Goal: Contribute content

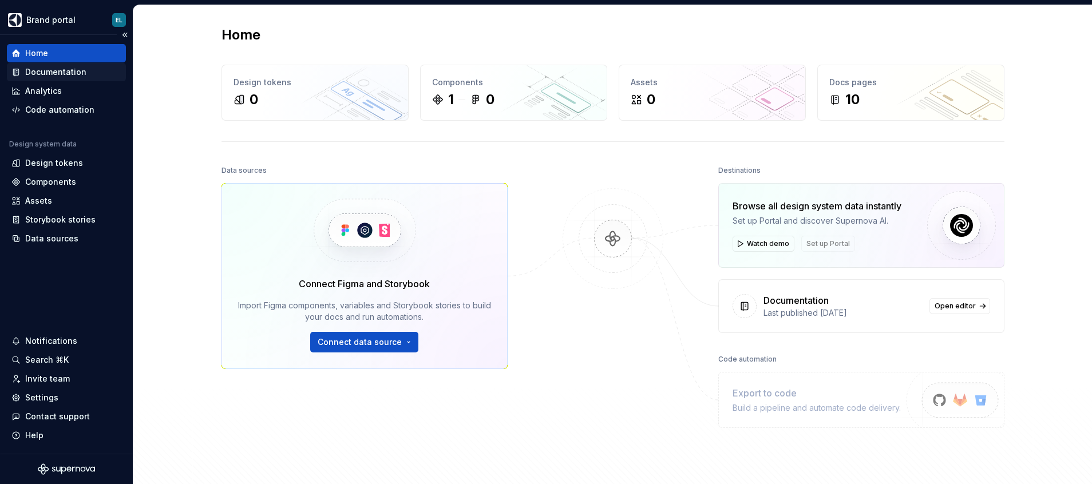
click at [50, 72] on div "Documentation" at bounding box center [55, 71] width 61 height 11
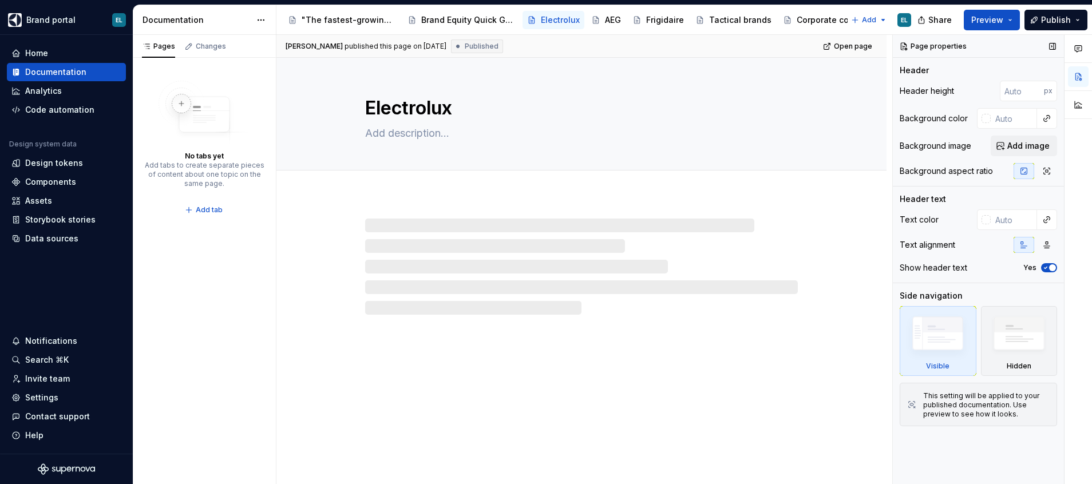
type textarea "*"
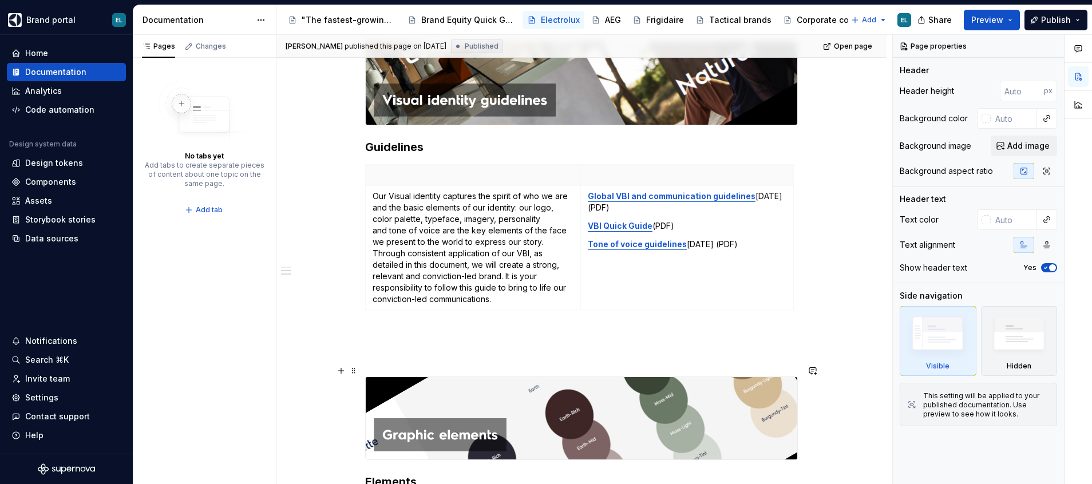
scroll to position [858, 0]
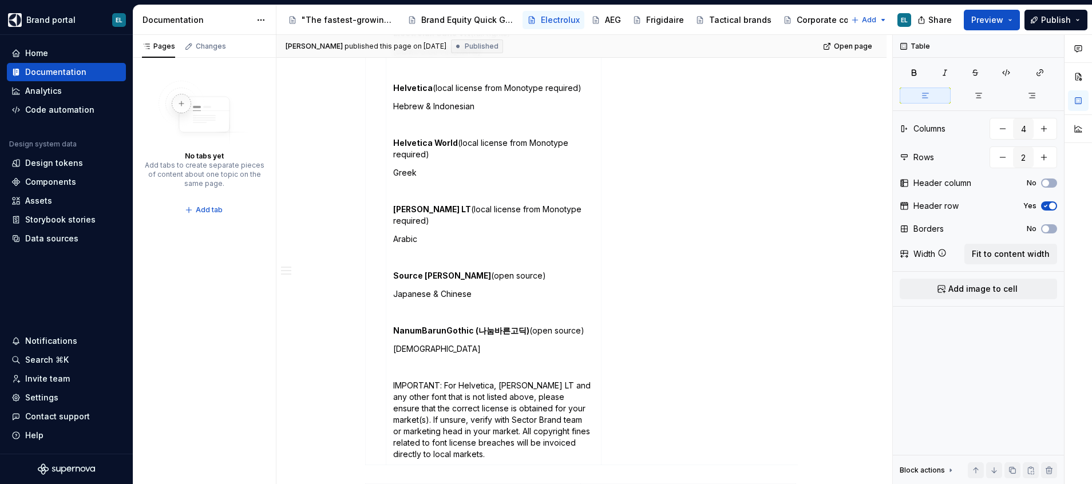
scroll to position [1545, 0]
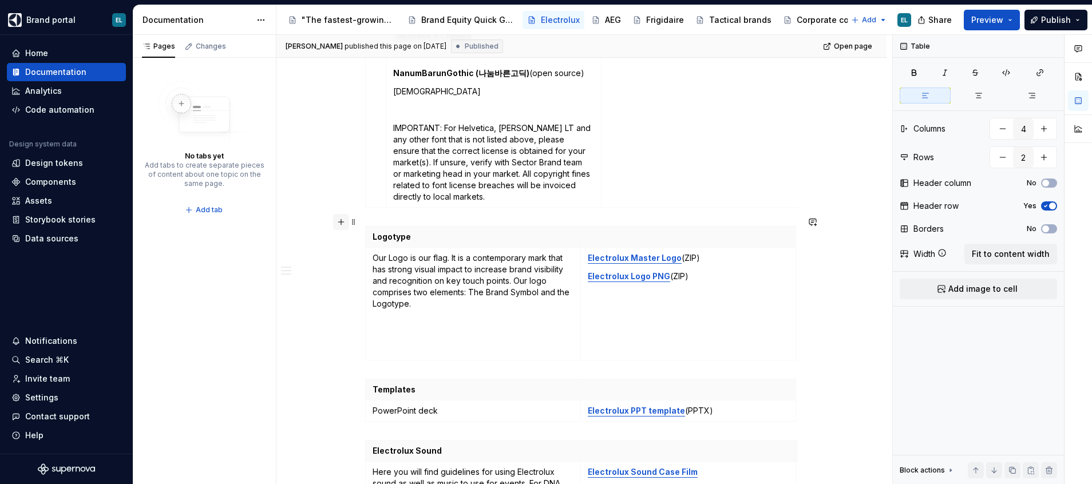
click at [340, 219] on button "button" at bounding box center [341, 222] width 16 height 16
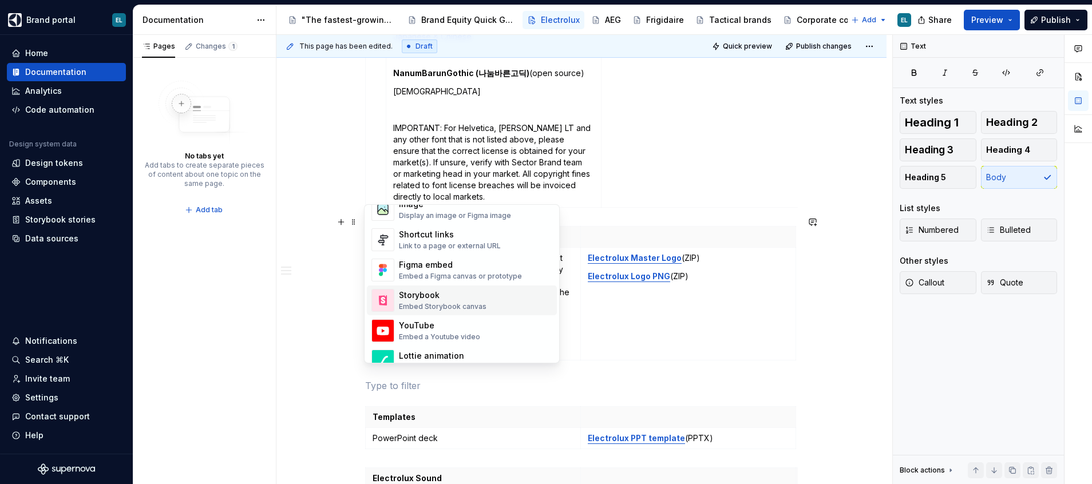
scroll to position [601, 0]
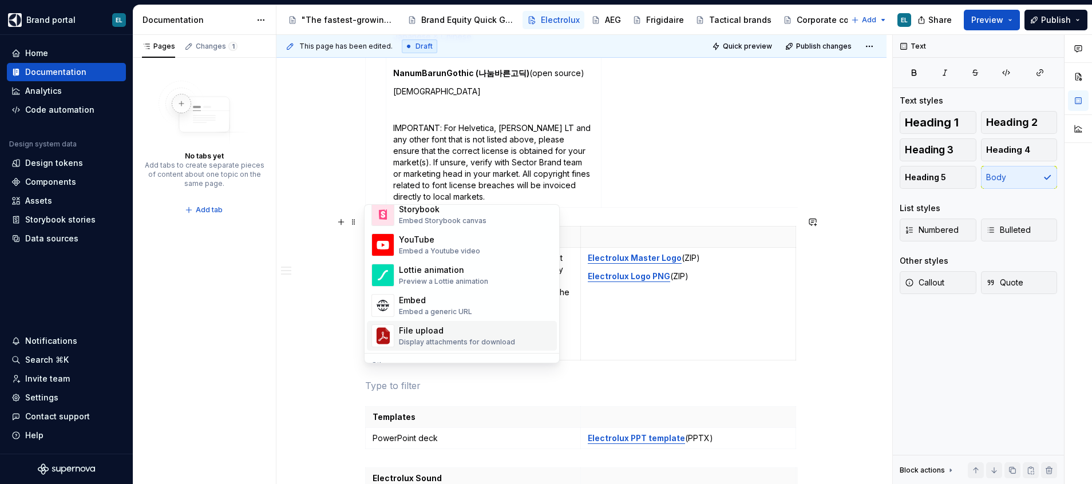
click at [443, 330] on div "File upload" at bounding box center [457, 330] width 116 height 11
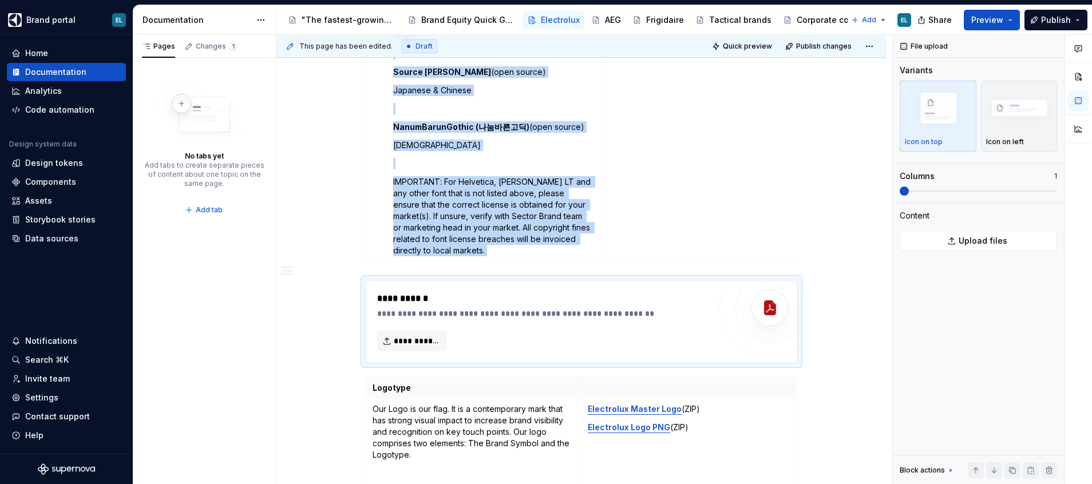
scroll to position [1545, 0]
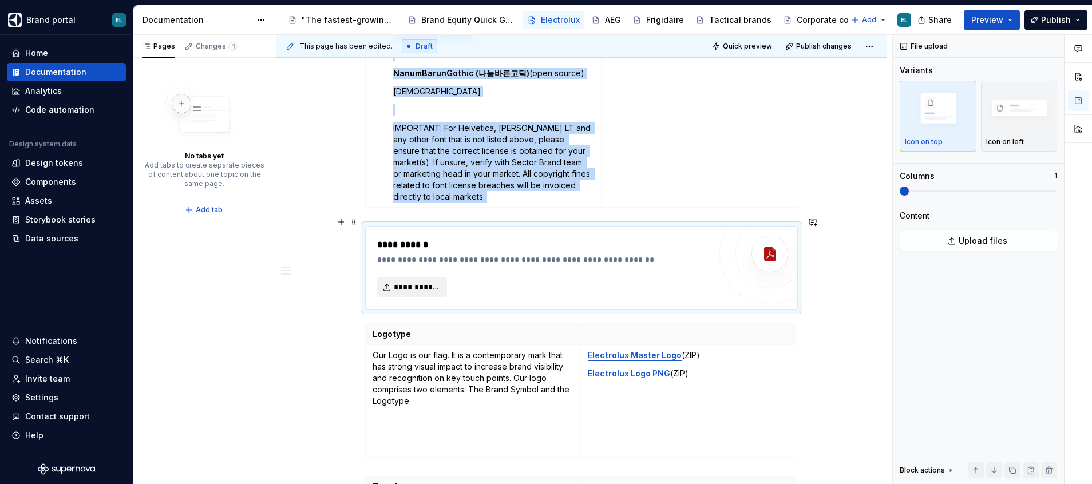
click at [423, 282] on span "**********" at bounding box center [417, 287] width 46 height 11
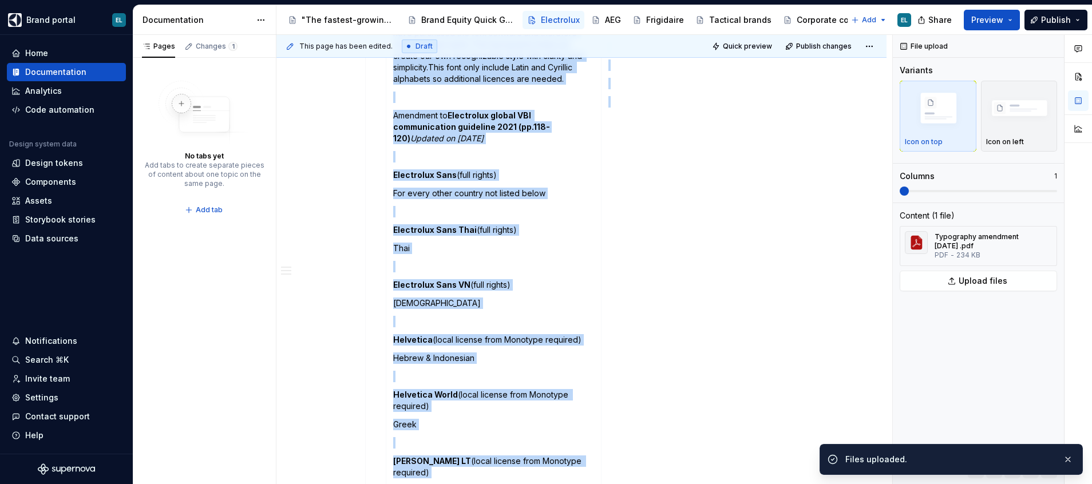
scroll to position [944, 0]
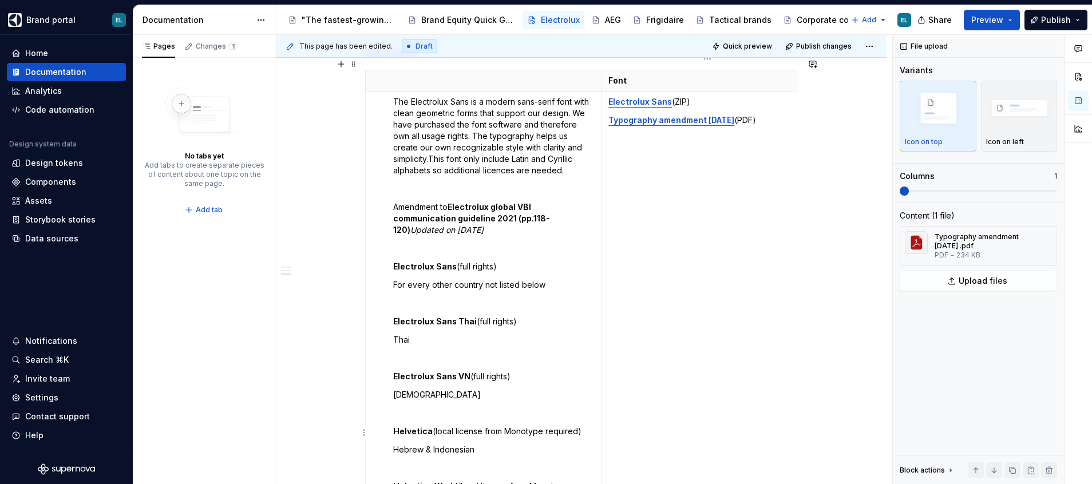
click at [660, 249] on td "Electrolux Sans (ZIP) Typography amendment June 2025 (PDF)" at bounding box center [708, 450] width 215 height 717
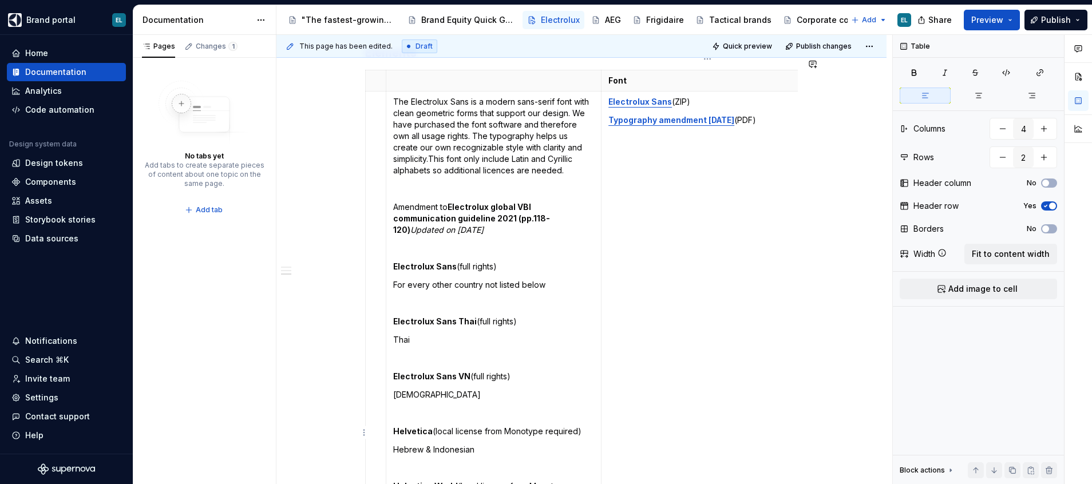
click at [653, 97] on strong "Electrolux Sans" at bounding box center [640, 102] width 64 height 10
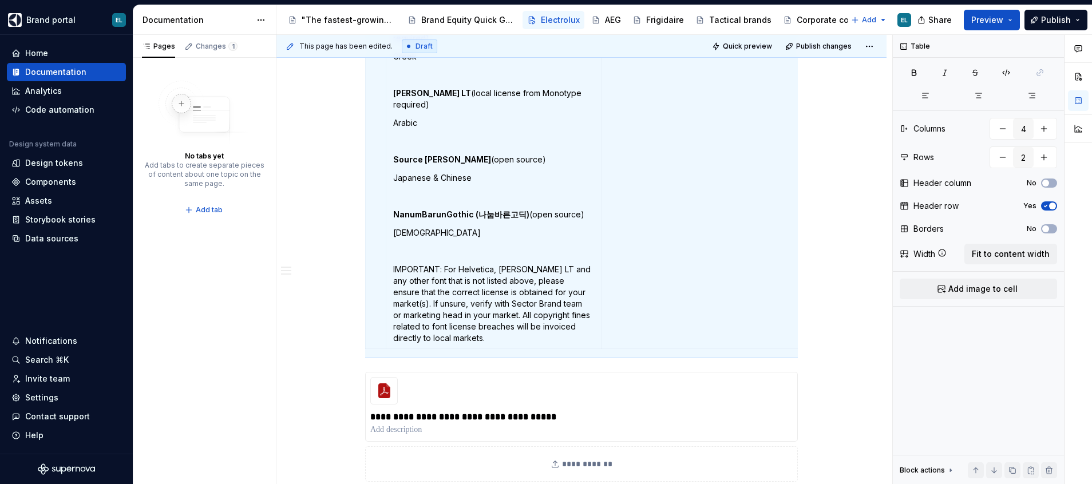
scroll to position [1459, 0]
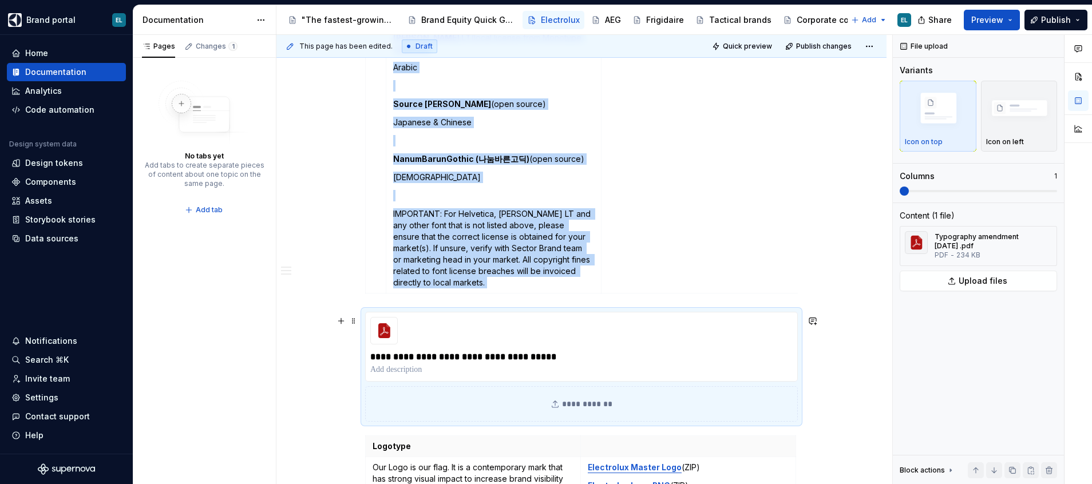
click at [583, 408] on div "**********" at bounding box center [581, 403] width 433 height 35
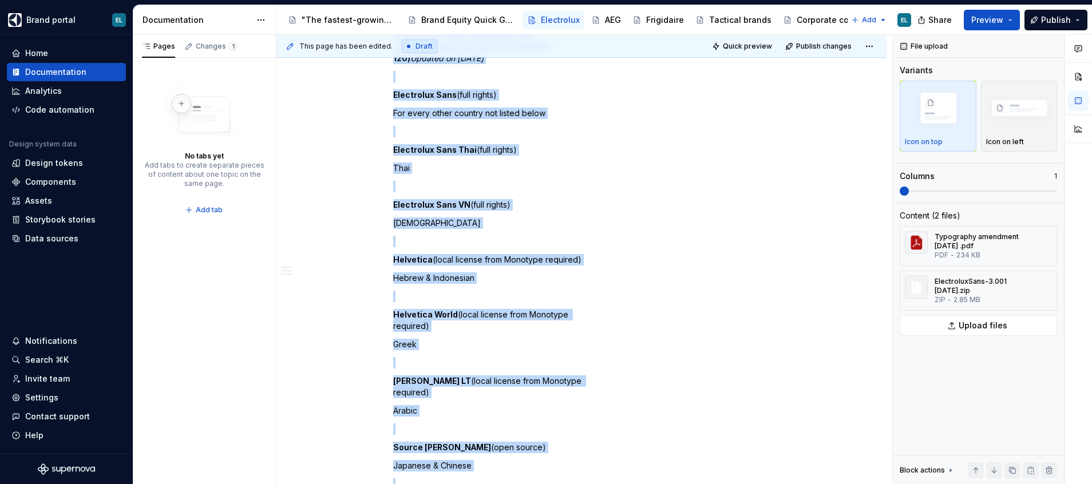
scroll to position [944, 0]
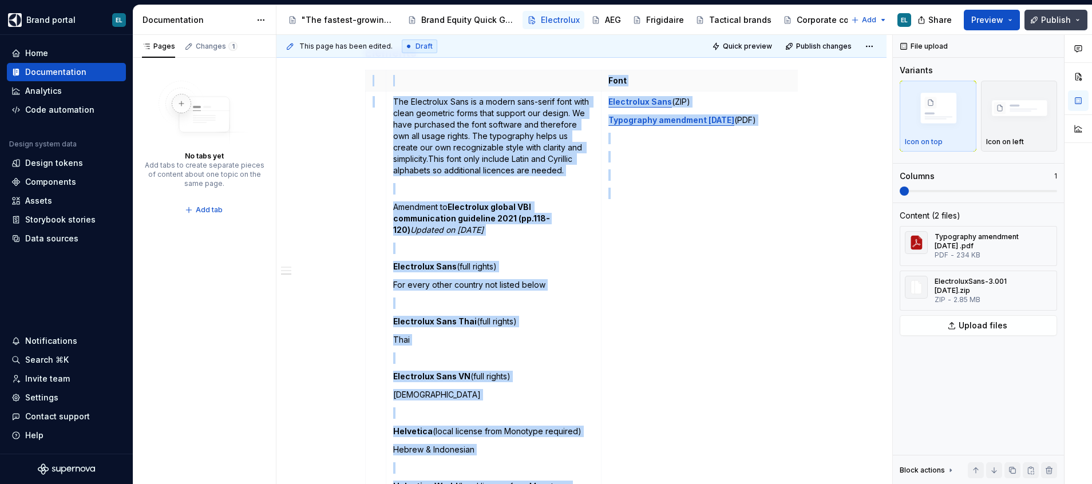
click at [1055, 19] on span "Publish" at bounding box center [1056, 19] width 30 height 11
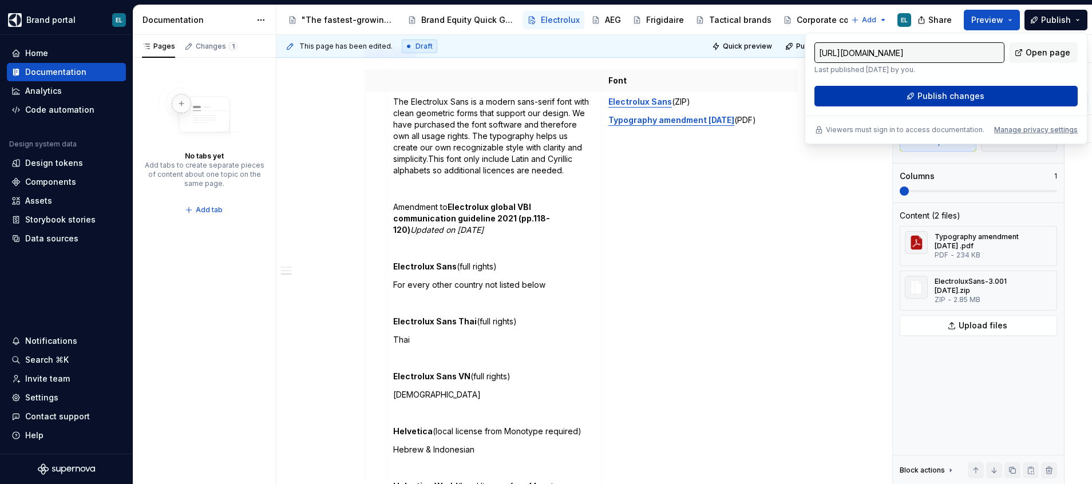
drag, startPoint x: 1055, startPoint y: 19, endPoint x: 957, endPoint y: 97, distance: 125.0
click at [957, 97] on span "Publish changes" at bounding box center [950, 95] width 67 height 11
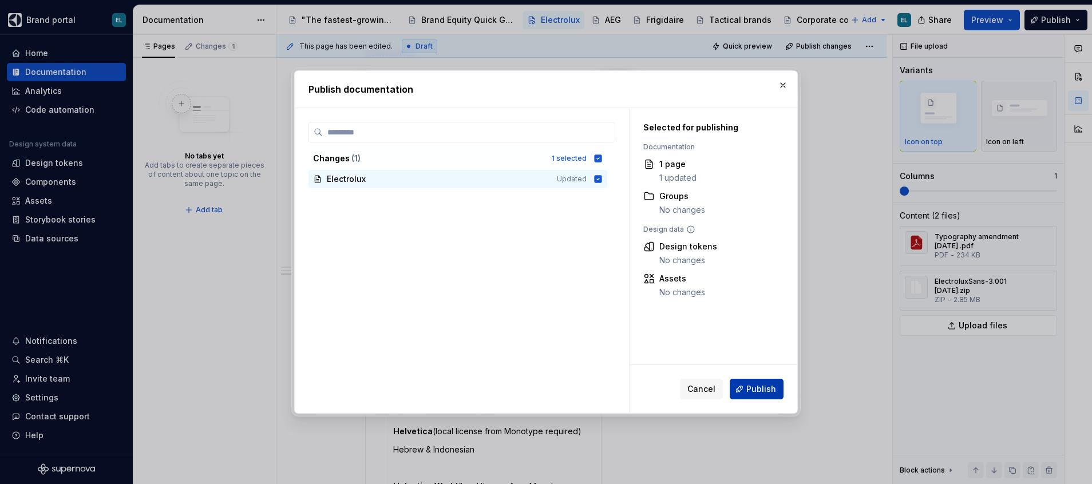
click at [752, 385] on span "Publish" at bounding box center [761, 388] width 30 height 11
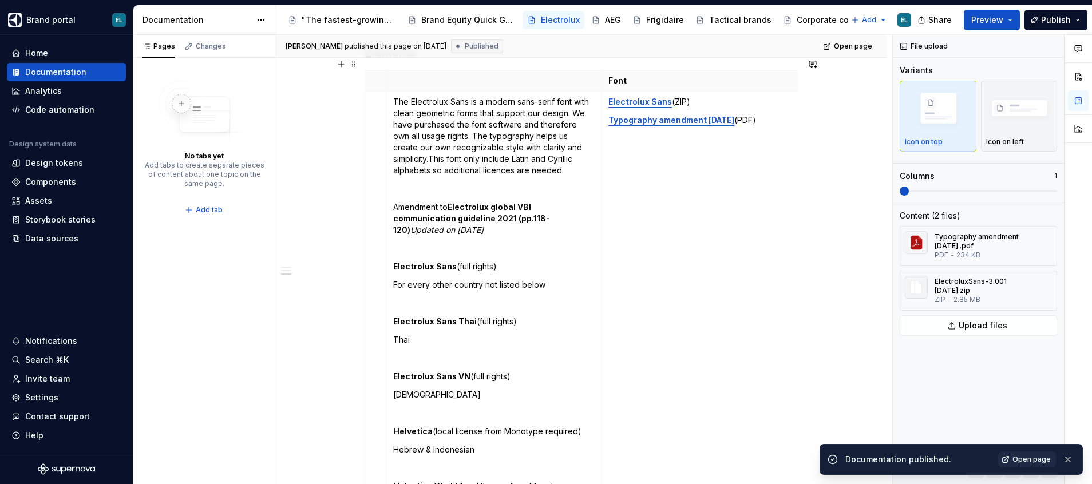
scroll to position [858, 0]
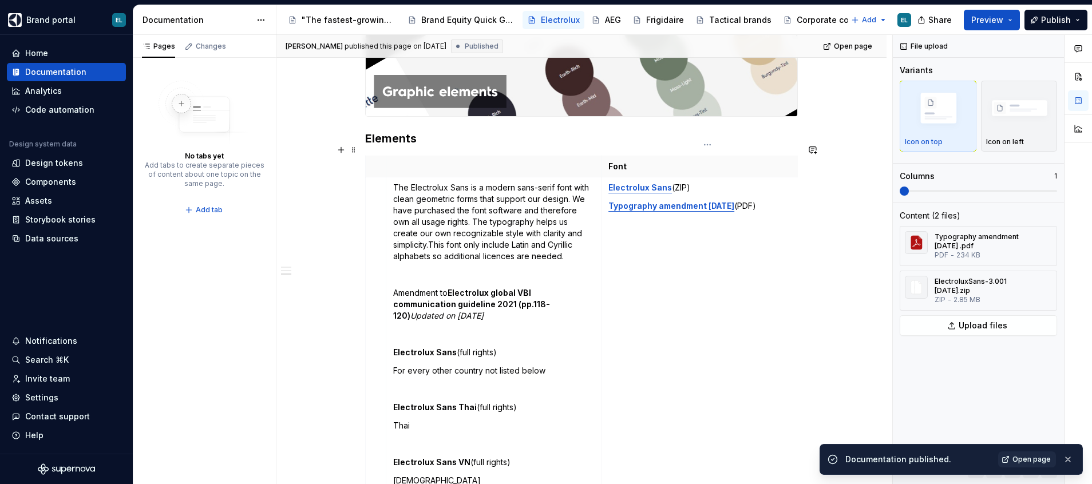
click at [778, 200] on p "Typography amendment June 2025 (PDF)" at bounding box center [708, 205] width 201 height 11
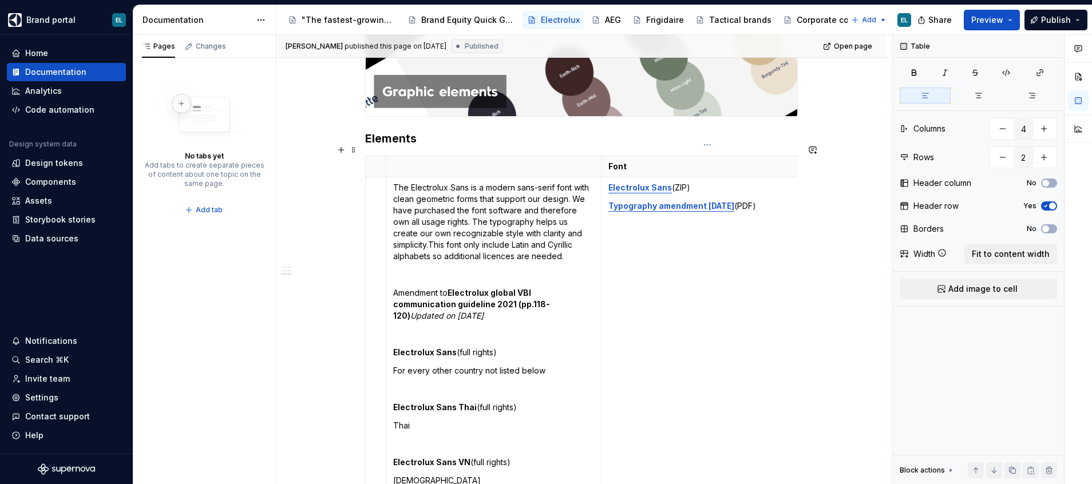
type textarea "*"
click at [629, 161] on p "Font" at bounding box center [708, 166] width 201 height 11
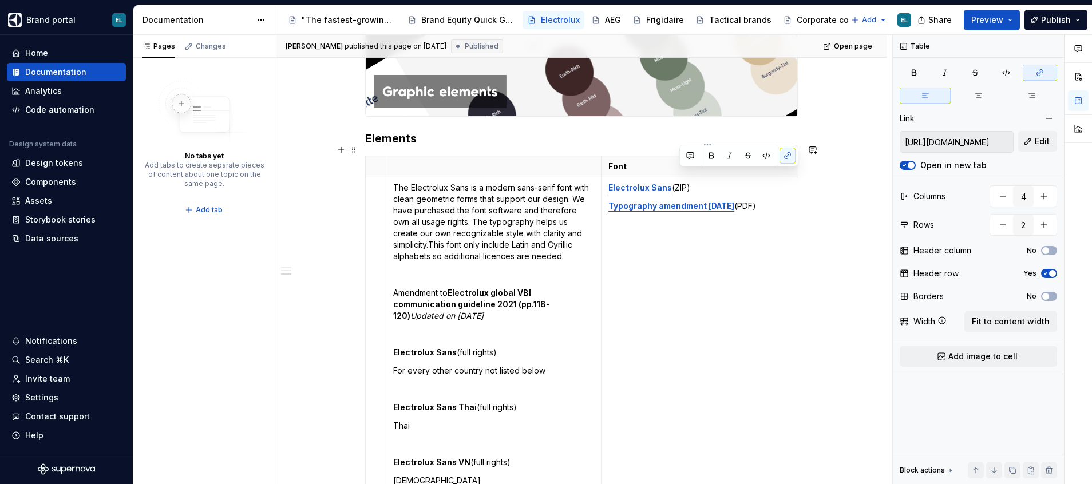
type input "https://assets.electrolux.com/brand/ElectroluxSans-3.001%202025-06-04.zip"
drag, startPoint x: 772, startPoint y: 193, endPoint x: 608, endPoint y: 179, distance: 164.9
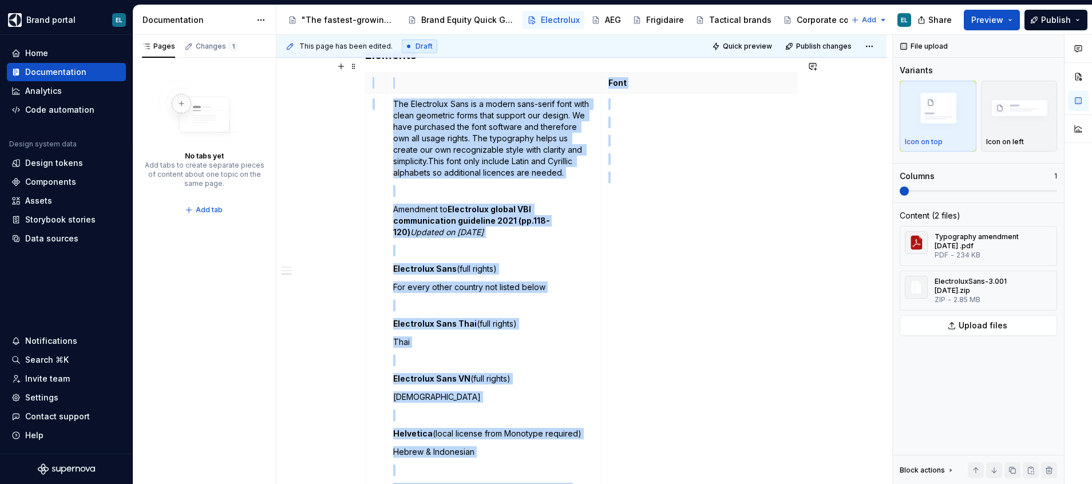
scroll to position [912, 0]
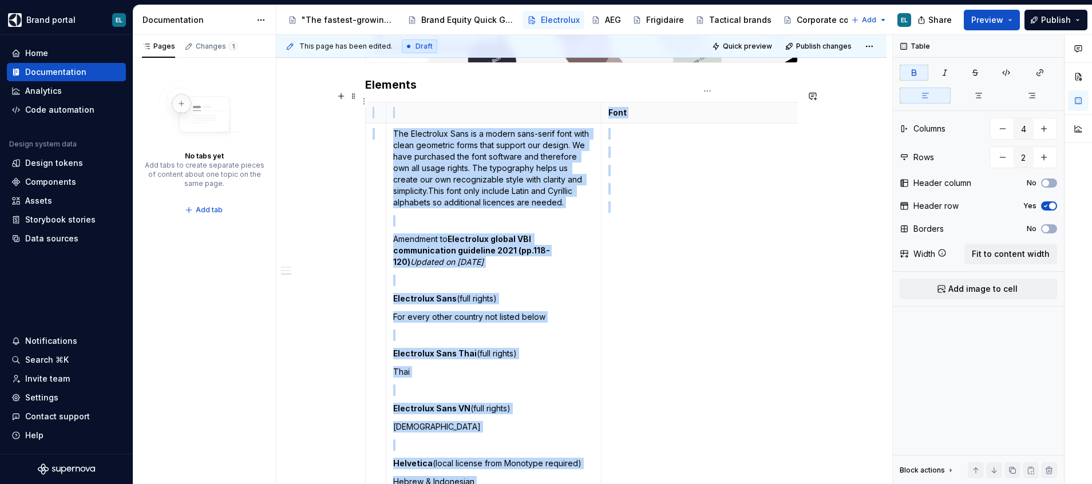
click at [619, 108] on strong "Font" at bounding box center [617, 113] width 18 height 10
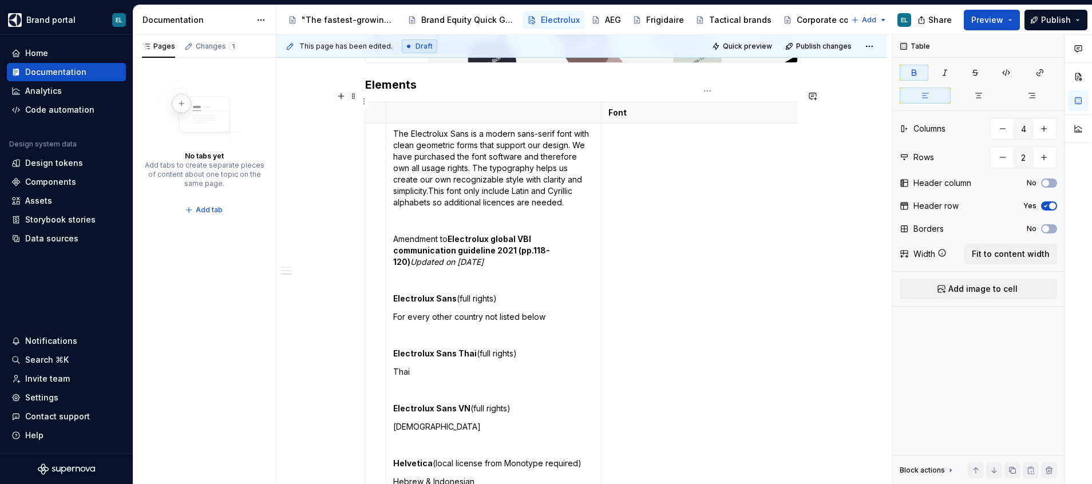
click at [619, 108] on strong "Font" at bounding box center [617, 113] width 18 height 10
copy strong "Font"
click at [483, 107] on p at bounding box center [493, 112] width 201 height 11
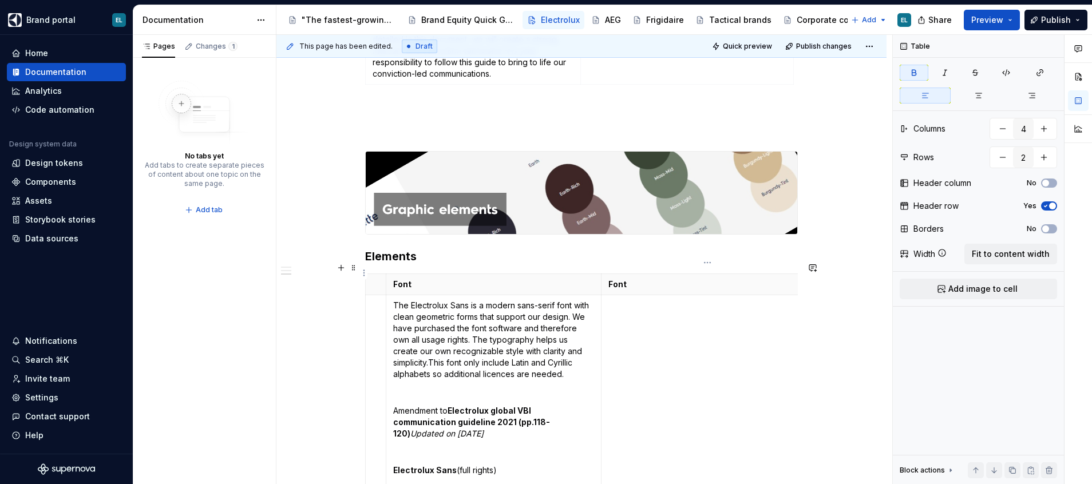
click at [625, 279] on p "Font" at bounding box center [708, 284] width 201 height 11
click at [788, 318] on p at bounding box center [708, 323] width 201 height 11
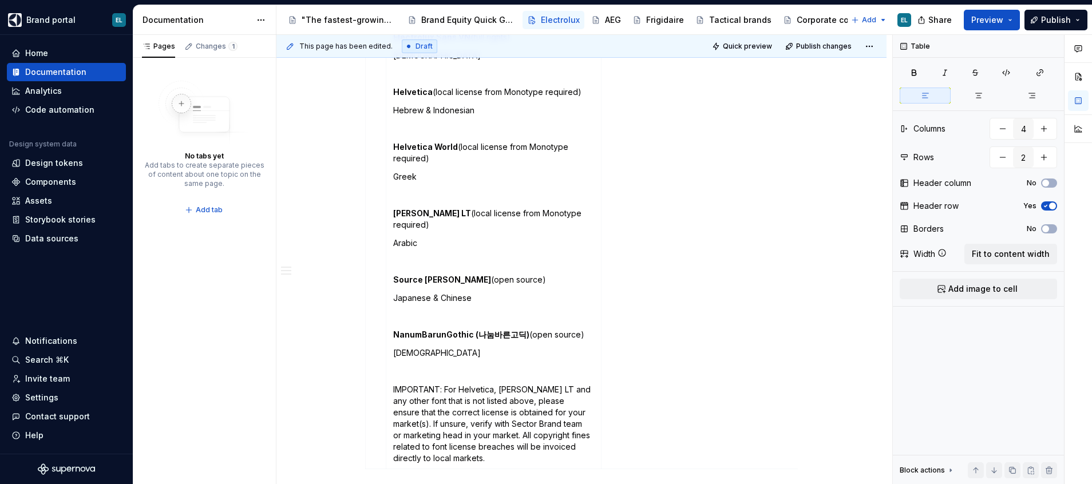
scroll to position [1341, 0]
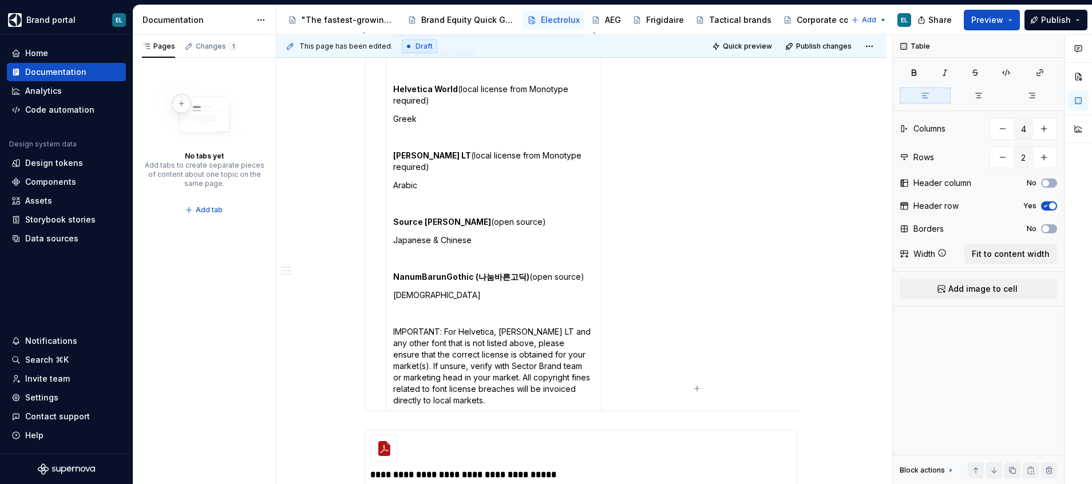
click at [497, 326] on p "IMPORTANT: For Helvetica, Janna LT and any other font that is not listed above,…" at bounding box center [493, 366] width 201 height 80
click at [805, 210] on div "Overview Brand story & visual brand identity presentations Here you will find o…" at bounding box center [581, 110] width 610 height 2513
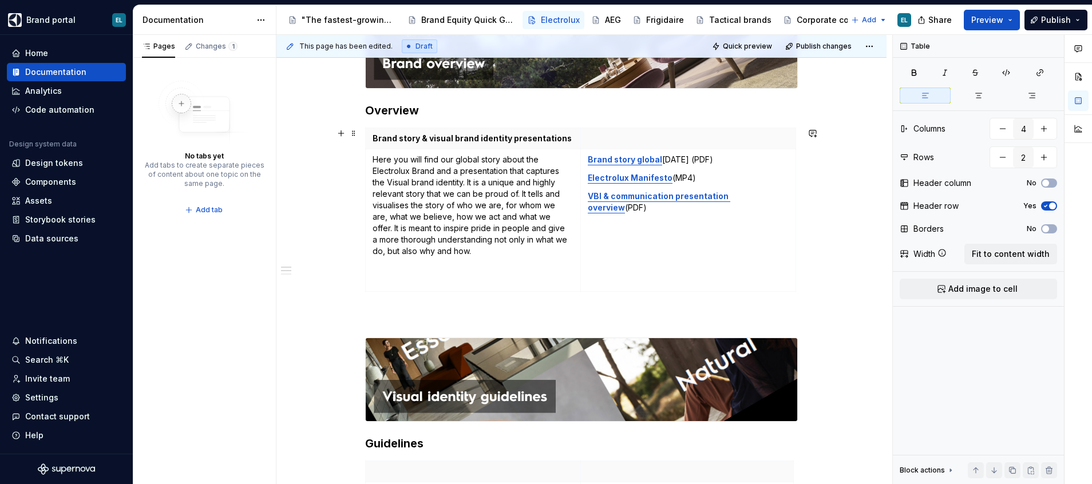
scroll to position [219, 0]
click at [334, 303] on button "button" at bounding box center [341, 305] width 16 height 16
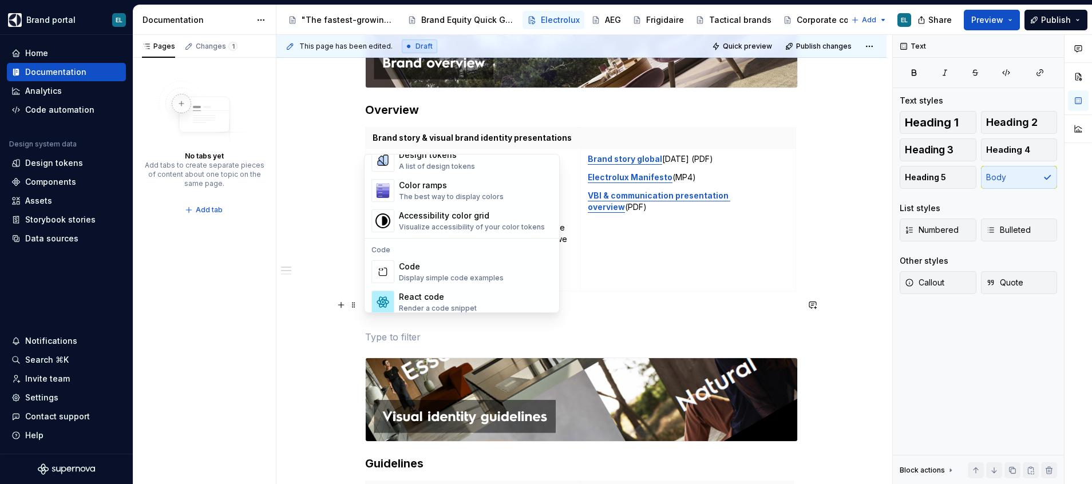
scroll to position [687, 0]
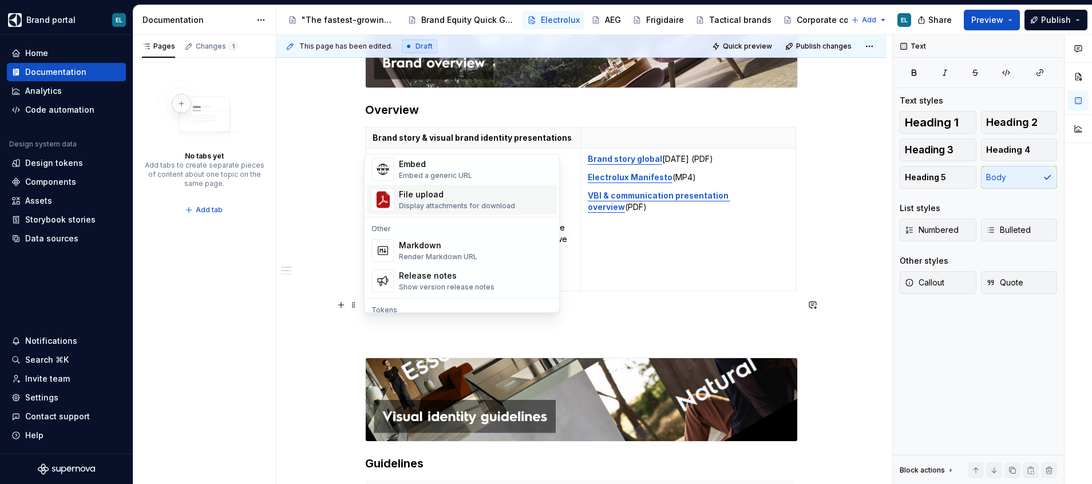
click at [414, 203] on div "Display attachments for download" at bounding box center [457, 205] width 116 height 9
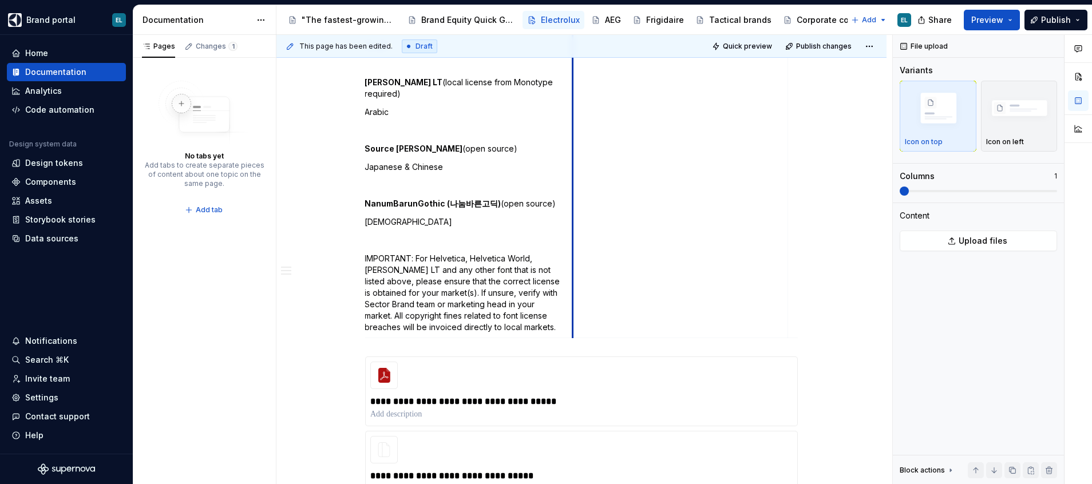
scroll to position [1592, 0]
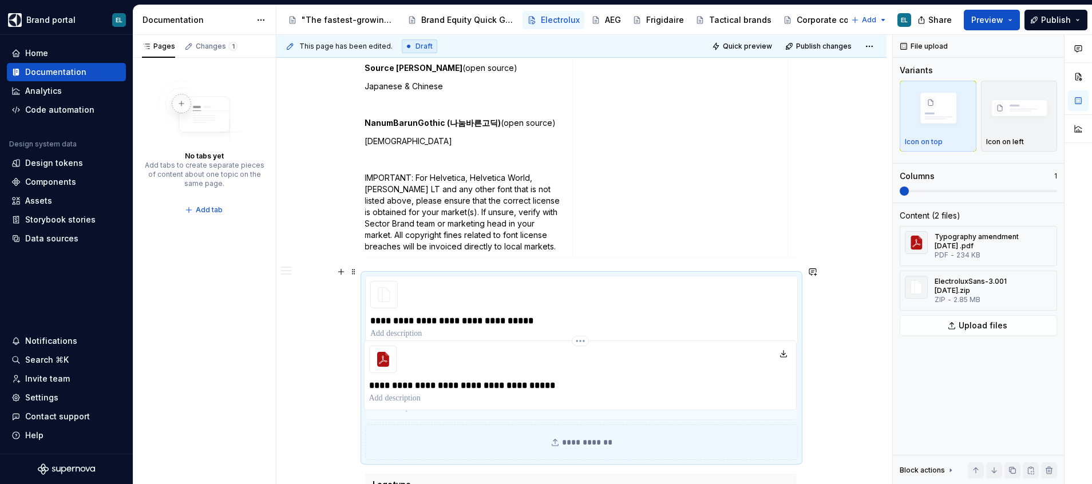
drag, startPoint x: 365, startPoint y: 292, endPoint x: 394, endPoint y: 377, distance: 89.9
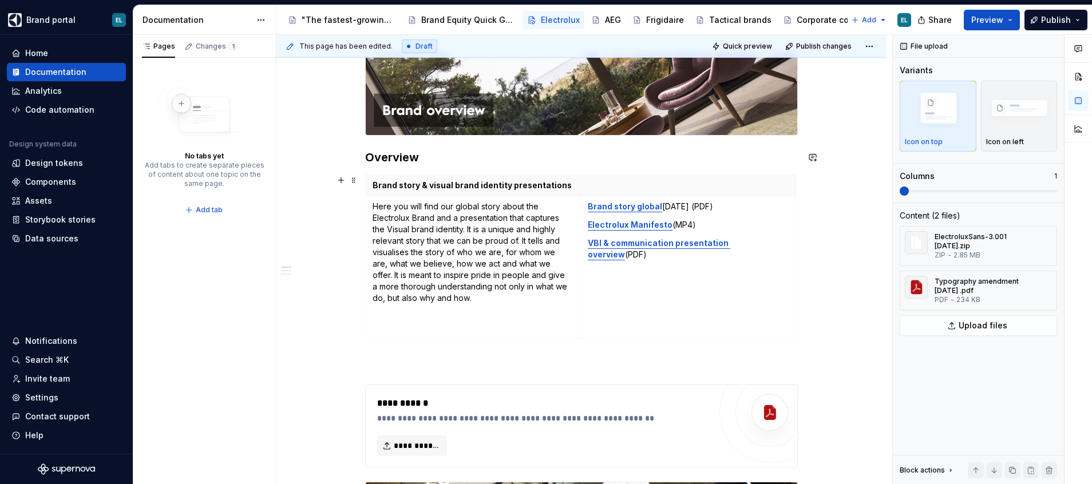
scroll to position [343, 0]
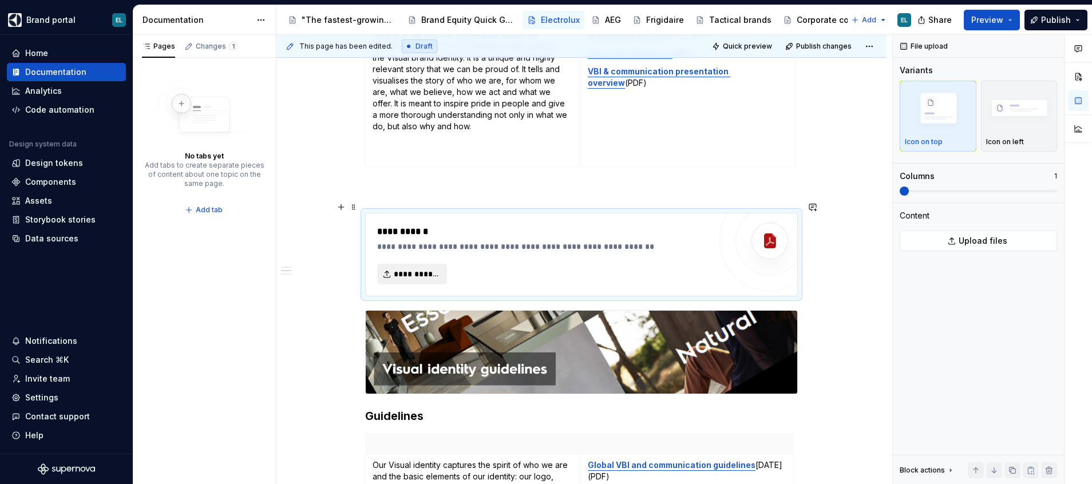
click at [402, 268] on button "**********" at bounding box center [412, 274] width 70 height 21
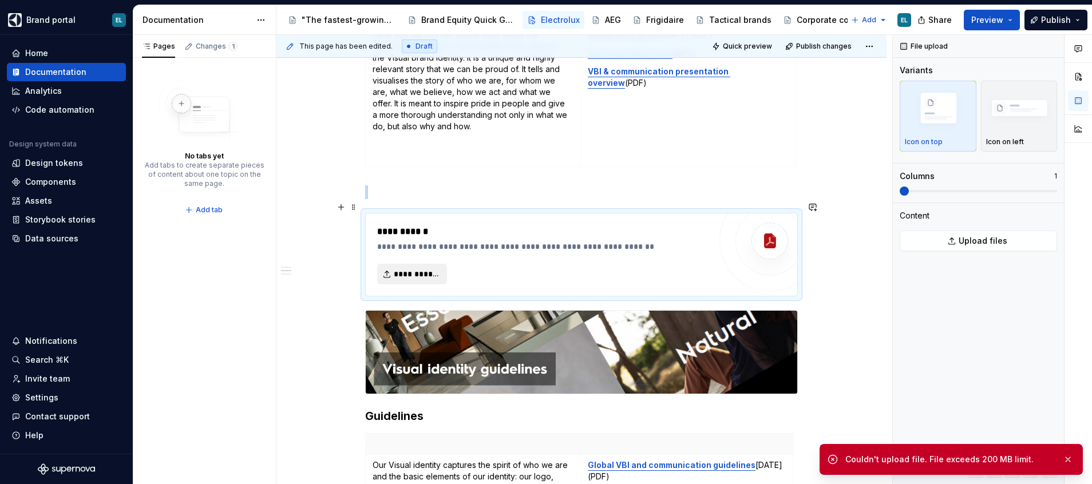
click at [426, 271] on button "**********" at bounding box center [412, 274] width 70 height 21
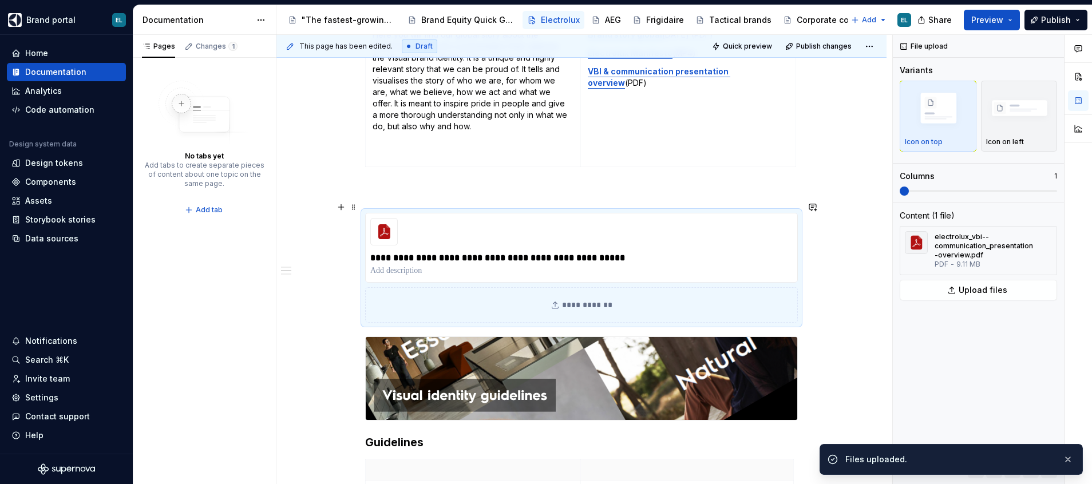
click at [572, 295] on div "**********" at bounding box center [581, 304] width 433 height 35
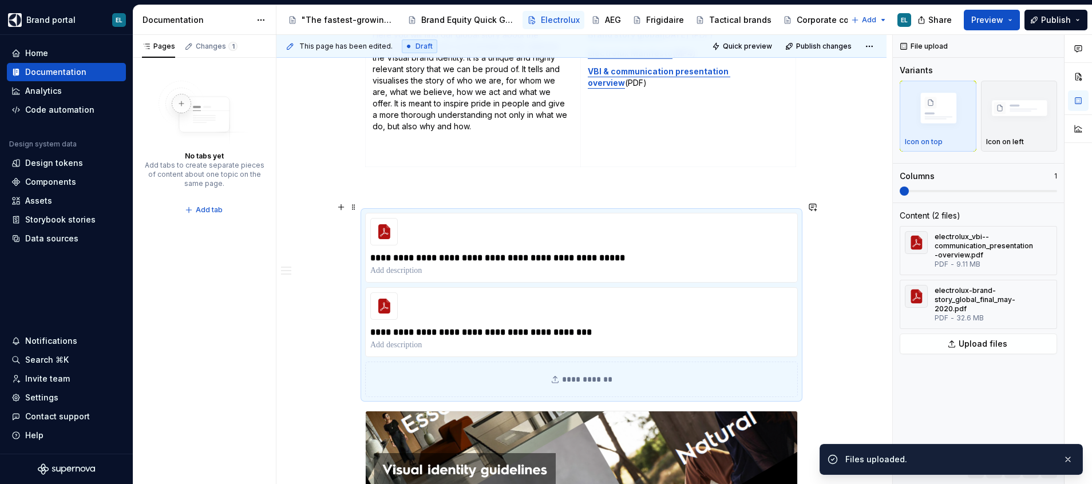
click at [588, 375] on div "**********" at bounding box center [581, 379] width 433 height 35
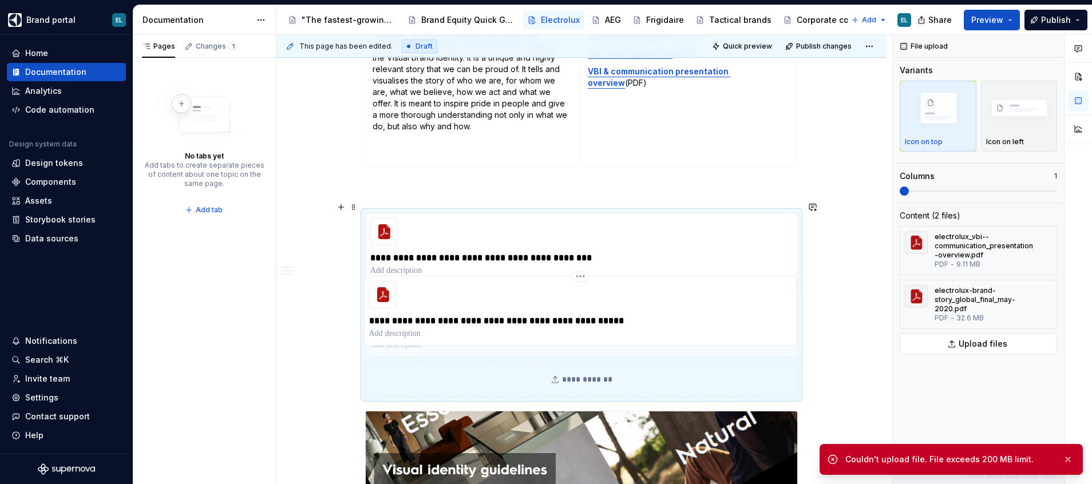
drag, startPoint x: 363, startPoint y: 241, endPoint x: 376, endPoint y: 327, distance: 87.3
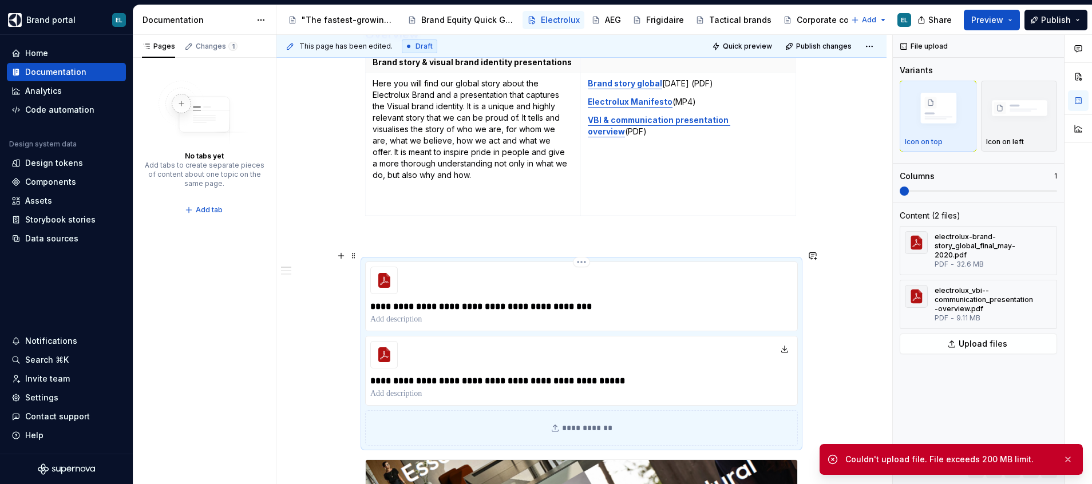
scroll to position [257, 0]
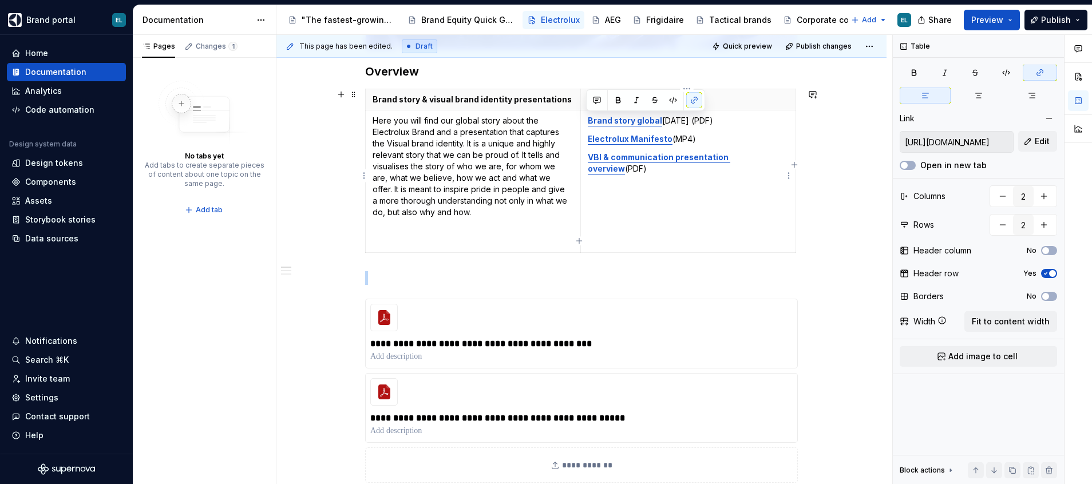
drag, startPoint x: 732, startPoint y: 118, endPoint x: 587, endPoint y: 112, distance: 144.9
click at [587, 112] on td "Brand story global May 2020 (PDF) Electrolux Manifesto (MP4) VBI & communicatio…" at bounding box center [687, 181] width 215 height 142
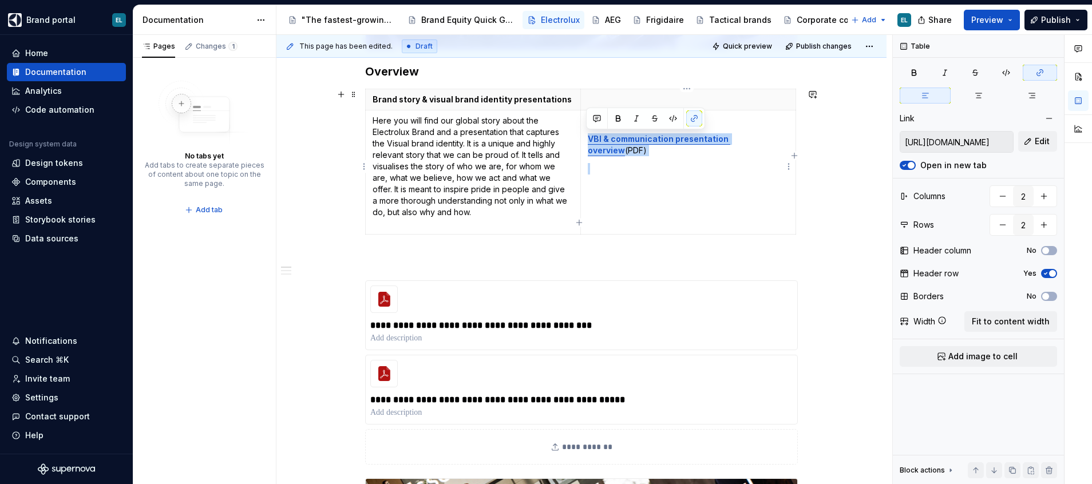
drag, startPoint x: 784, startPoint y: 146, endPoint x: 583, endPoint y: 138, distance: 201.6
click at [583, 138] on td "Electrolux Manifesto (MP4) VBI & communication presentation overview (PDF)" at bounding box center [687, 172] width 215 height 124
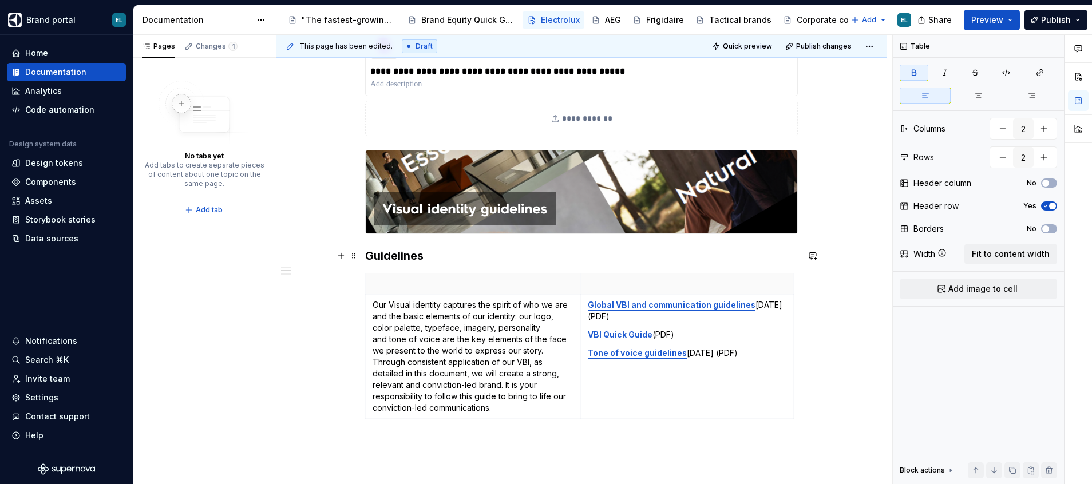
scroll to position [601, 0]
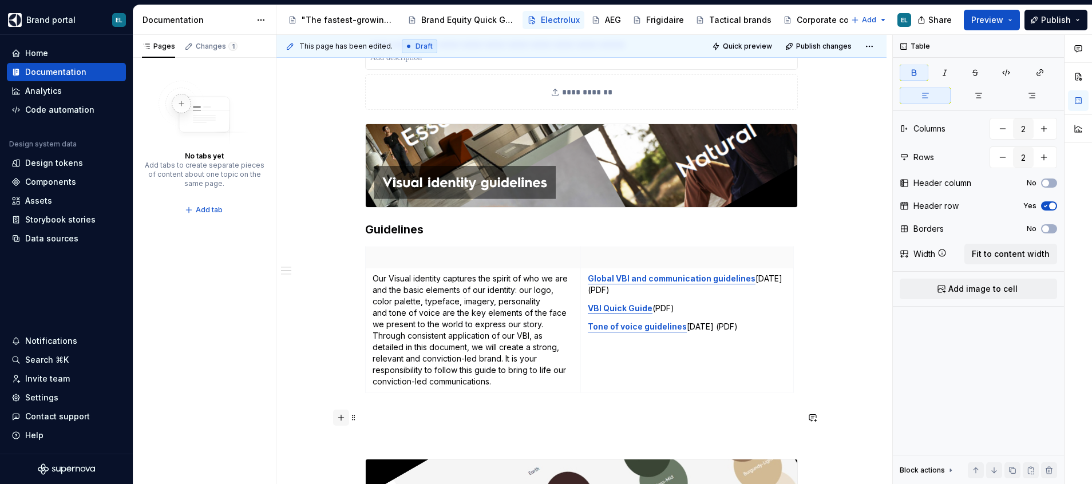
click at [340, 414] on button "button" at bounding box center [341, 418] width 16 height 16
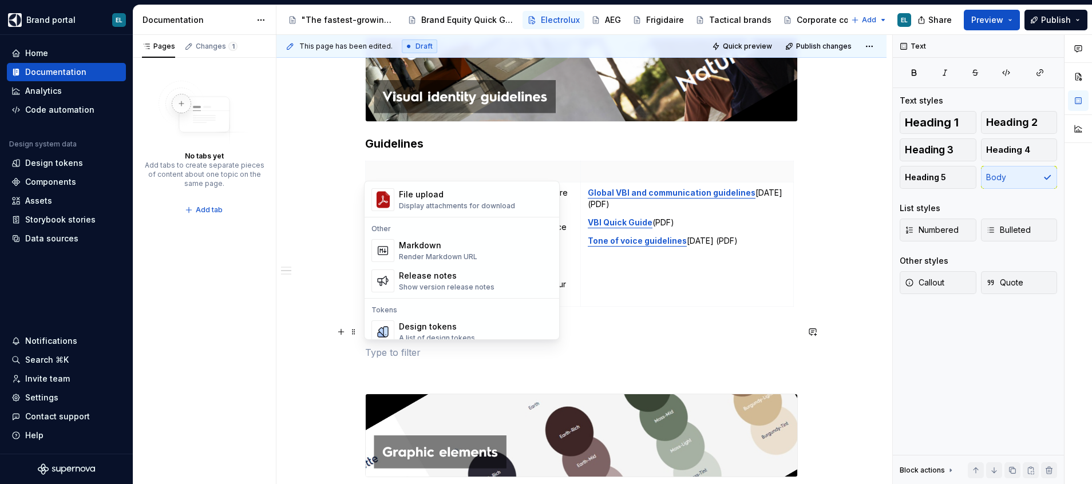
scroll to position [687, 0]
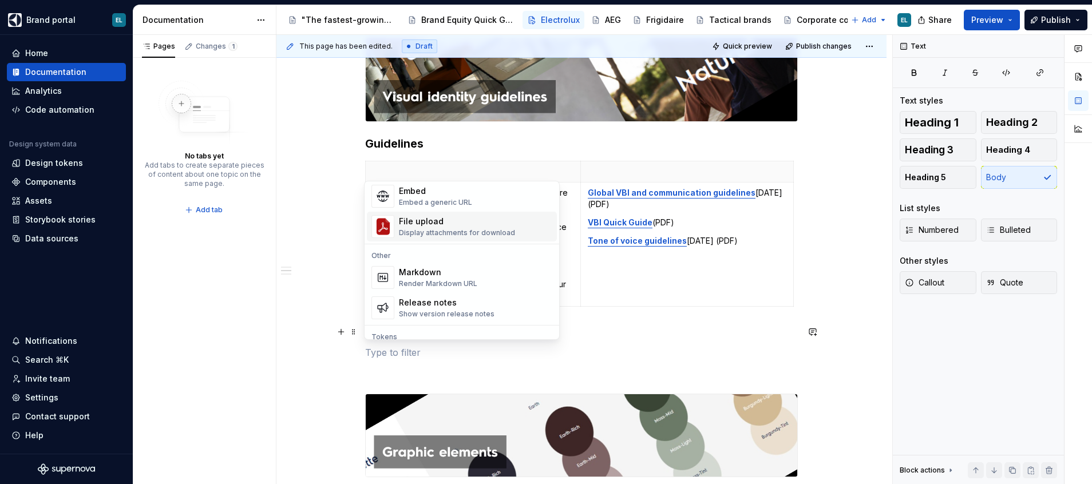
click at [431, 226] on div "File upload" at bounding box center [457, 221] width 116 height 11
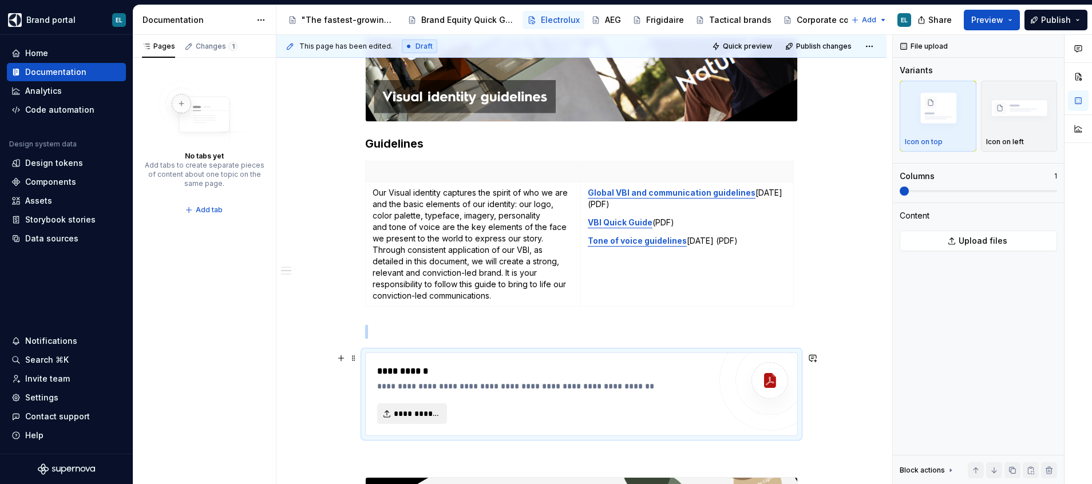
click at [410, 410] on span "**********" at bounding box center [417, 413] width 46 height 11
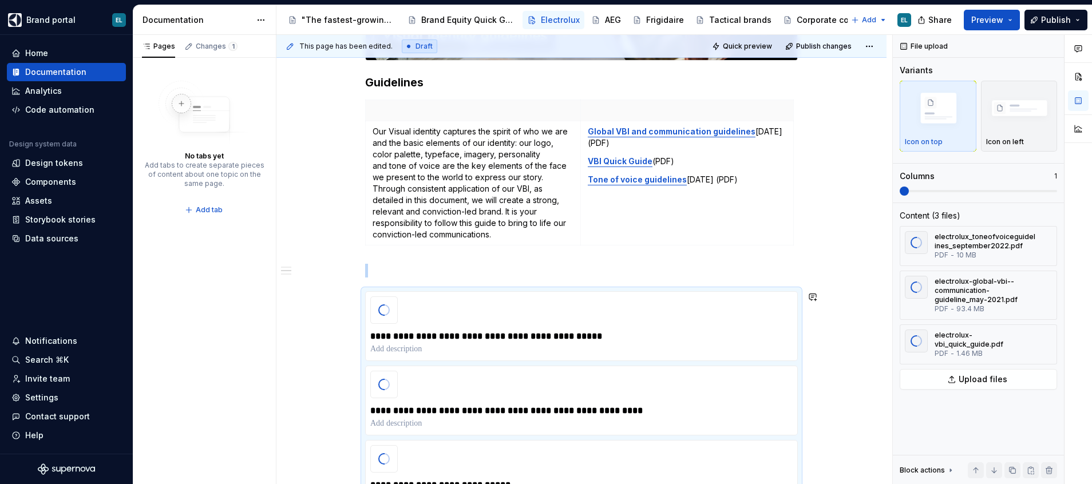
scroll to position [772, 0]
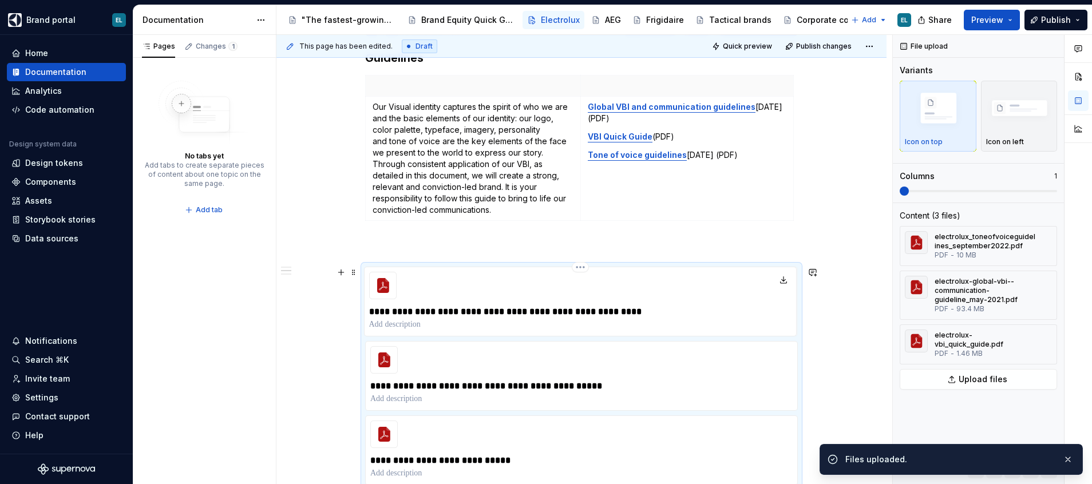
drag, startPoint x: 366, startPoint y: 385, endPoint x: 367, endPoint y: 320, distance: 64.7
click at [367, 320] on div "**********" at bounding box center [581, 396] width 433 height 259
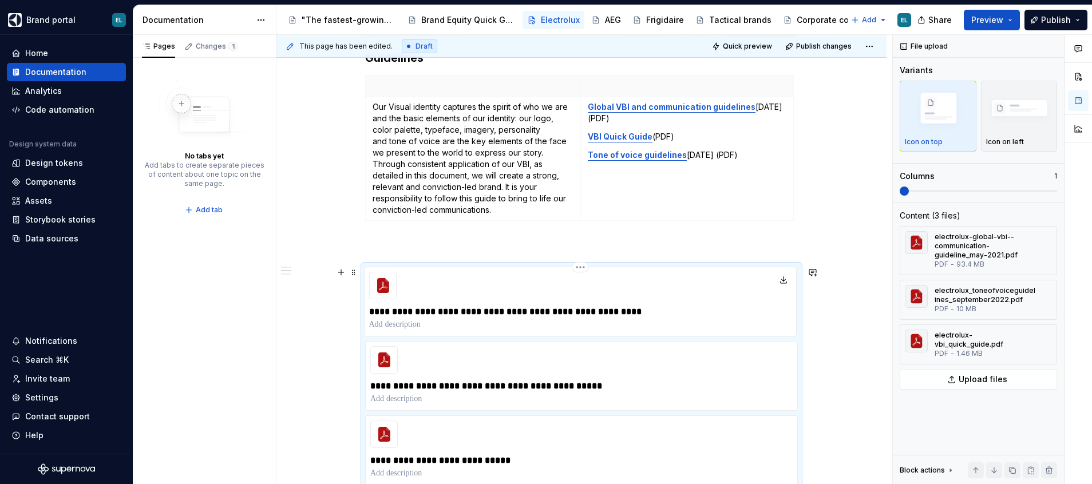
type textarea "*"
drag, startPoint x: 368, startPoint y: 460, endPoint x: 371, endPoint y: 382, distance: 78.4
click at [371, 382] on div "**********" at bounding box center [581, 396] width 433 height 259
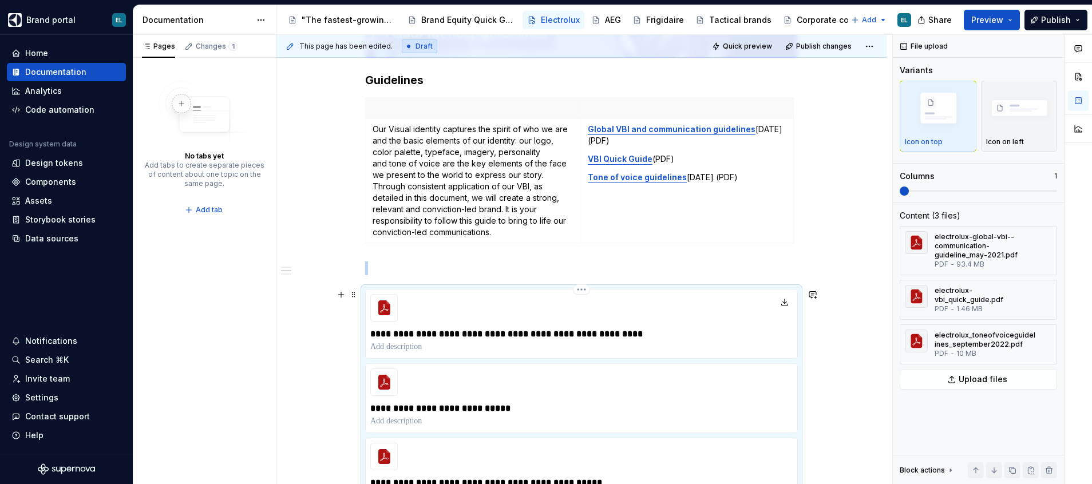
scroll to position [727, 0]
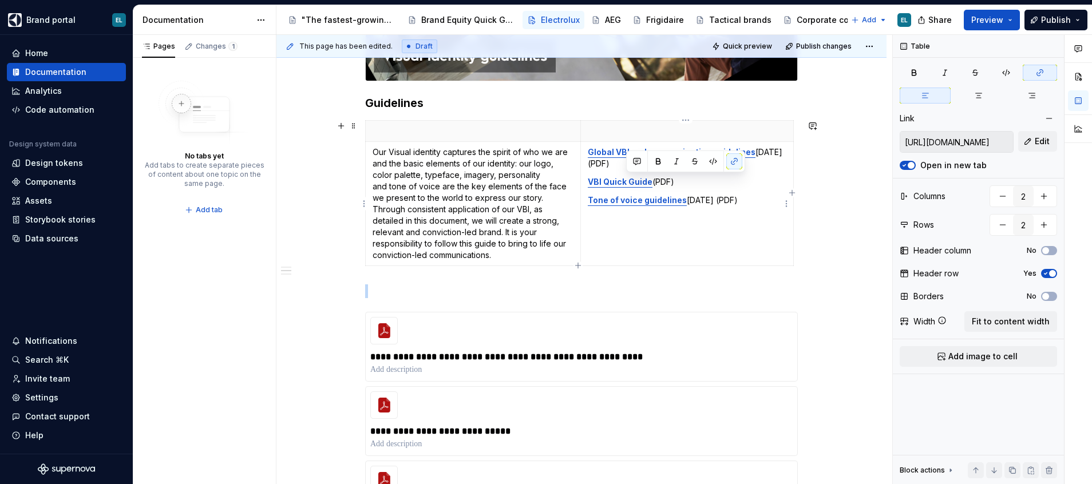
type input "https://electrolux.sharepoint.com/:b:/s/DigitalDesignSystem/EY5hqndr68RLrKAvurj…"
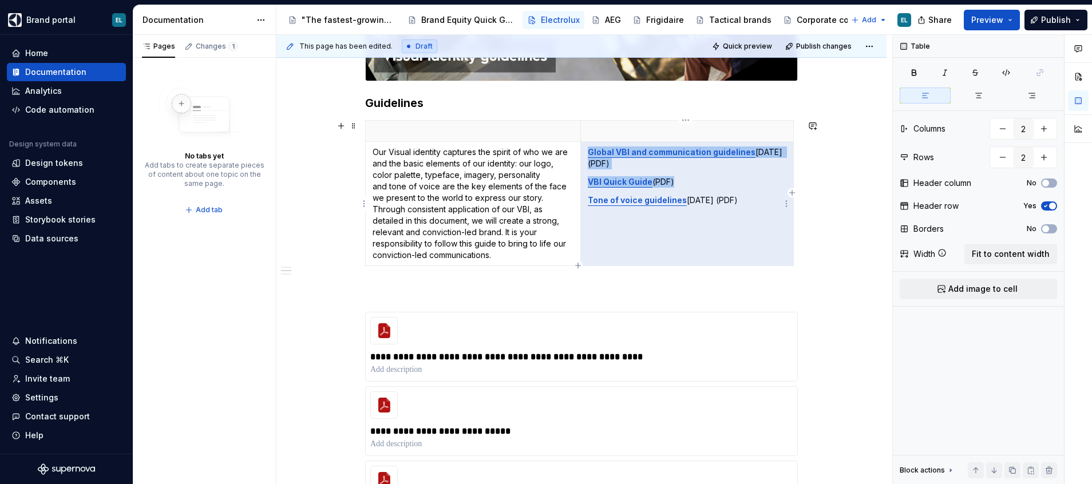
drag, startPoint x: 777, startPoint y: 203, endPoint x: 600, endPoint y: 152, distance: 184.0
click at [600, 152] on td "Global VBI and communication guidelines May 2021 (PDF) VBI Quick Guide (PDF) To…" at bounding box center [686, 203] width 213 height 124
click at [710, 215] on td "Global VBI and communication guidelines May 2021 (PDF) VBI Quick Guide (PDF) To…" at bounding box center [686, 203] width 213 height 124
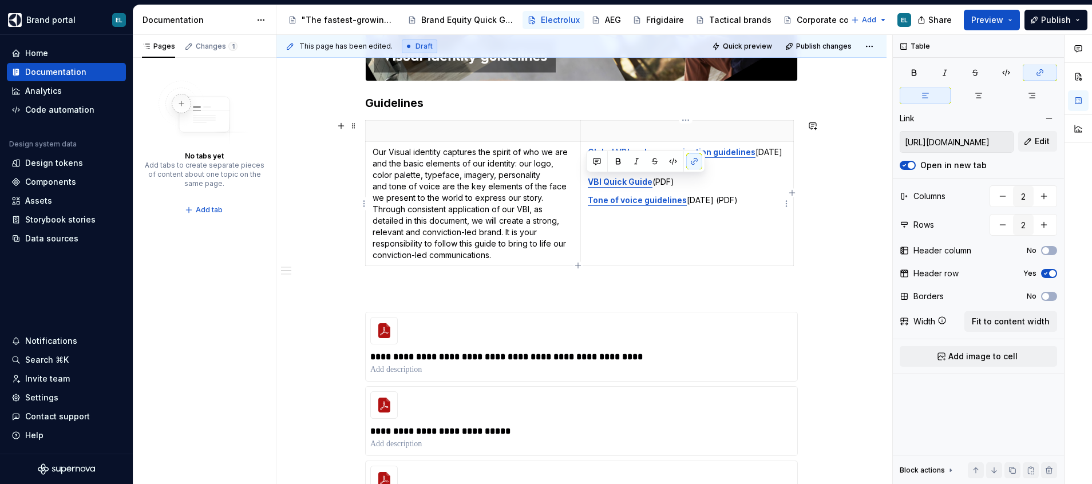
drag, startPoint x: 770, startPoint y: 201, endPoint x: 588, endPoint y: 176, distance: 184.3
click at [588, 176] on td "Global VBI and communication guidelines May 2021 (PDF) VBI Quick Guide (PDF) To…" at bounding box center [686, 203] width 213 height 124
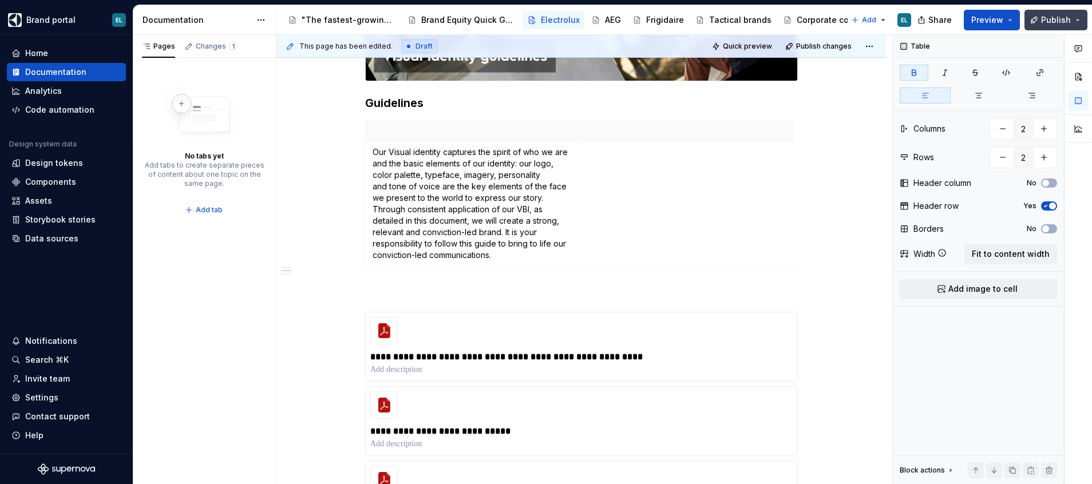
click at [1051, 18] on span "Publish" at bounding box center [1056, 19] width 30 height 11
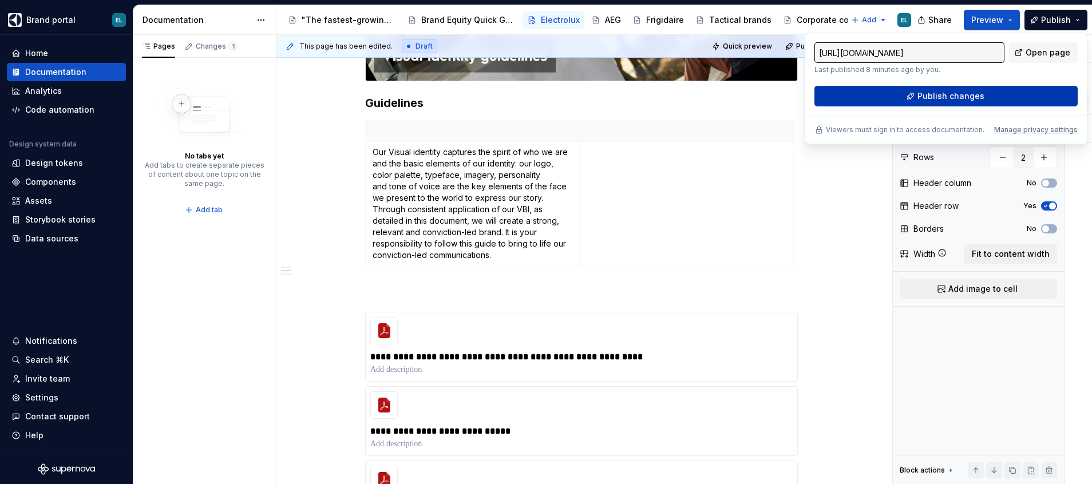
click at [974, 94] on span "Publish changes" at bounding box center [950, 95] width 67 height 11
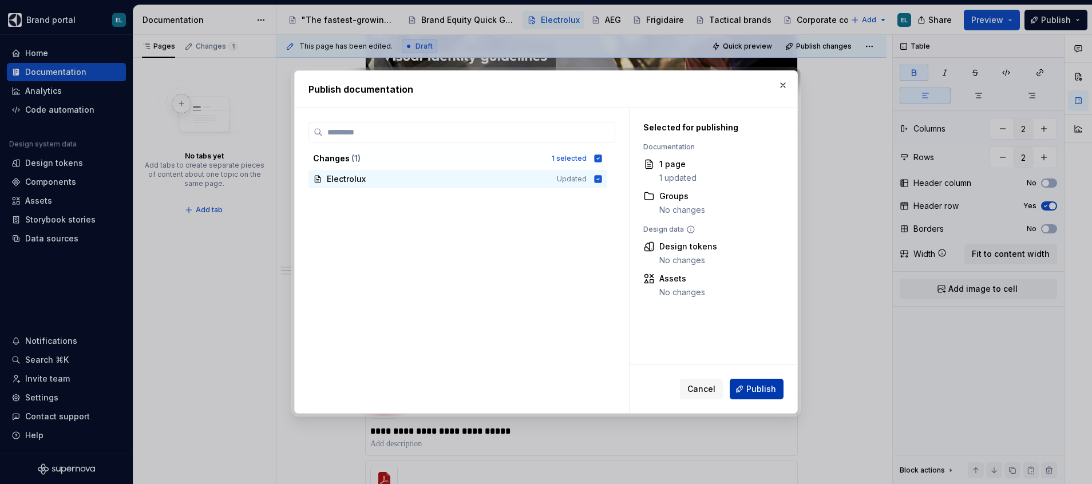
click at [758, 390] on span "Publish" at bounding box center [761, 388] width 30 height 11
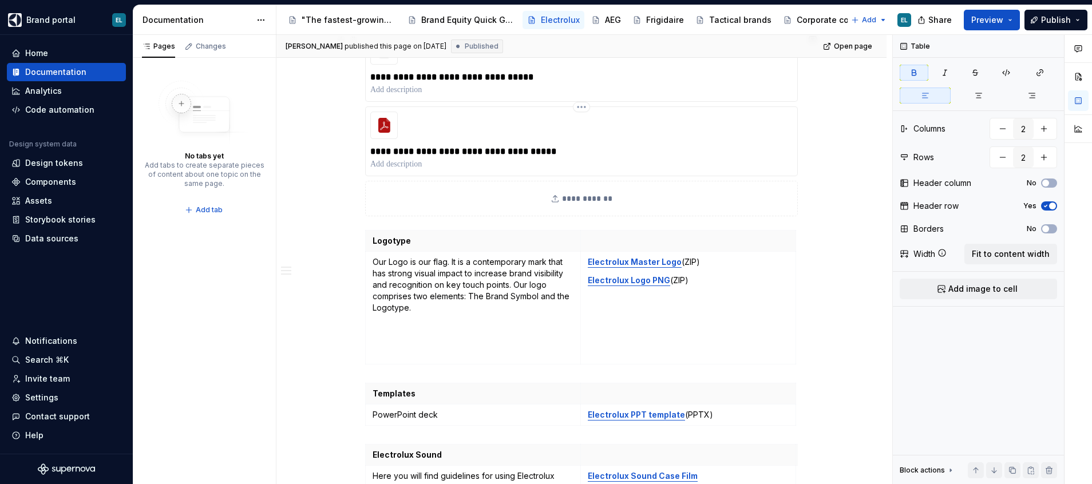
scroll to position [2272, 0]
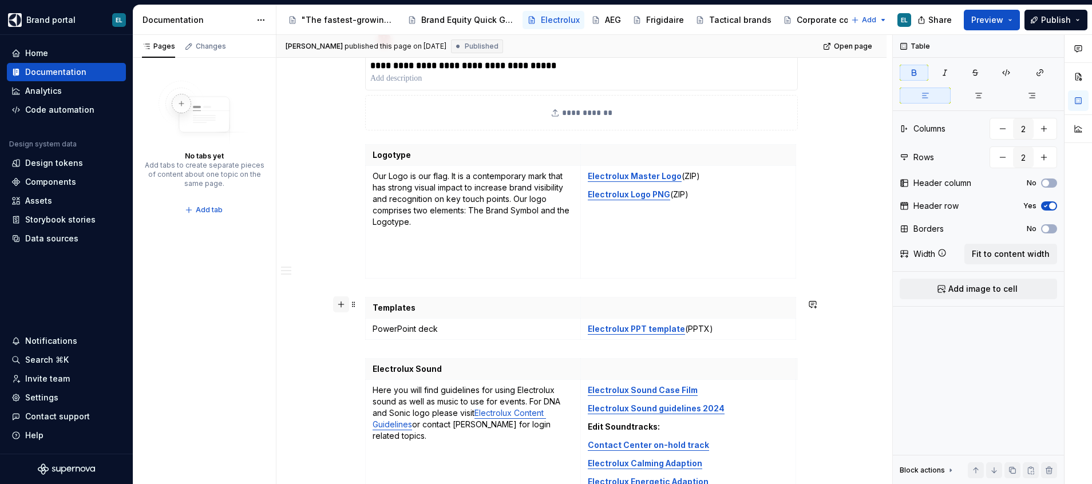
click at [342, 308] on button "button" at bounding box center [341, 304] width 16 height 16
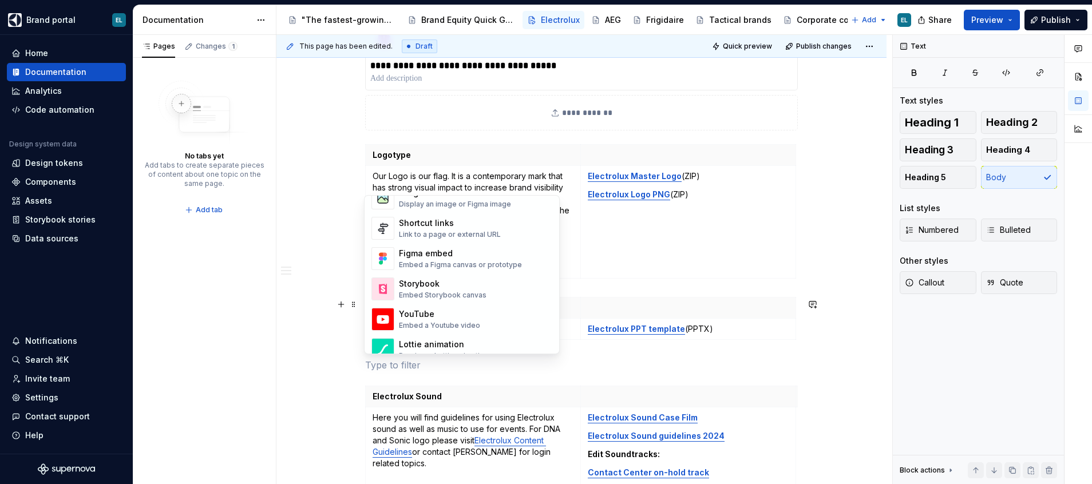
scroll to position [601, 0]
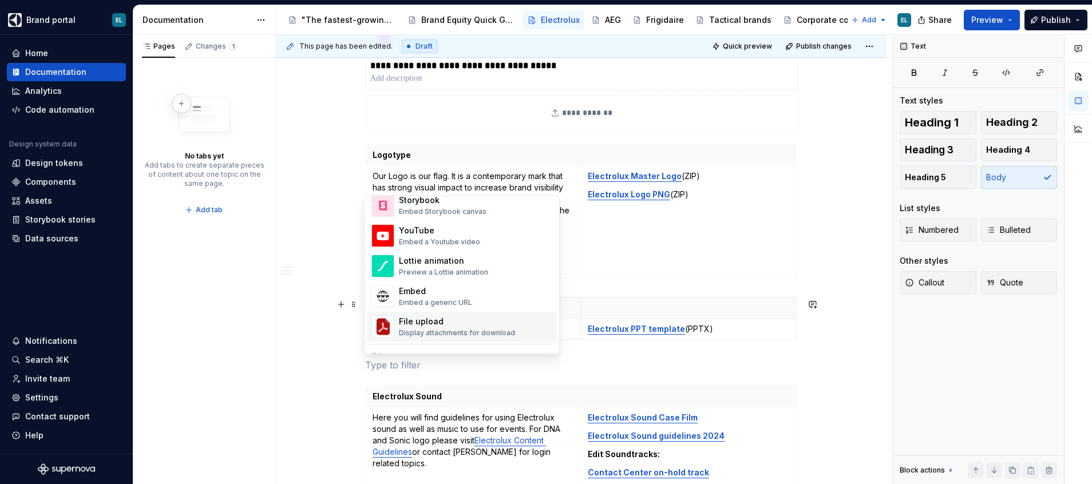
click at [437, 326] on div "File upload" at bounding box center [457, 321] width 116 height 11
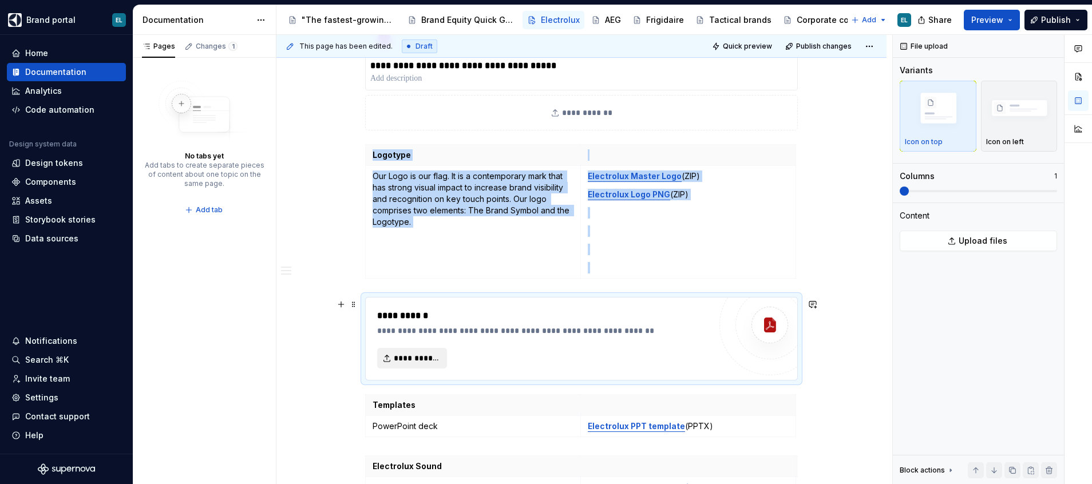
click at [426, 367] on button "**********" at bounding box center [412, 358] width 70 height 21
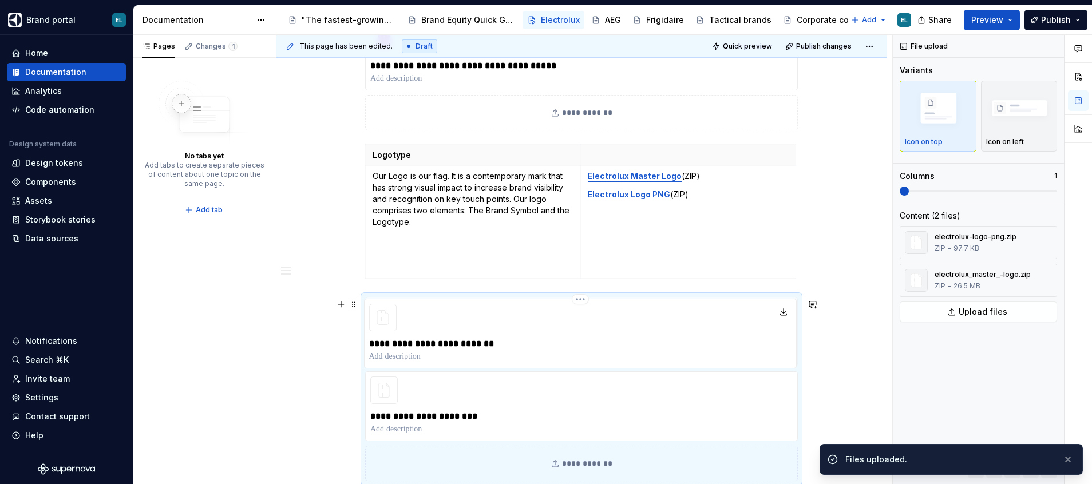
drag, startPoint x: 367, startPoint y: 413, endPoint x: 373, endPoint y: 338, distance: 74.7
click at [373, 338] on div "**********" at bounding box center [581, 389] width 433 height 184
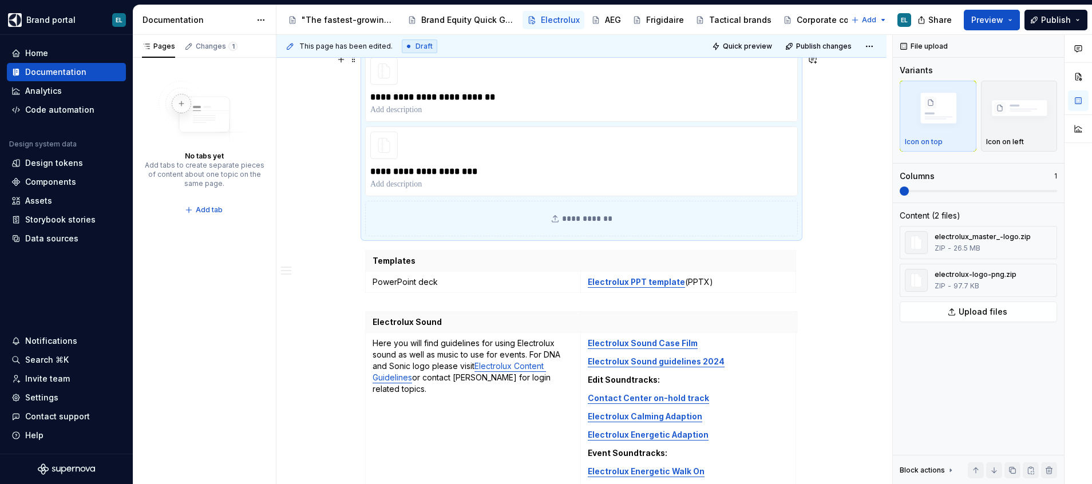
scroll to position [2530, 0]
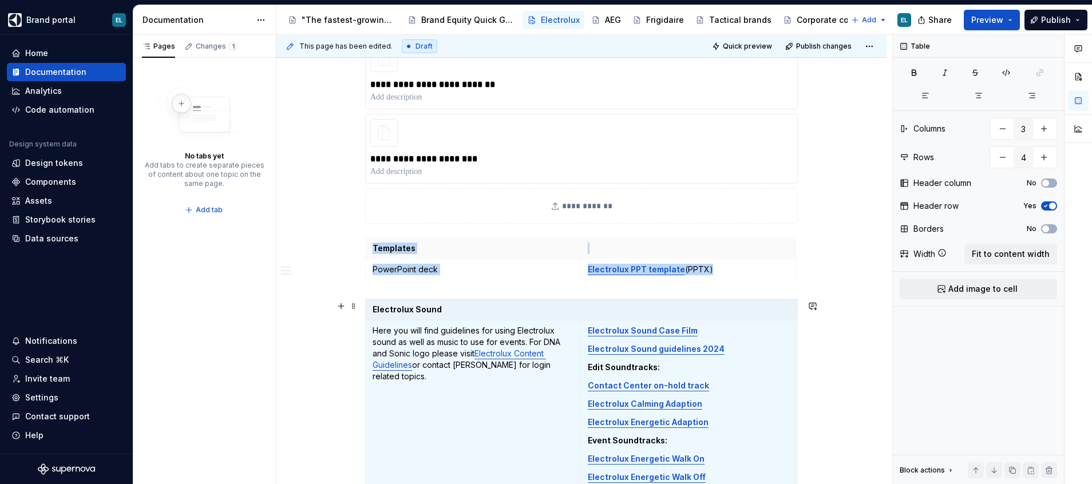
scroll to position [2608, 0]
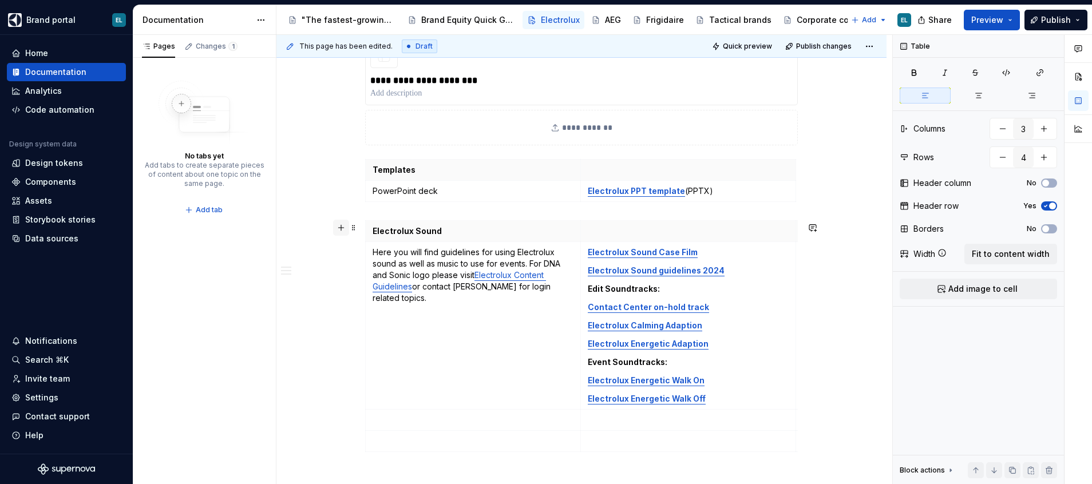
click at [340, 228] on button "button" at bounding box center [341, 228] width 16 height 16
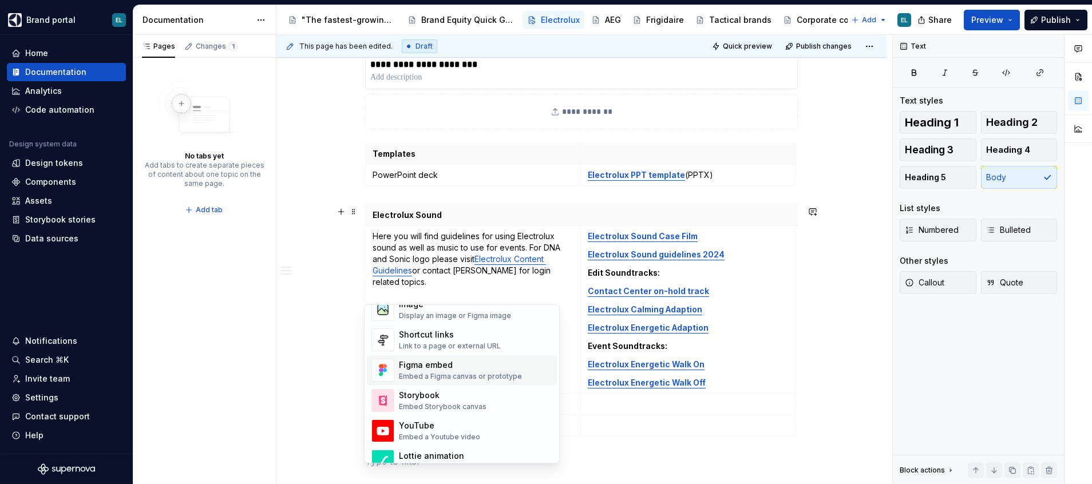
scroll to position [601, 0]
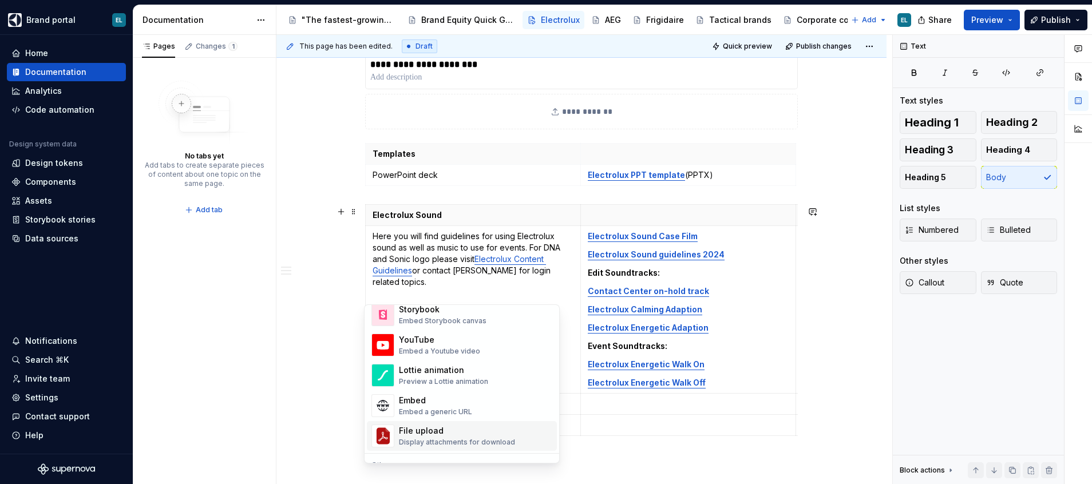
click at [435, 437] on div "File upload Display attachments for download" at bounding box center [457, 436] width 116 height 22
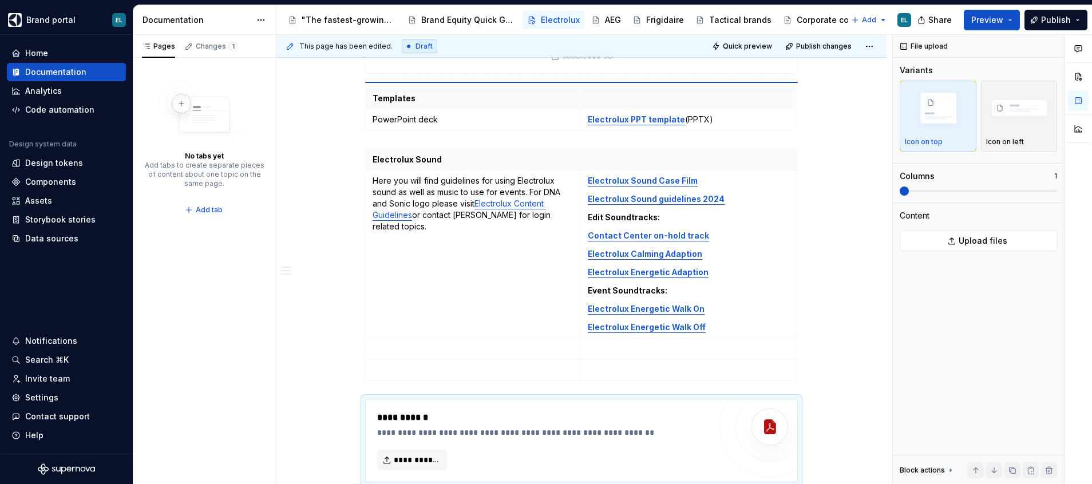
scroll to position [2679, 0]
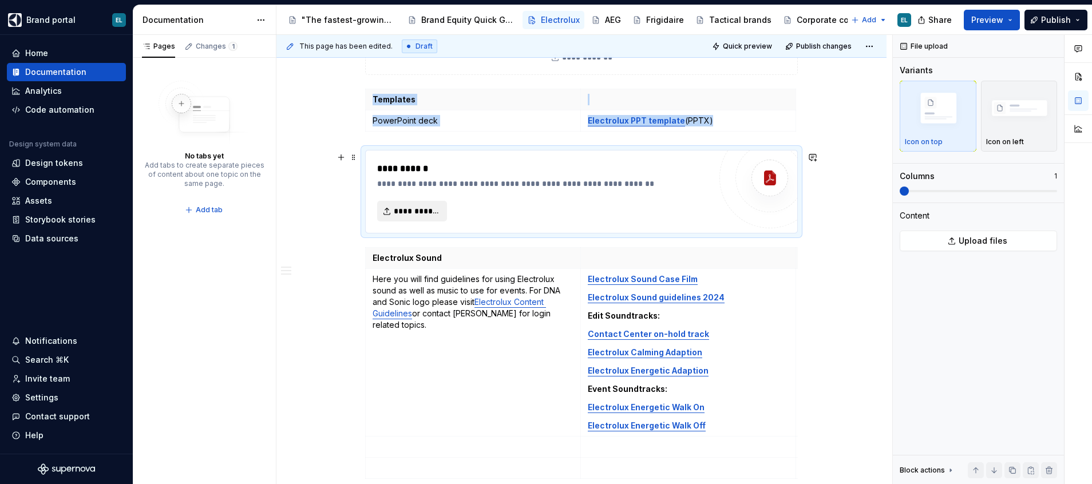
click at [432, 212] on span "**********" at bounding box center [417, 210] width 46 height 11
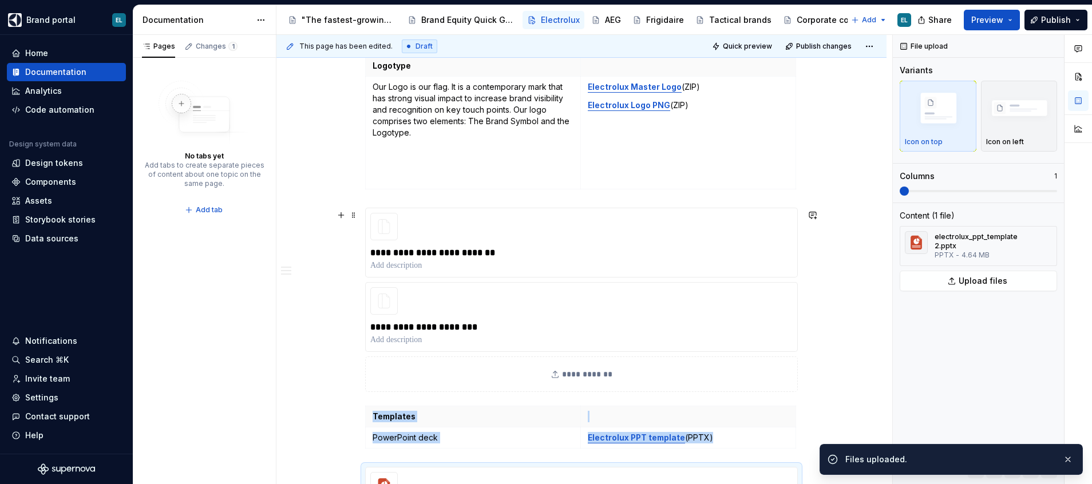
scroll to position [2335, 0]
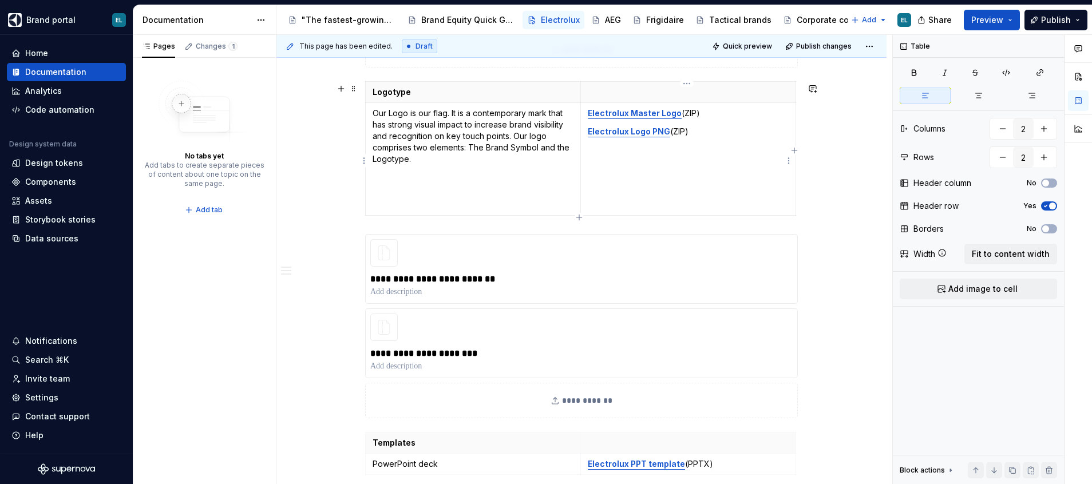
click at [704, 131] on p "Electrolux Logo PNG (ZIP)" at bounding box center [688, 131] width 201 height 11
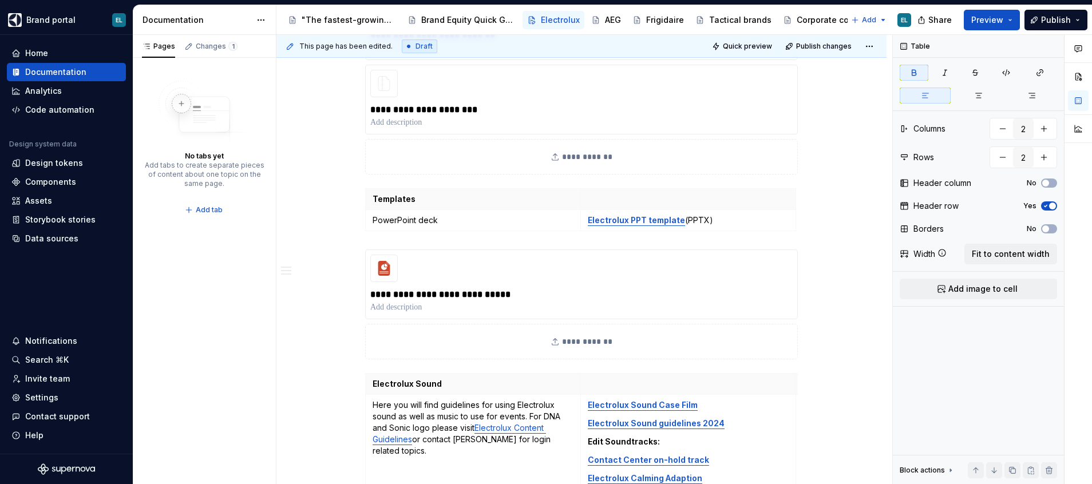
scroll to position [2593, 0]
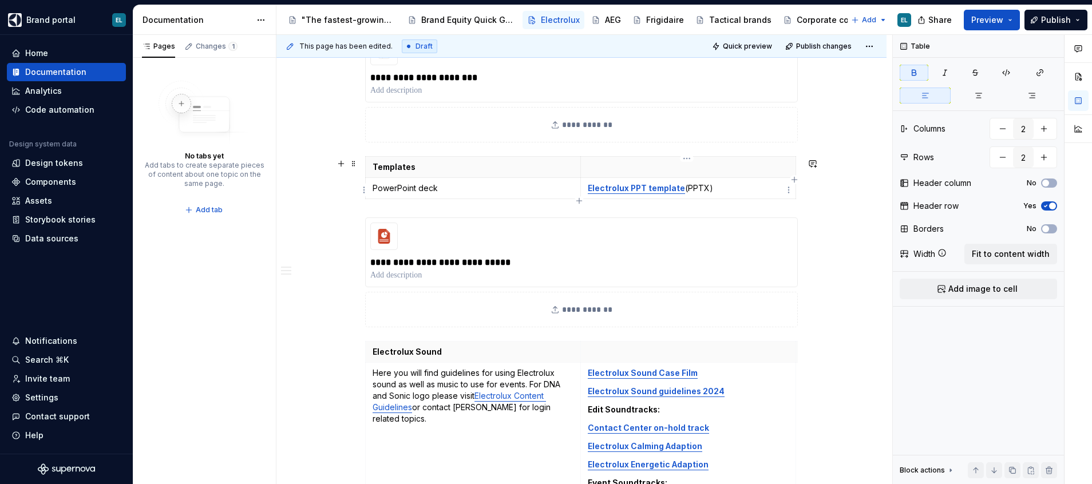
click at [723, 187] on p "Electrolux PPT template (PPTX)" at bounding box center [688, 188] width 201 height 11
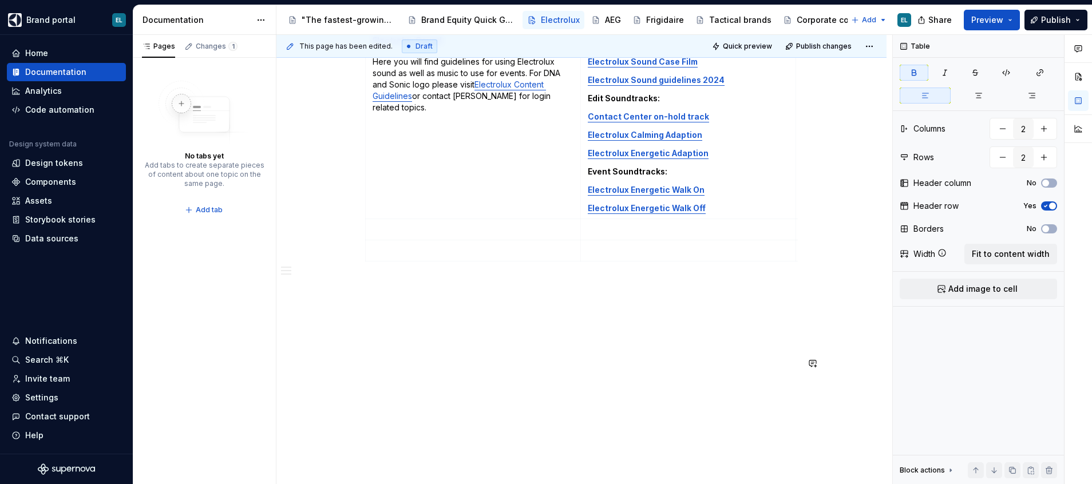
scroll to position [2818, 0]
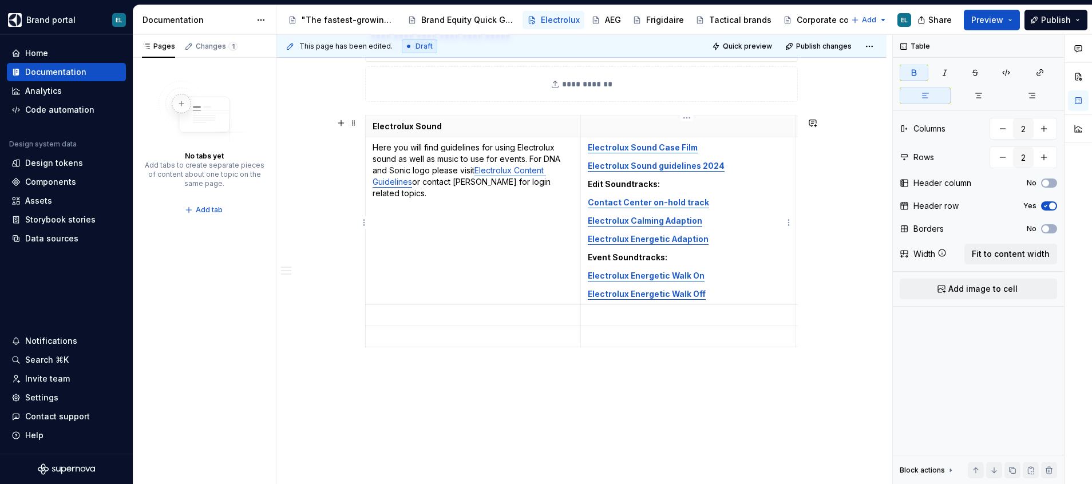
click at [651, 150] on strong "Electrolux Sound Case Film" at bounding box center [643, 147] width 110 height 10
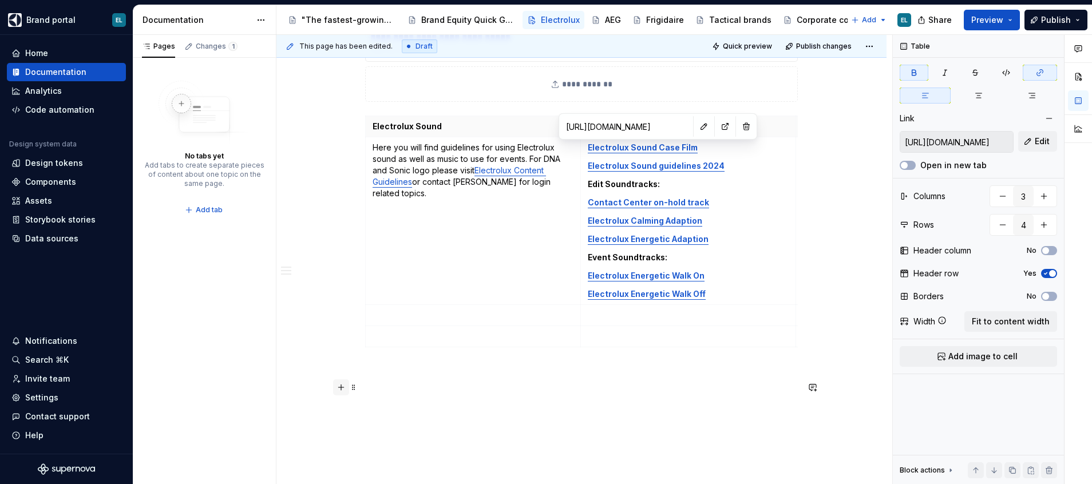
click at [342, 387] on button "button" at bounding box center [341, 387] width 16 height 16
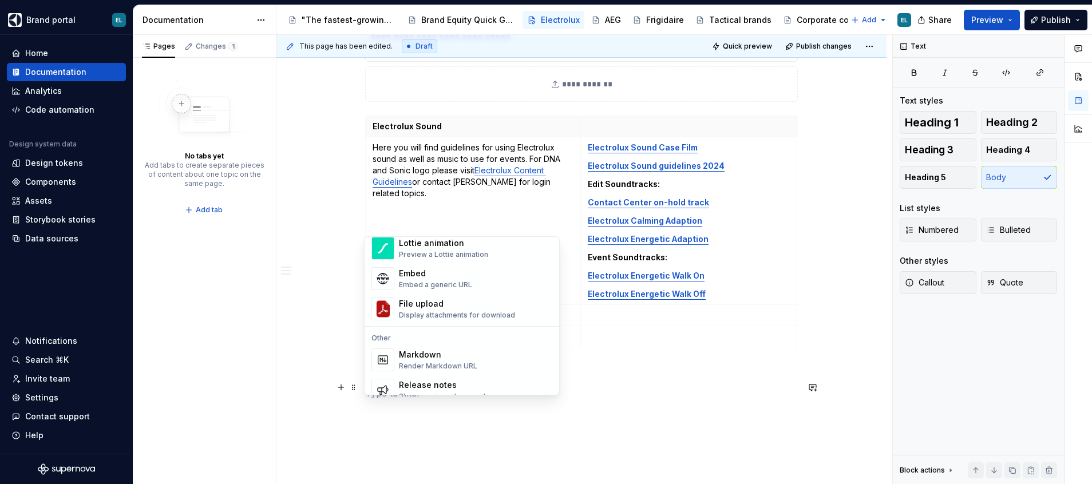
scroll to position [687, 0]
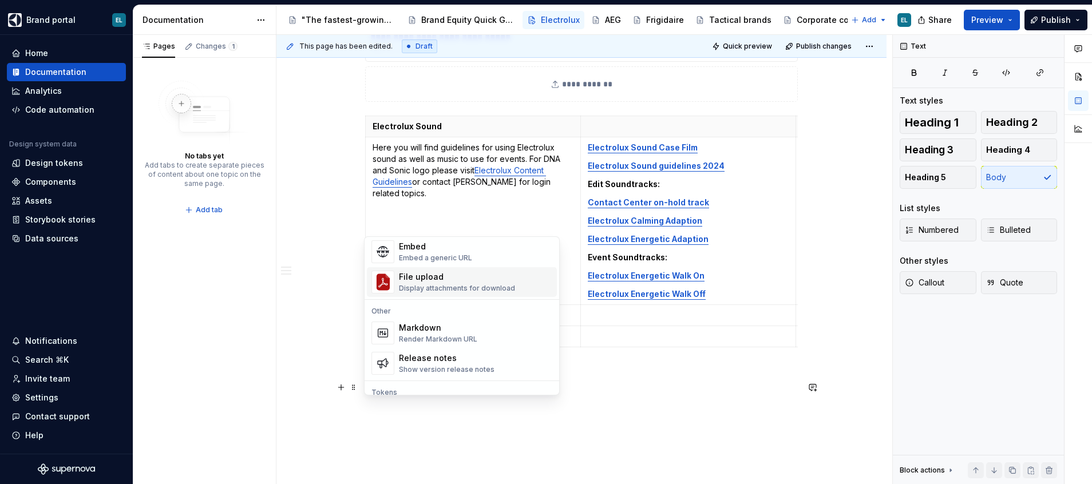
click at [425, 288] on div "Display attachments for download" at bounding box center [457, 288] width 116 height 9
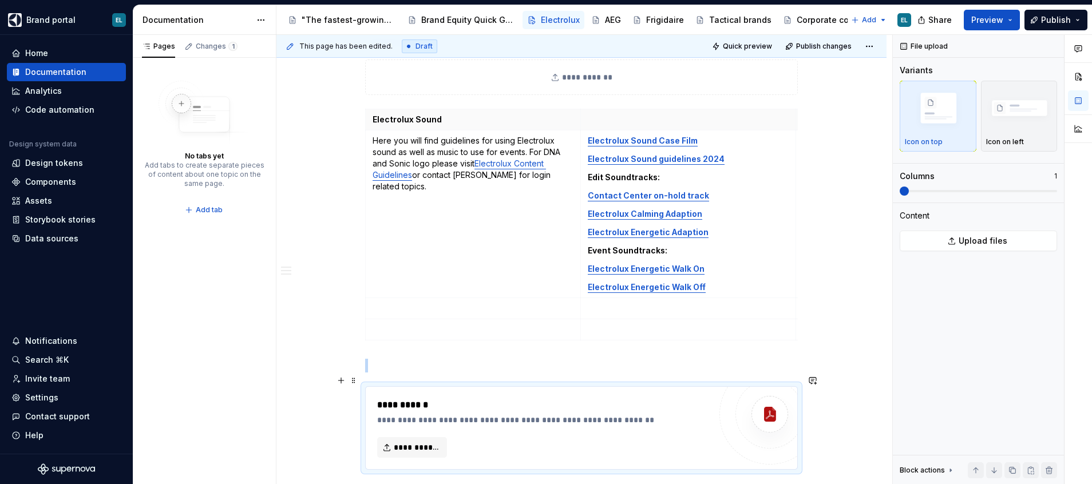
scroll to position [2911, 0]
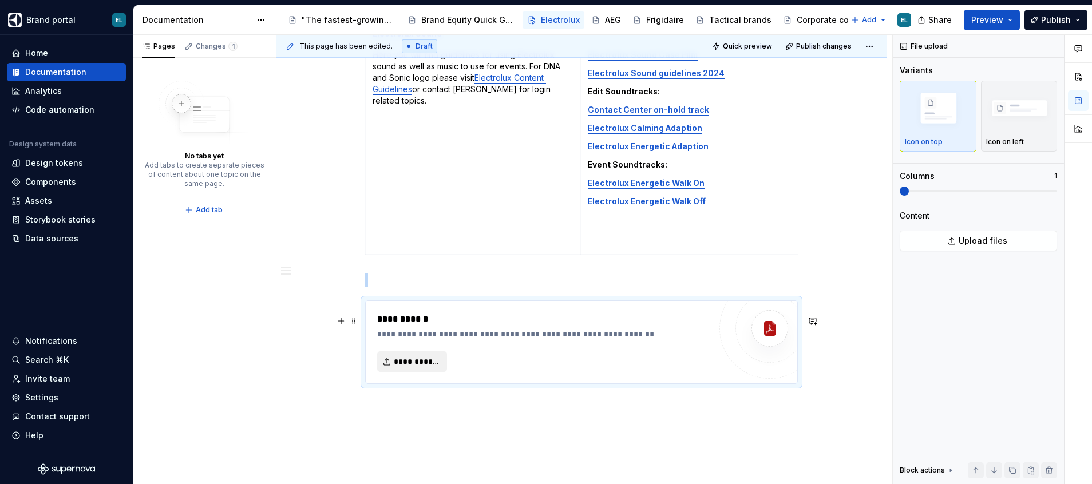
click at [423, 367] on span "**********" at bounding box center [417, 361] width 46 height 11
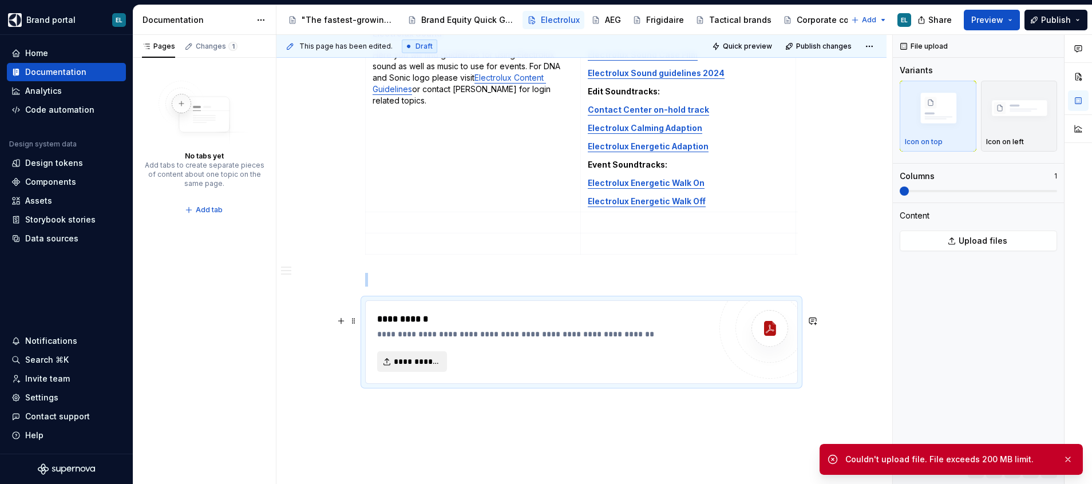
click at [413, 367] on span "**********" at bounding box center [417, 361] width 46 height 11
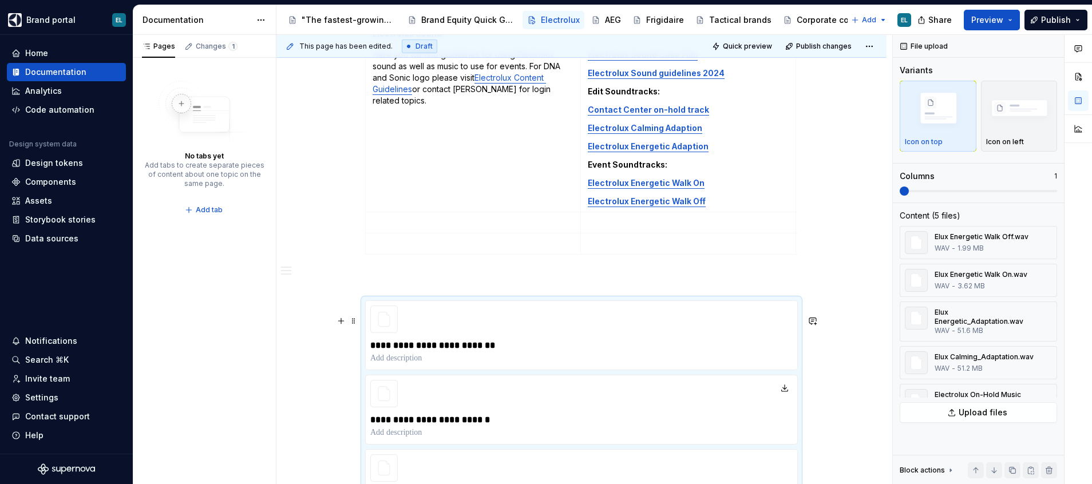
type textarea "*"
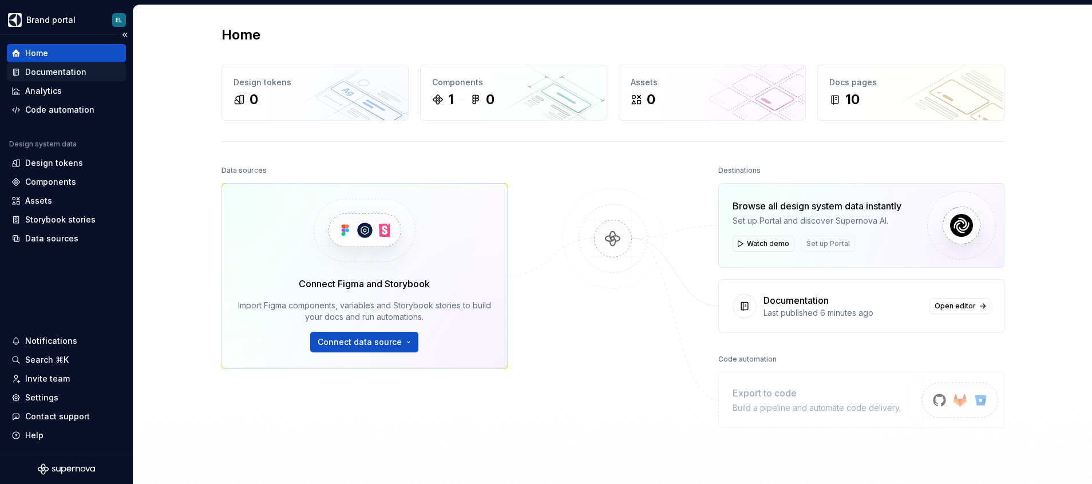
click at [76, 77] on div "Documentation" at bounding box center [55, 71] width 61 height 11
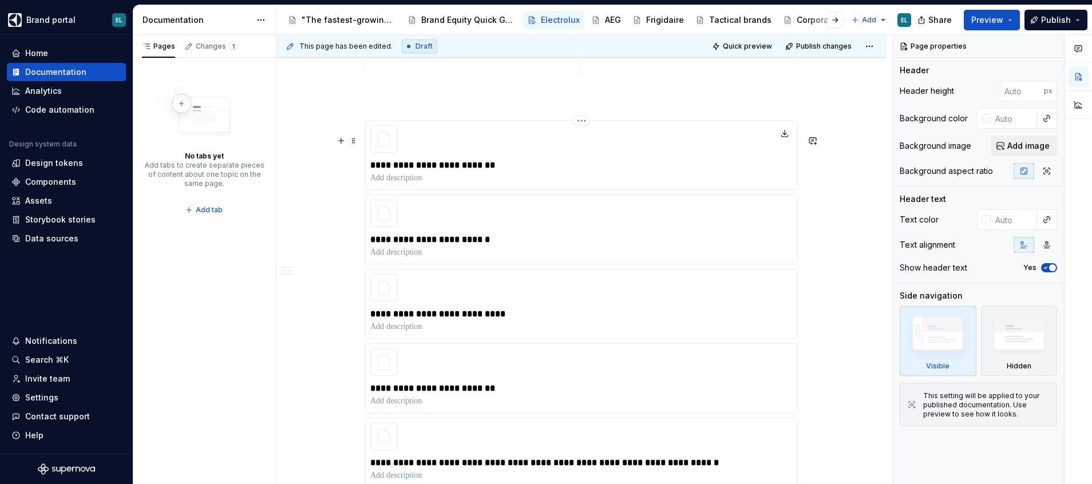
scroll to position [3176, 0]
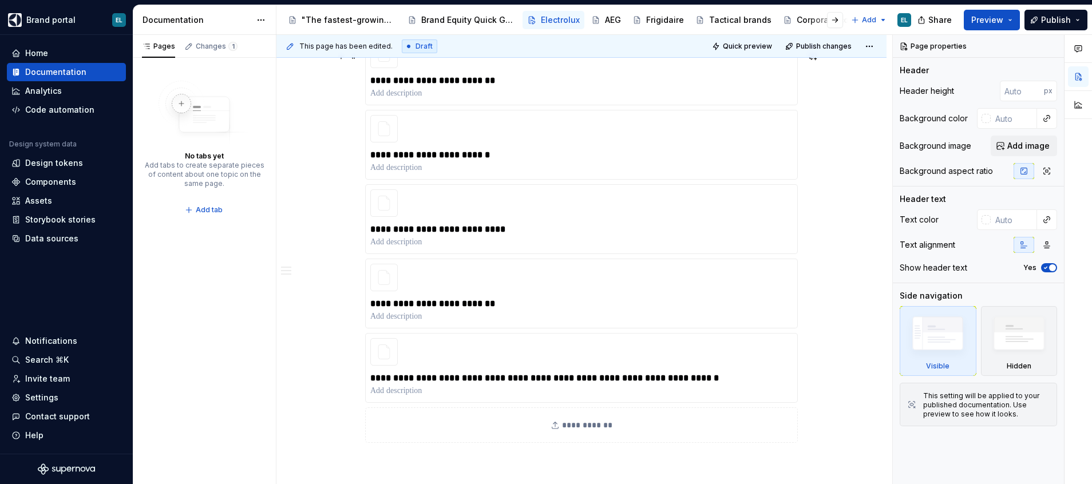
click at [572, 441] on div "**********" at bounding box center [581, 424] width 433 height 35
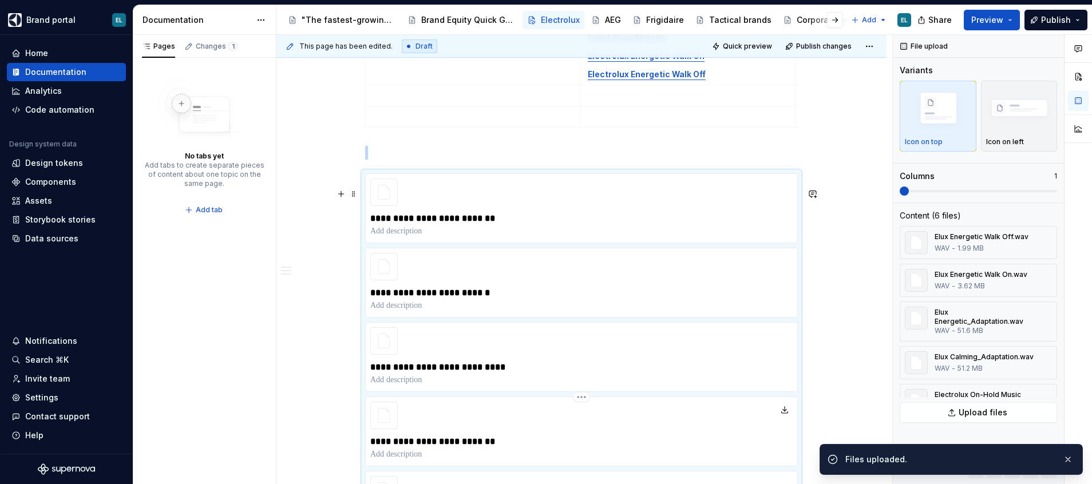
scroll to position [2934, 0]
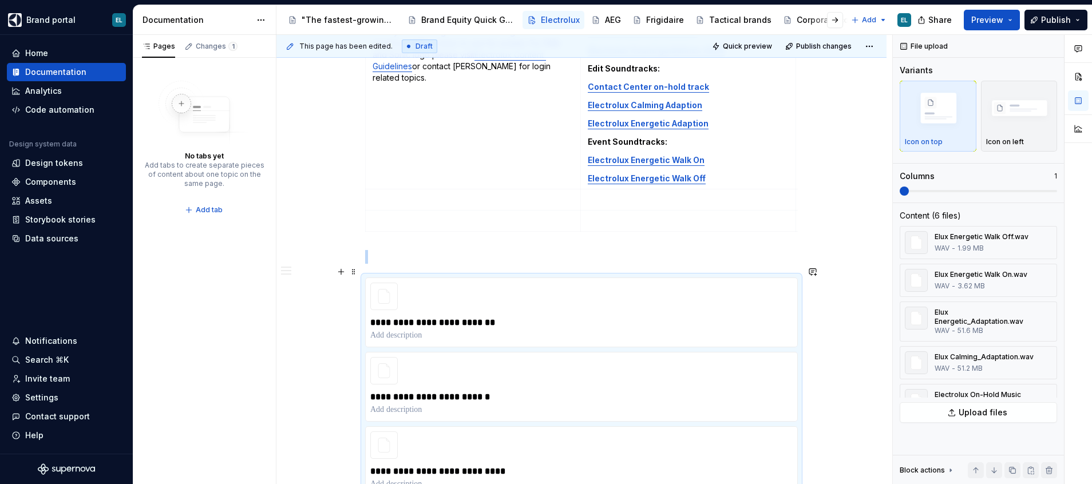
type textarea "*"
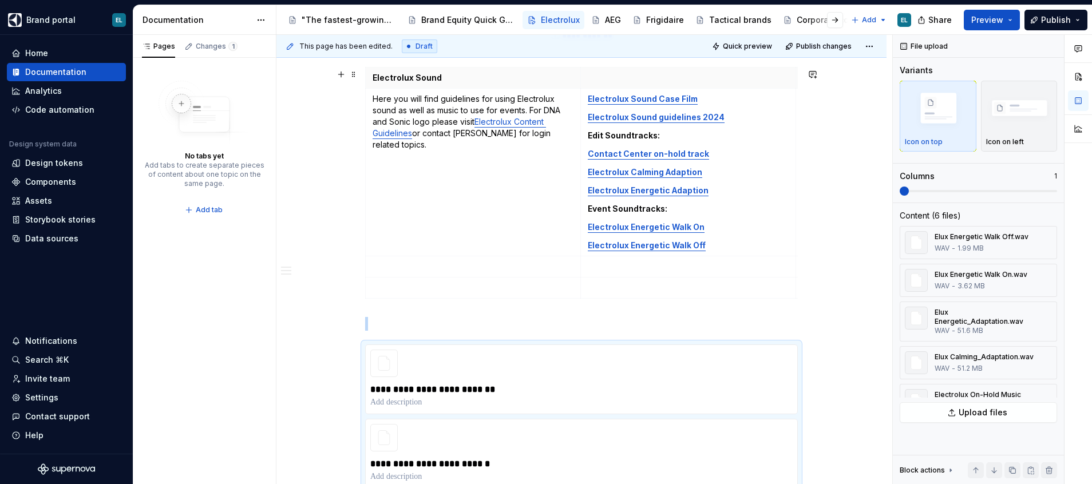
scroll to position [2848, 0]
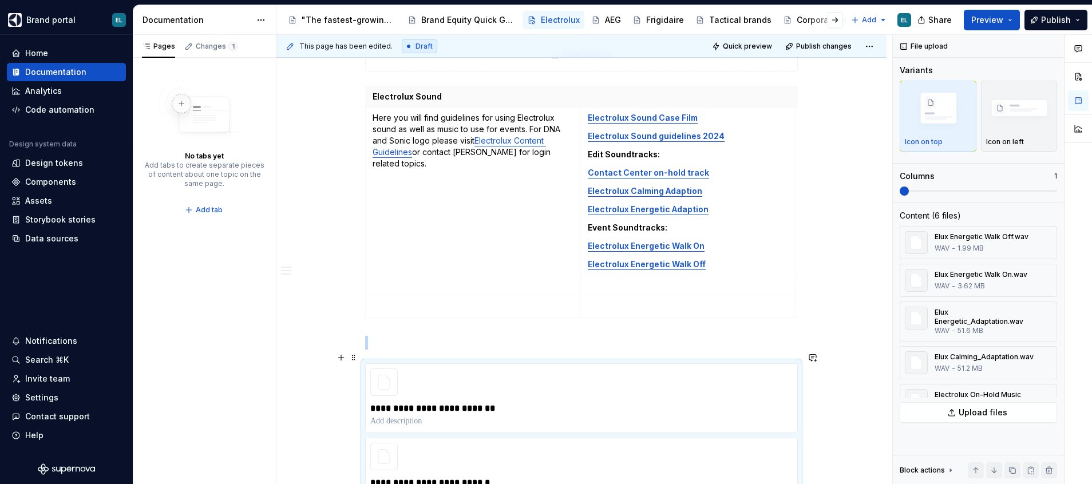
click at [409, 350] on p at bounding box center [581, 343] width 433 height 14
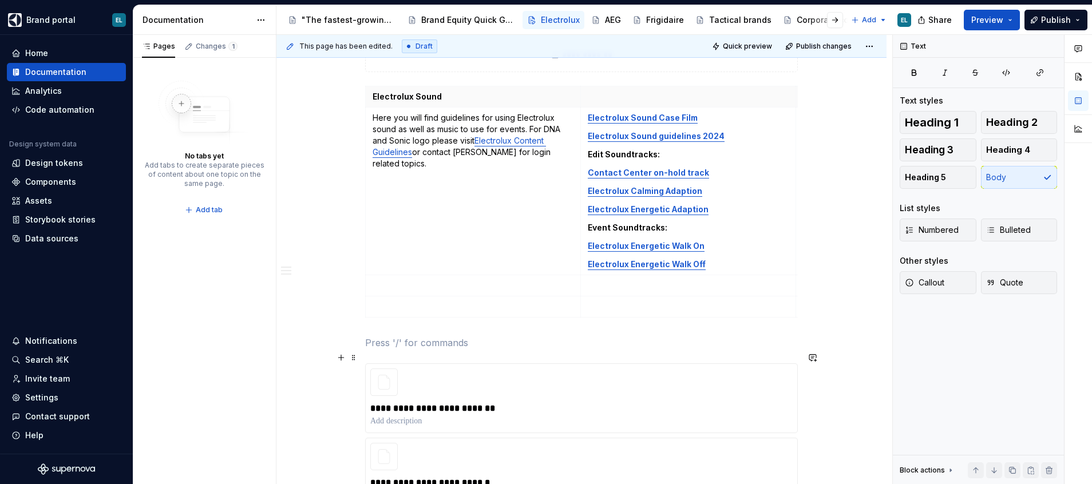
click at [437, 350] on p at bounding box center [581, 343] width 433 height 14
drag, startPoint x: 490, startPoint y: 362, endPoint x: 347, endPoint y: 358, distance: 143.1
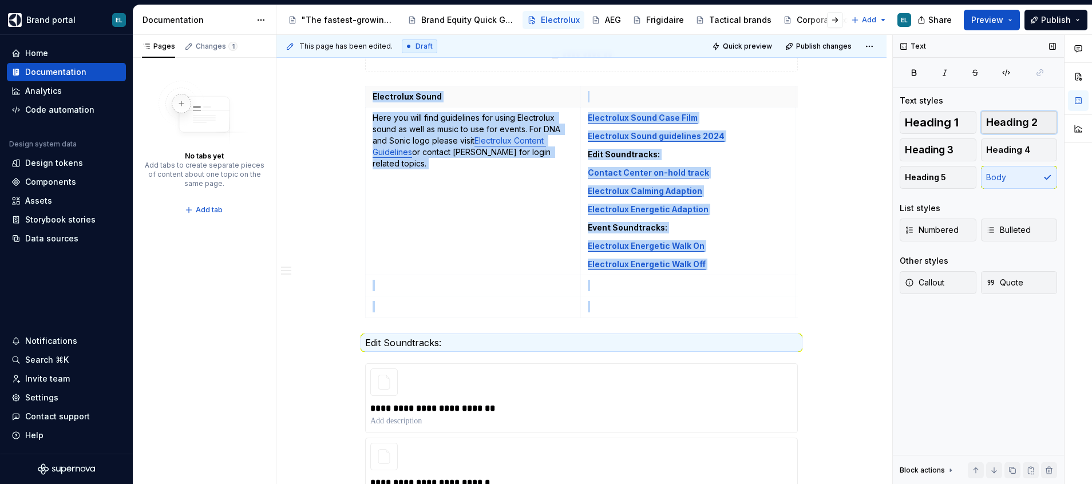
click at [1011, 122] on span "Heading 2" at bounding box center [1011, 122] width 51 height 11
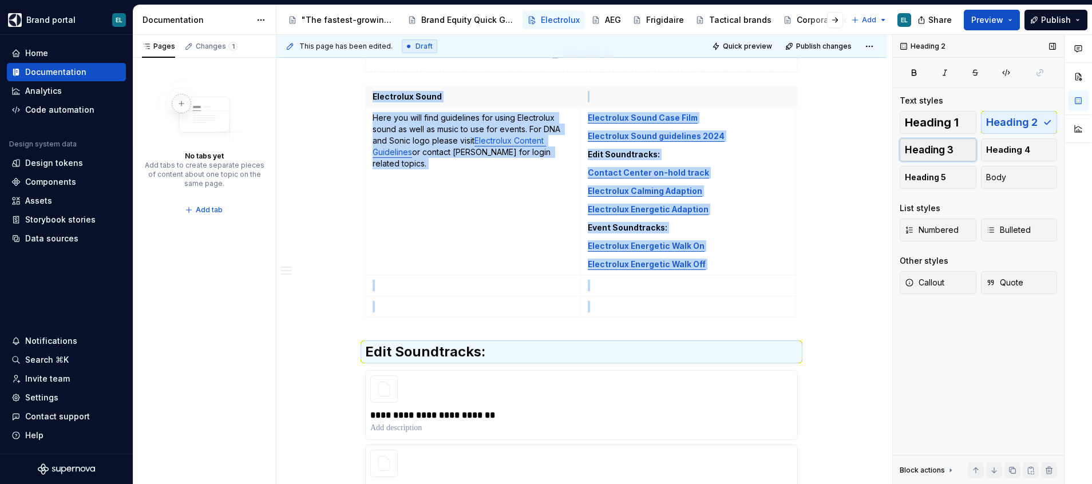
click at [959, 144] on button "Heading 3" at bounding box center [938, 149] width 77 height 23
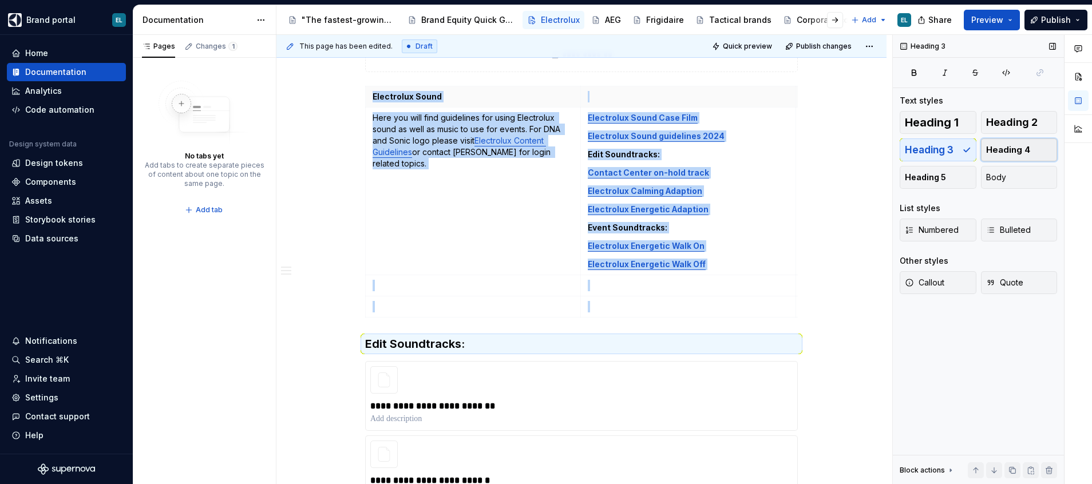
click at [1000, 144] on button "Heading 4" at bounding box center [1019, 149] width 77 height 23
click at [947, 179] on button "Heading 5" at bounding box center [938, 177] width 77 height 23
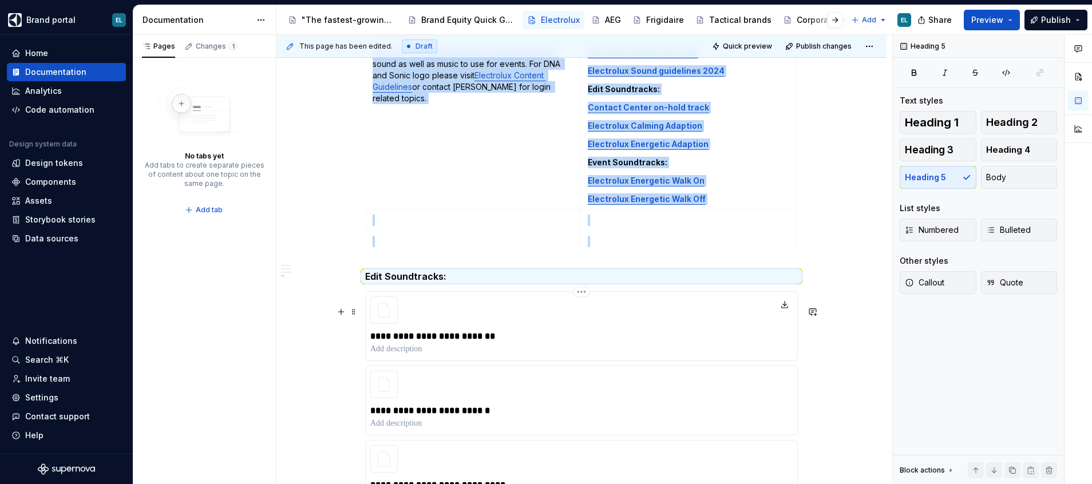
scroll to position [2934, 0]
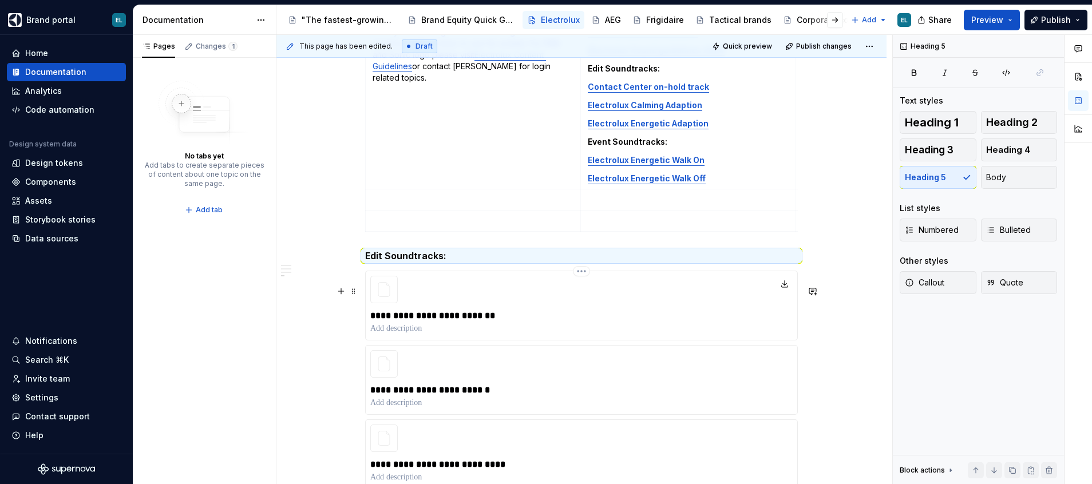
click at [514, 323] on p "**********" at bounding box center [581, 316] width 422 height 14
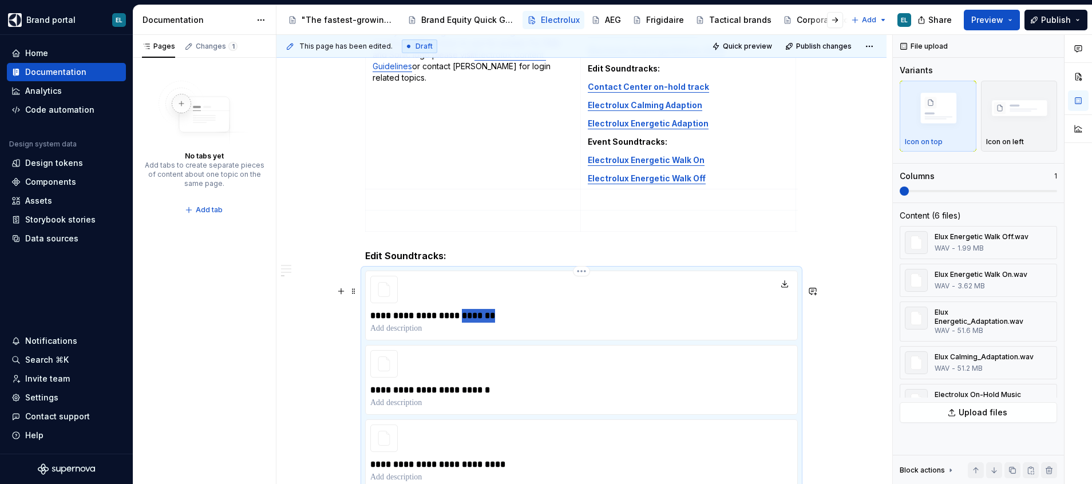
drag, startPoint x: 584, startPoint y: 332, endPoint x: 562, endPoint y: 332, distance: 22.3
click at [562, 323] on p "**********" at bounding box center [581, 316] width 422 height 14
click at [531, 323] on p "**********" at bounding box center [581, 316] width 422 height 14
drag, startPoint x: 449, startPoint y: 342, endPoint x: 372, endPoint y: 290, distance: 93.2
click at [373, 290] on div "**********" at bounding box center [581, 306] width 433 height 70
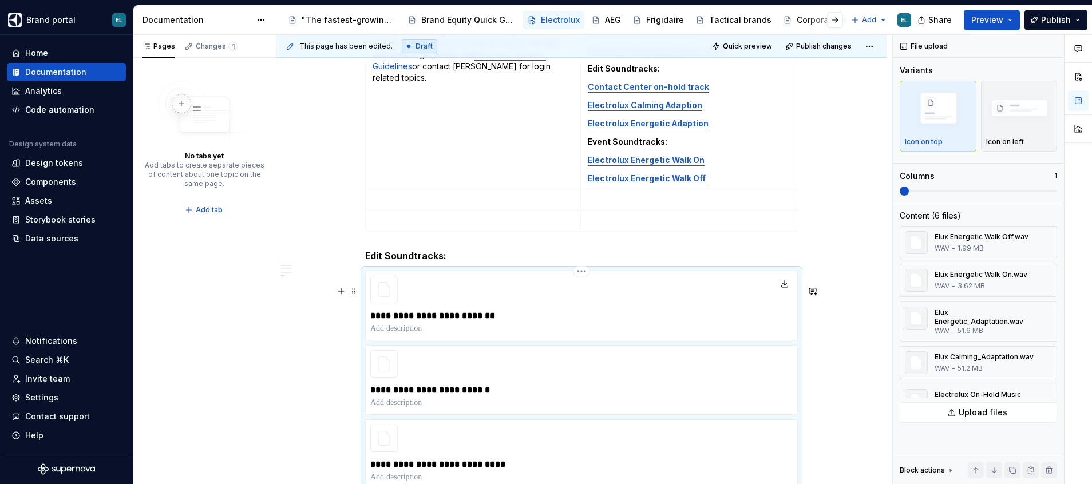
click at [565, 334] on p at bounding box center [581, 328] width 422 height 11
click at [540, 334] on p at bounding box center [581, 328] width 422 height 11
click at [502, 323] on p "**********" at bounding box center [581, 316] width 422 height 14
drag, startPoint x: 506, startPoint y: 332, endPoint x: 366, endPoint y: 286, distance: 147.7
click at [366, 286] on div "**********" at bounding box center [581, 306] width 433 height 70
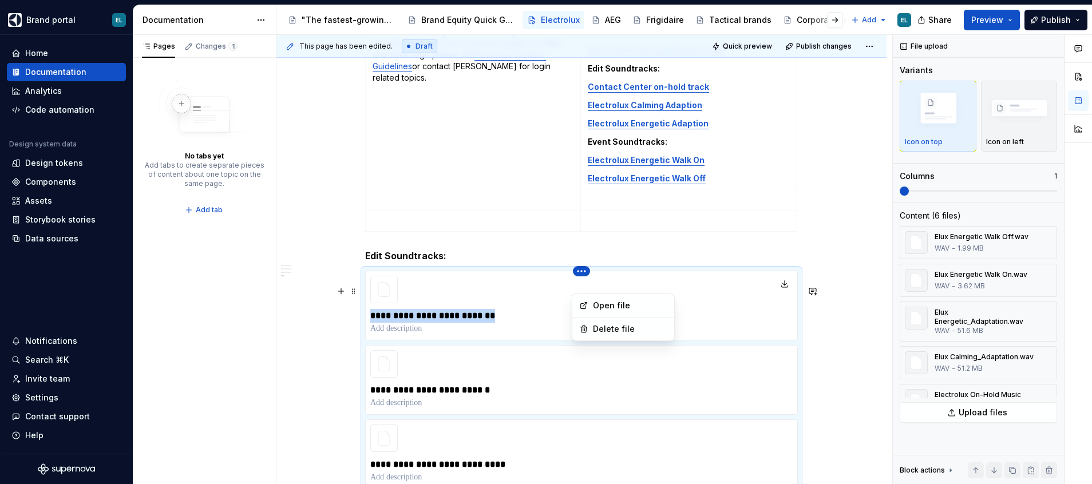
click at [584, 290] on html "Brand portal EL Home Documentation Analytics Code automation Design system data…" at bounding box center [546, 242] width 1092 height 484
click at [596, 326] on div "Delete file" at bounding box center [630, 328] width 74 height 11
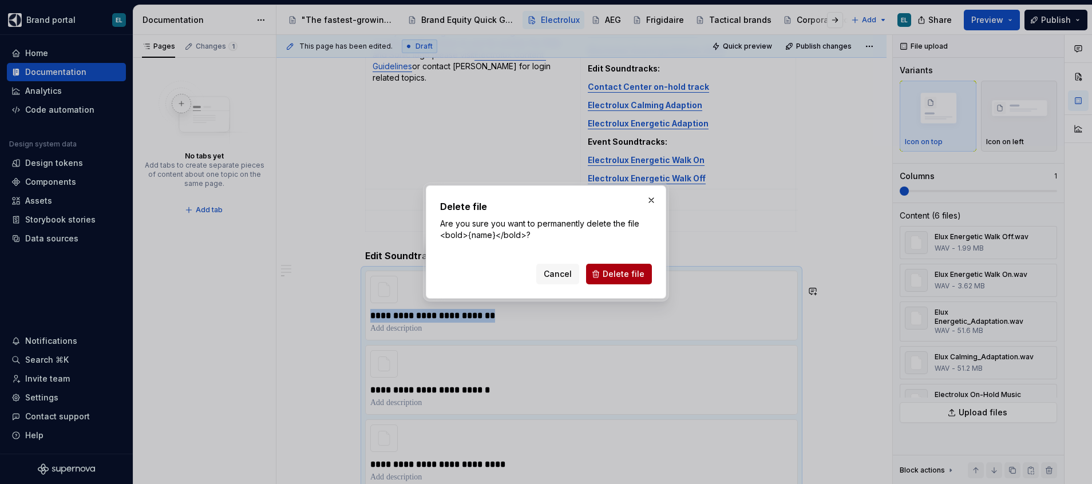
click at [617, 277] on span "Delete file" at bounding box center [624, 273] width 42 height 11
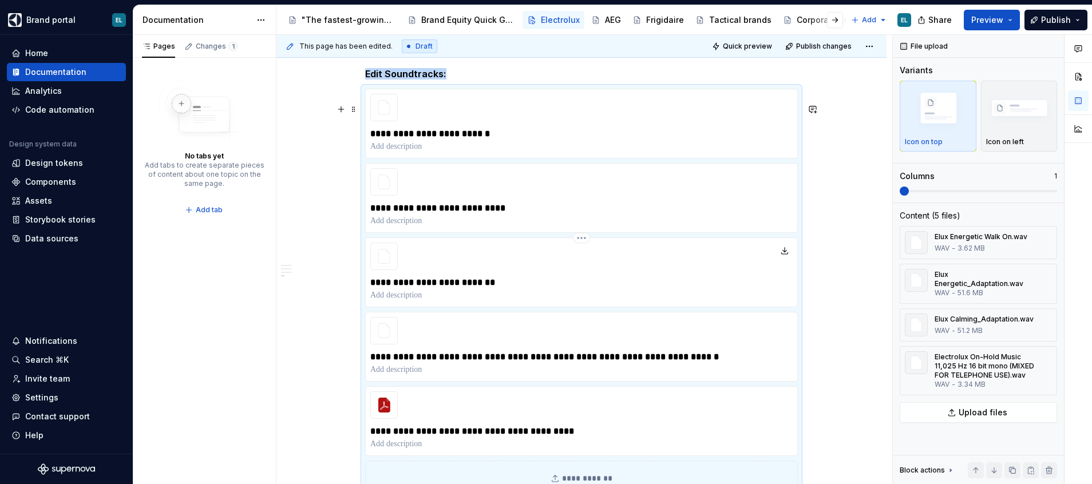
scroll to position [3142, 0]
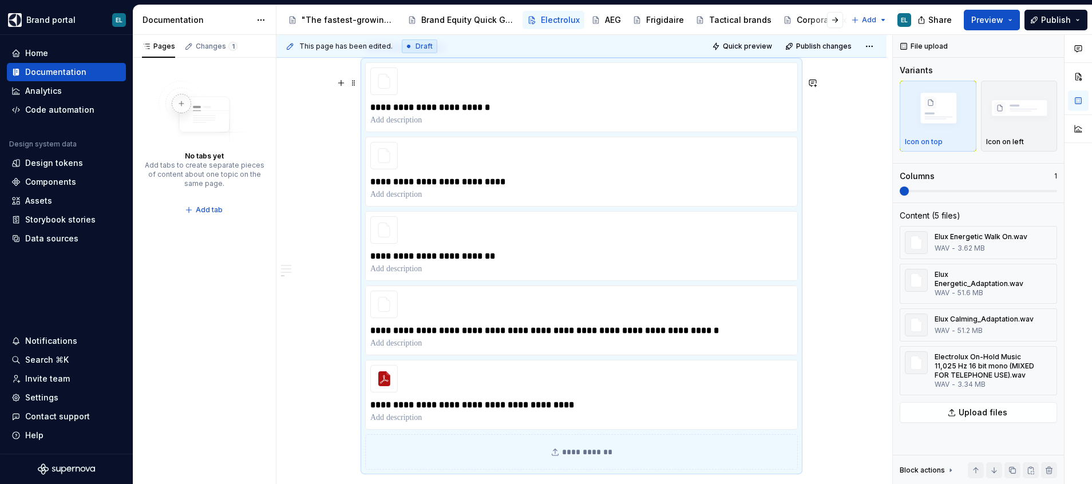
click at [798, 382] on div "**********" at bounding box center [581, 265] width 433 height 407
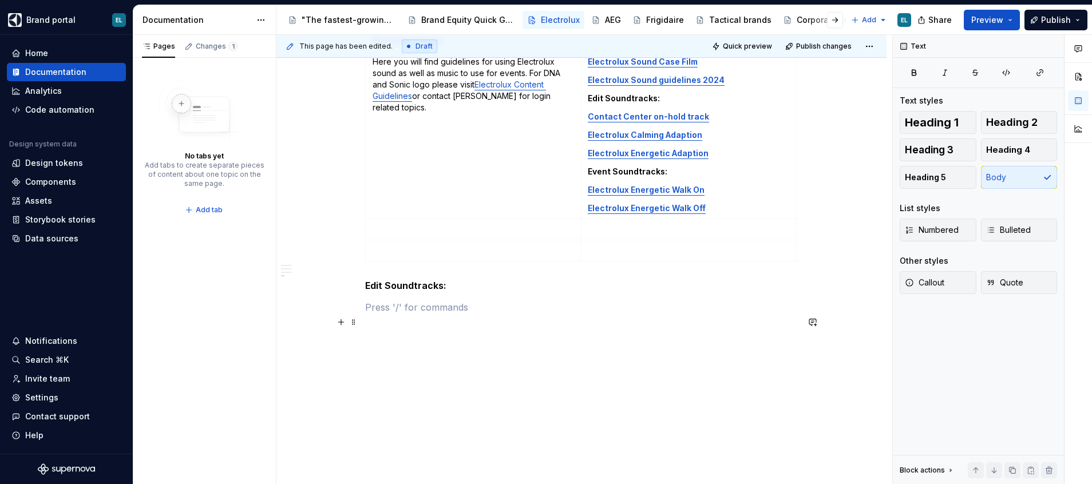
scroll to position [2818, 0]
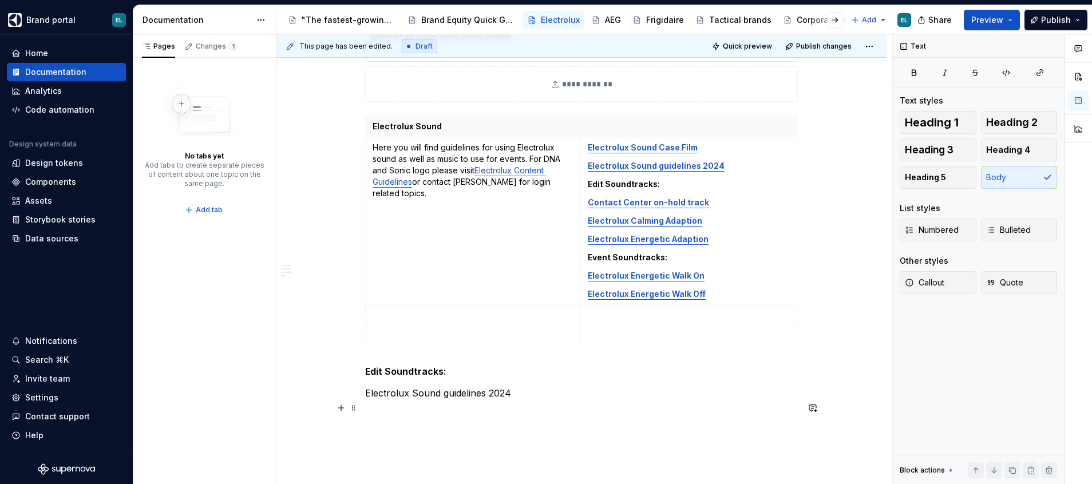
click at [429, 400] on p "Electrolux Sound guidelines 2024" at bounding box center [581, 393] width 433 height 14
click at [920, 179] on span "Heading 5" at bounding box center [925, 177] width 41 height 11
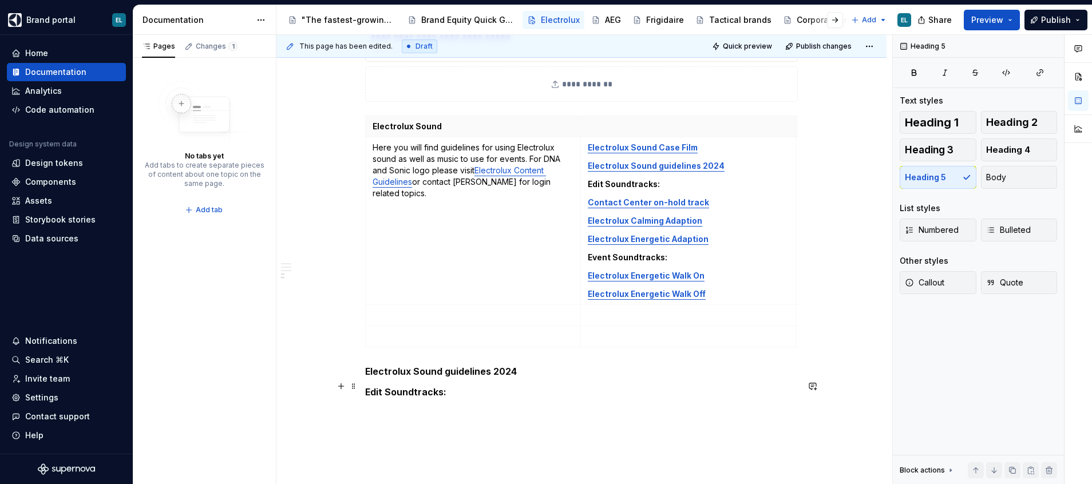
click at [530, 377] on h5 "Electrolux Sound guidelines 2024" at bounding box center [581, 371] width 433 height 11
click at [343, 405] on button "button" at bounding box center [341, 407] width 16 height 16
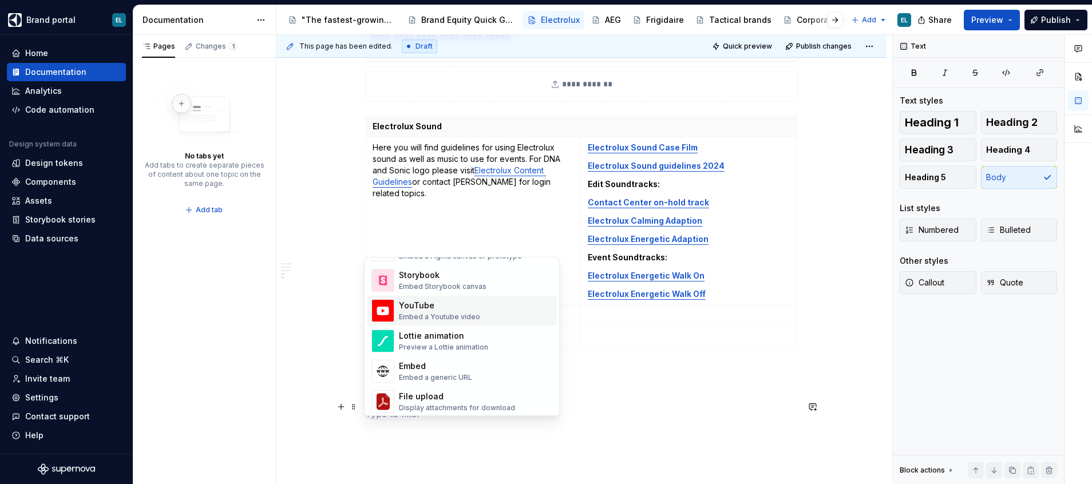
scroll to position [601, 0]
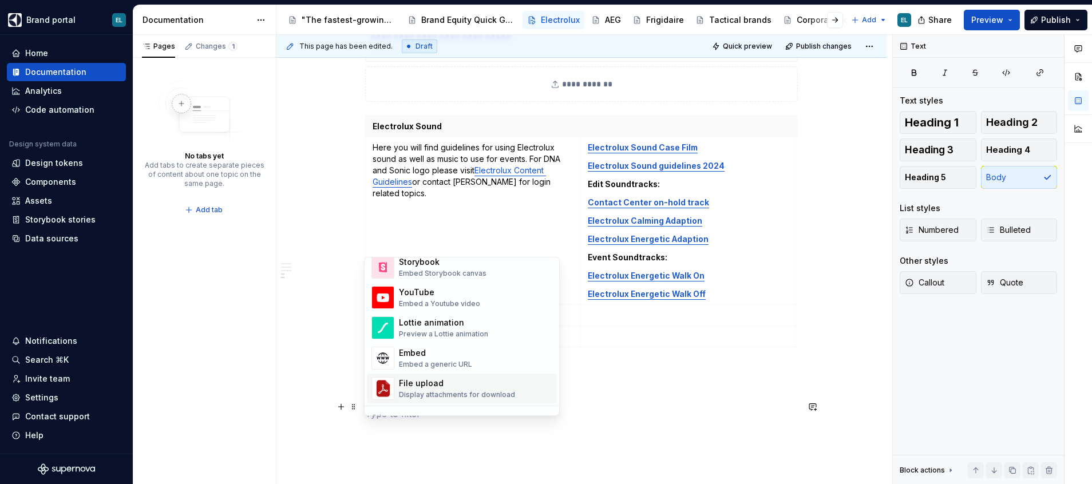
click at [437, 389] on div "File upload Display attachments for download" at bounding box center [457, 389] width 116 height 22
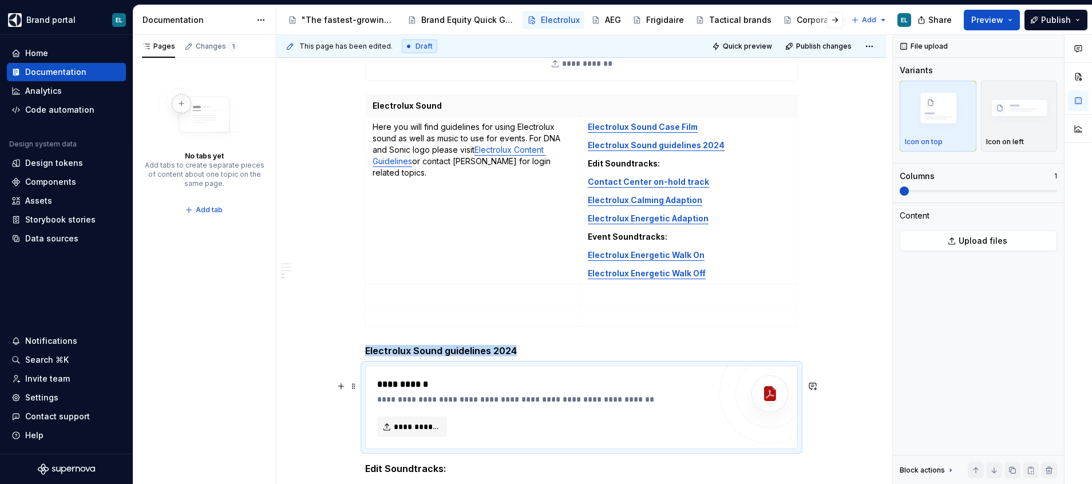
scroll to position [2925, 0]
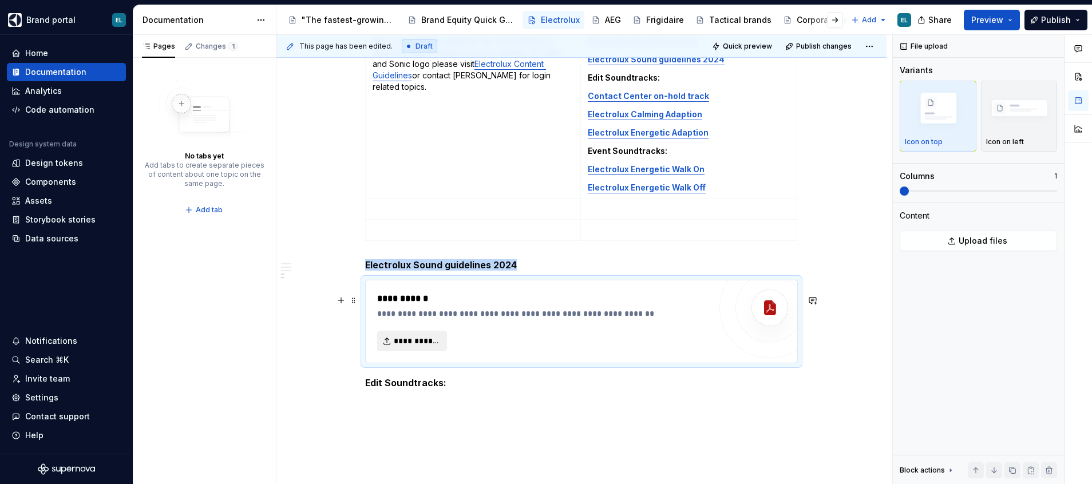
click at [402, 347] on span "**********" at bounding box center [417, 340] width 46 height 11
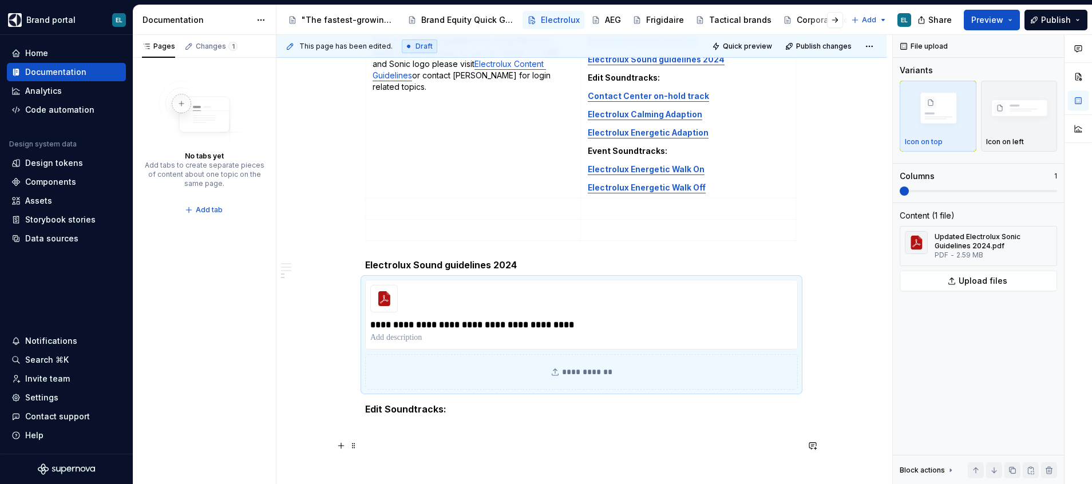
click at [433, 438] on p at bounding box center [581, 431] width 433 height 14
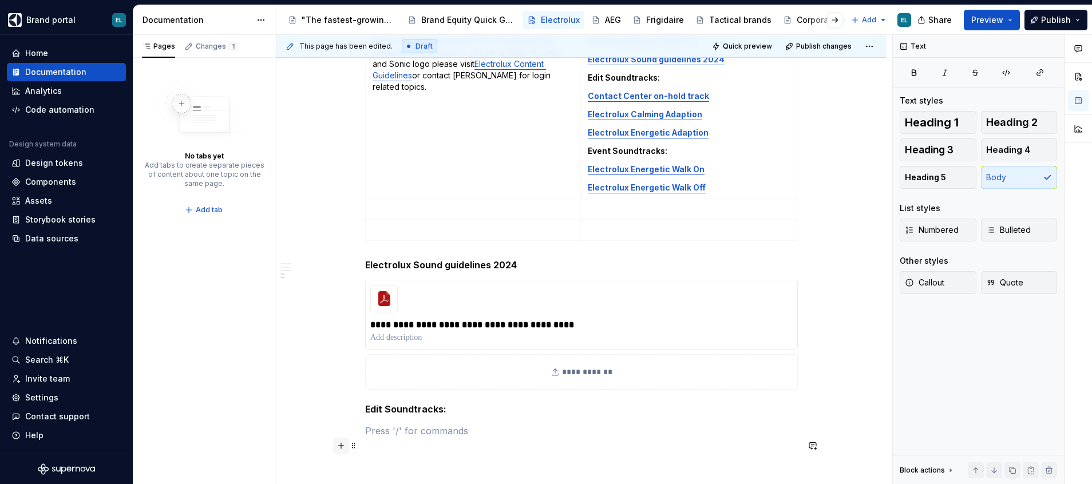
click at [338, 445] on button "button" at bounding box center [341, 446] width 16 height 16
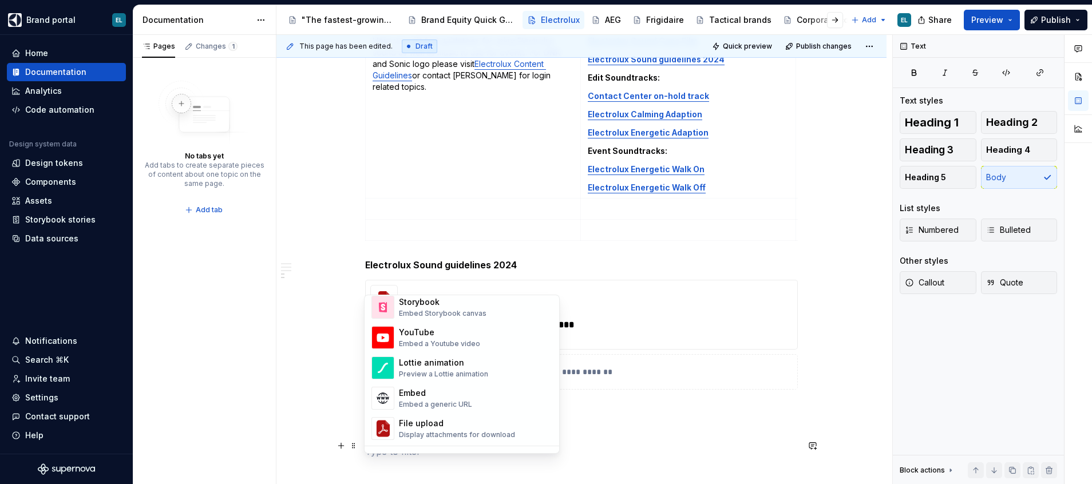
scroll to position [601, 0]
click at [426, 426] on div "File upload" at bounding box center [457, 420] width 116 height 11
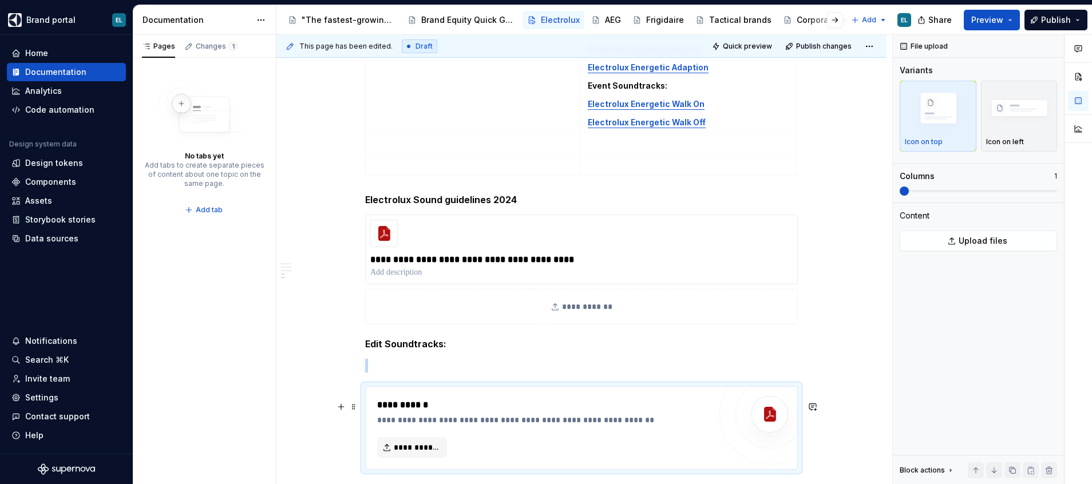
scroll to position [3076, 0]
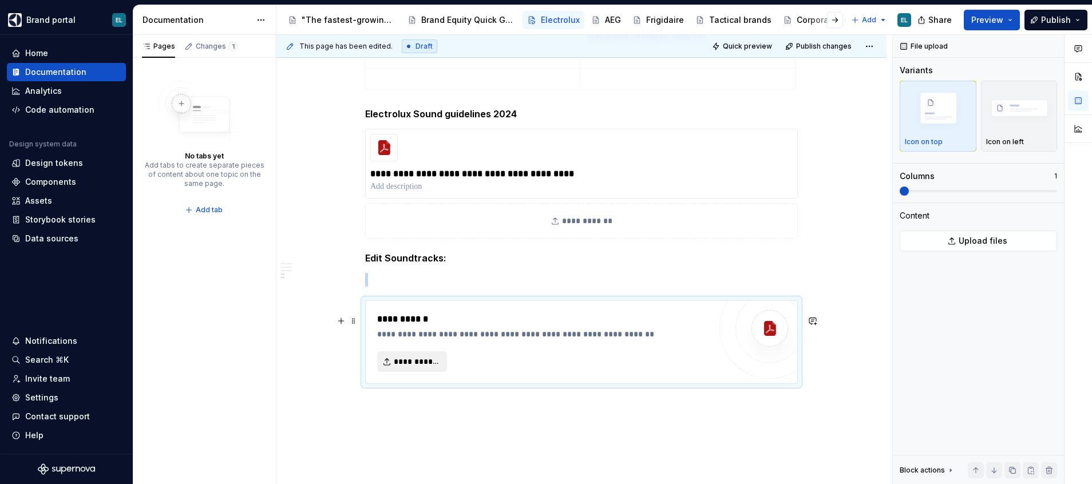
click at [401, 367] on span "**********" at bounding box center [417, 361] width 46 height 11
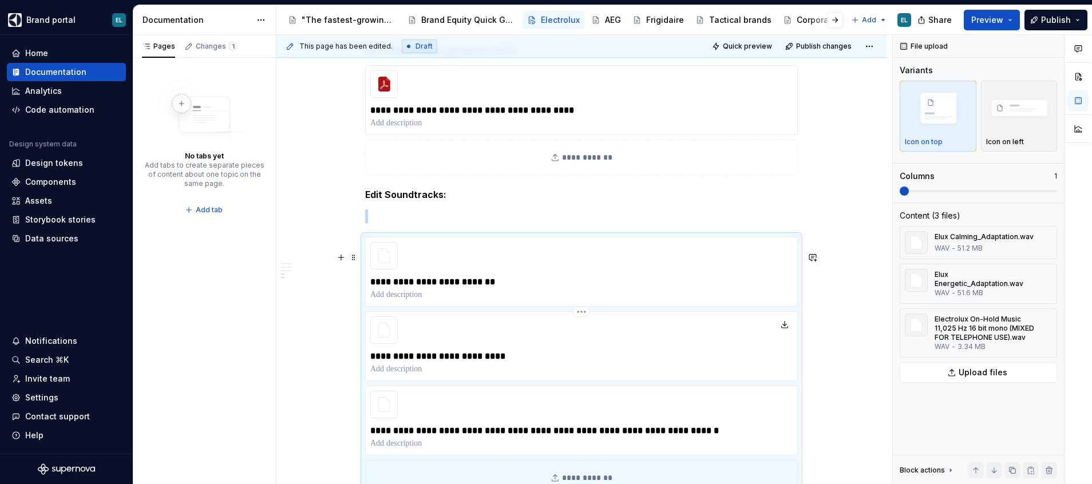
scroll to position [3161, 0]
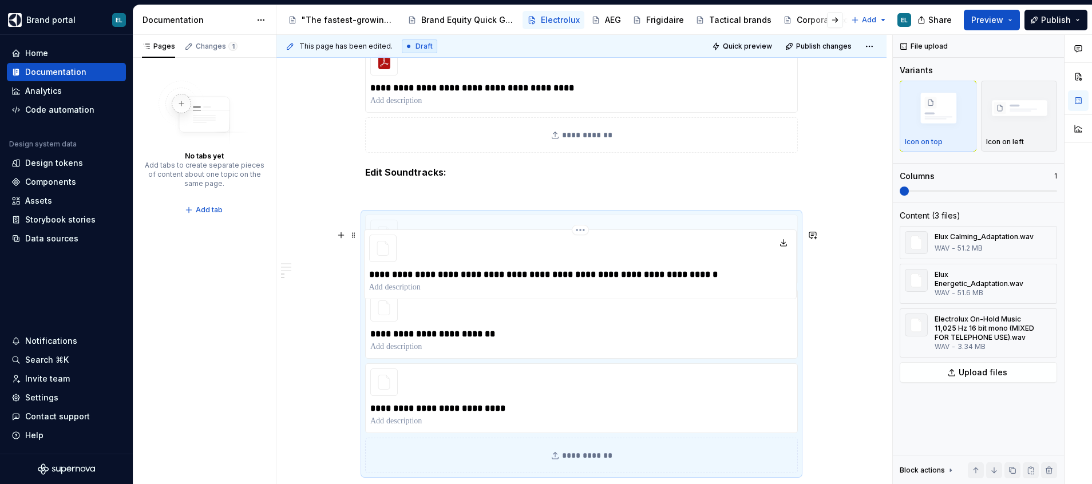
drag, startPoint x: 367, startPoint y: 411, endPoint x: 390, endPoint y: 263, distance: 150.0
click at [390, 263] on div "**********" at bounding box center [581, 344] width 433 height 259
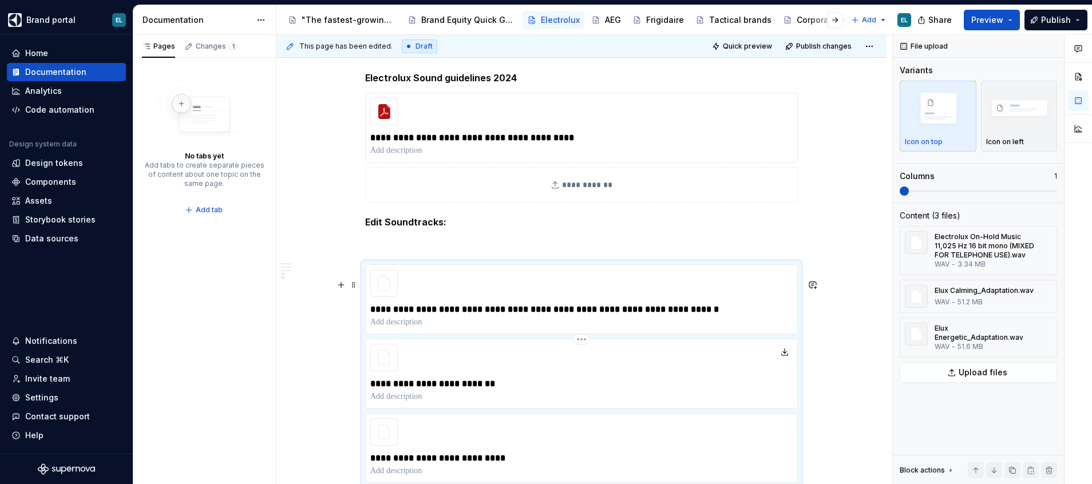
scroll to position [3076, 0]
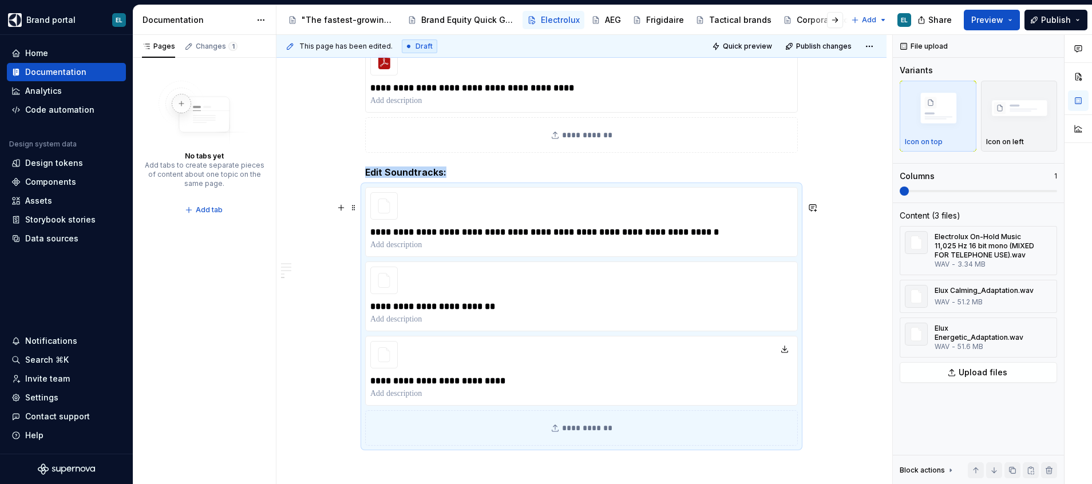
scroll to position [3333, 0]
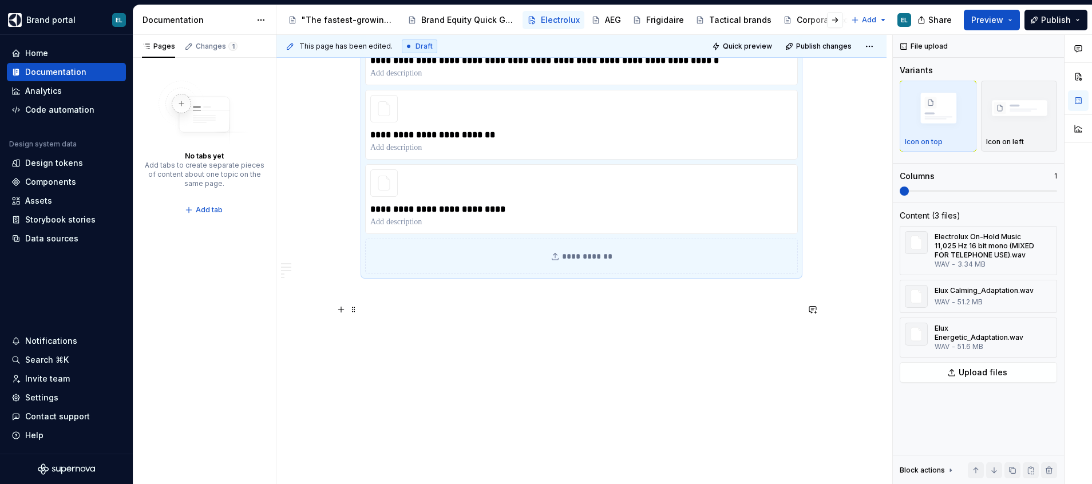
click at [380, 302] on p at bounding box center [581, 295] width 433 height 14
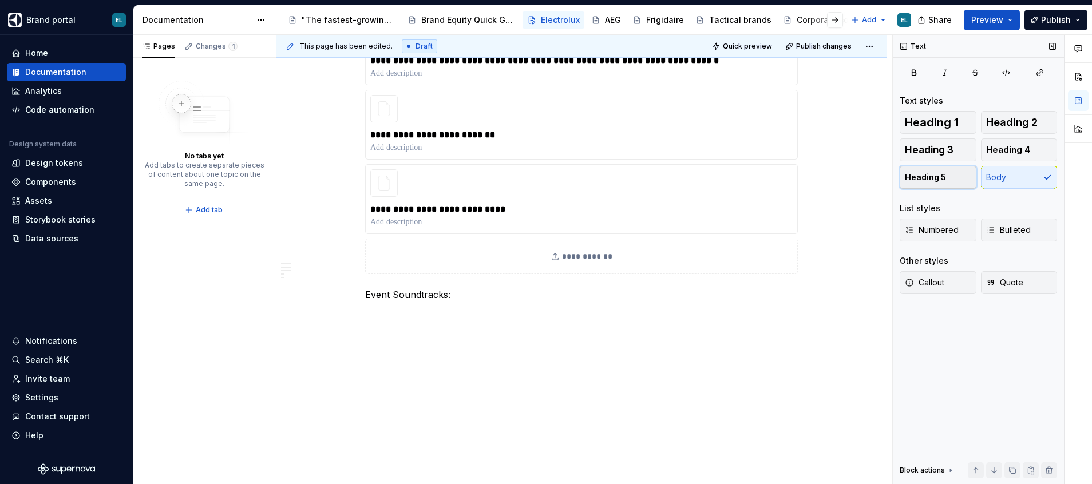
click at [927, 172] on span "Heading 5" at bounding box center [925, 177] width 41 height 11
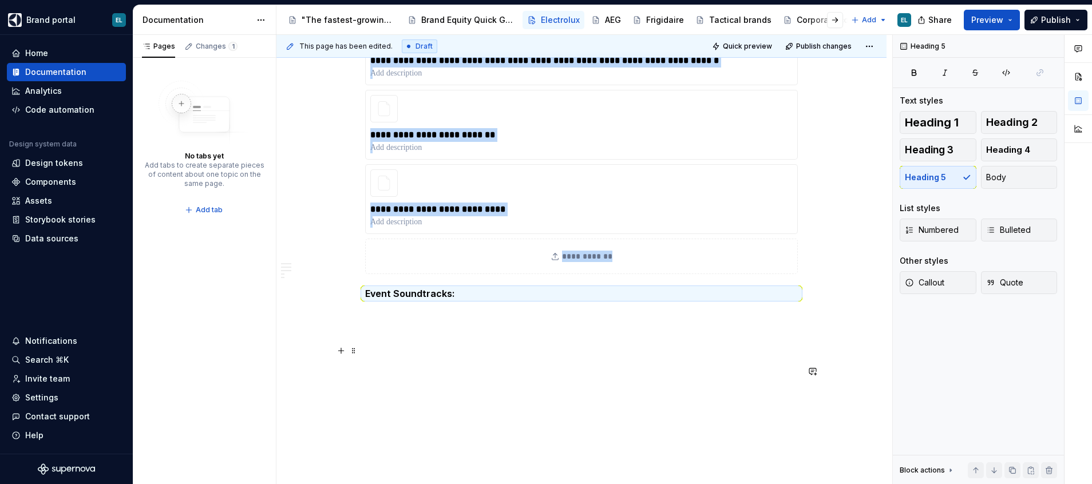
click at [436, 343] on p at bounding box center [581, 336] width 433 height 14
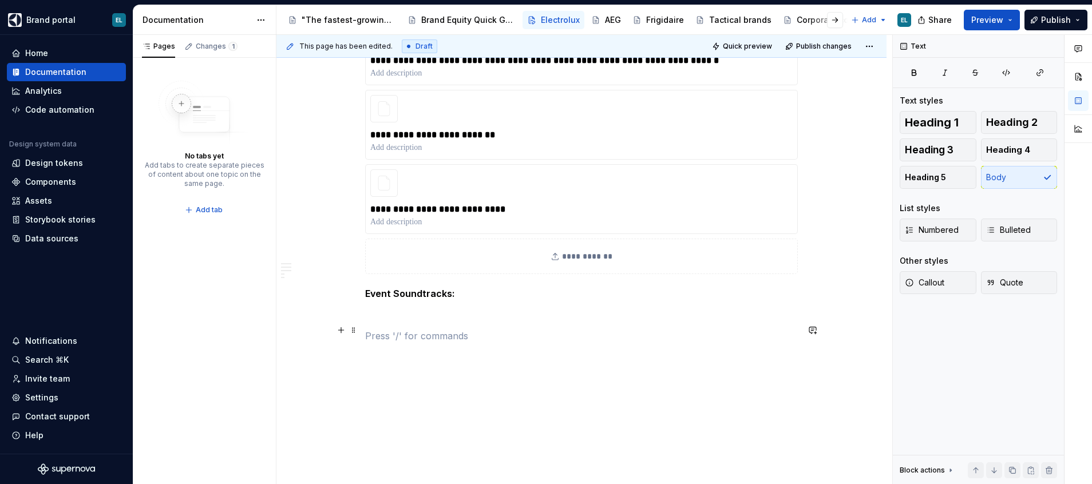
click at [374, 322] on p at bounding box center [581, 315] width 433 height 14
click at [341, 336] on button "button" at bounding box center [341, 330] width 16 height 16
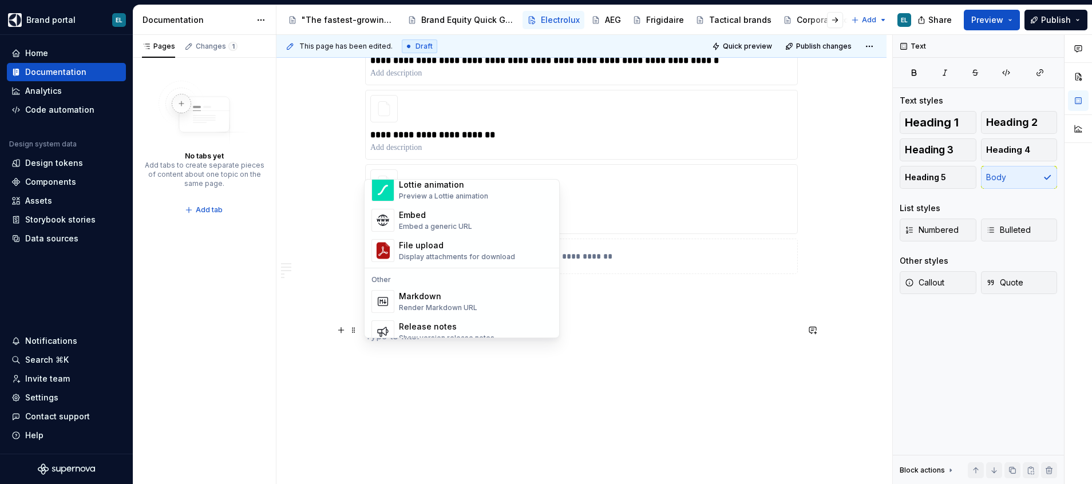
scroll to position [687, 0]
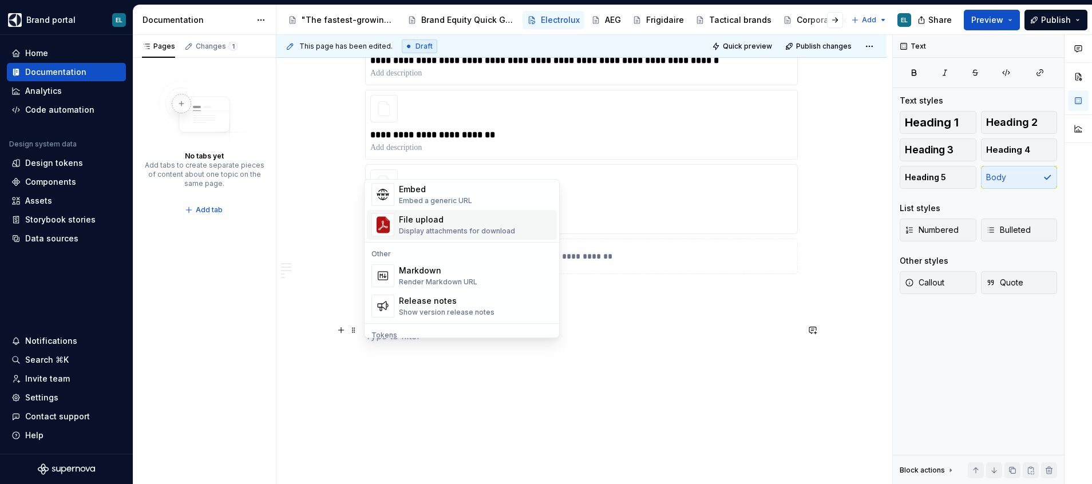
click at [438, 229] on div "Display attachments for download" at bounding box center [457, 231] width 116 height 9
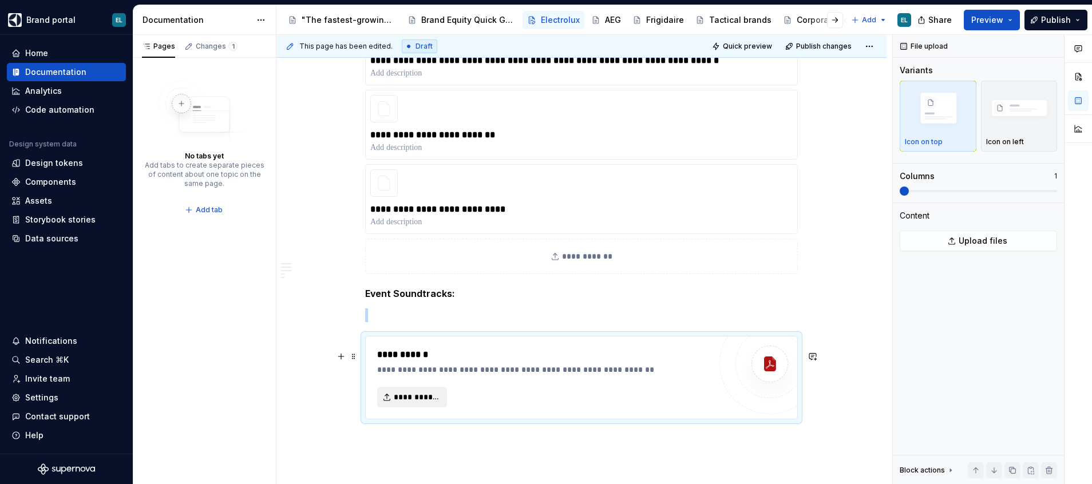
click at [417, 403] on span "**********" at bounding box center [417, 396] width 46 height 11
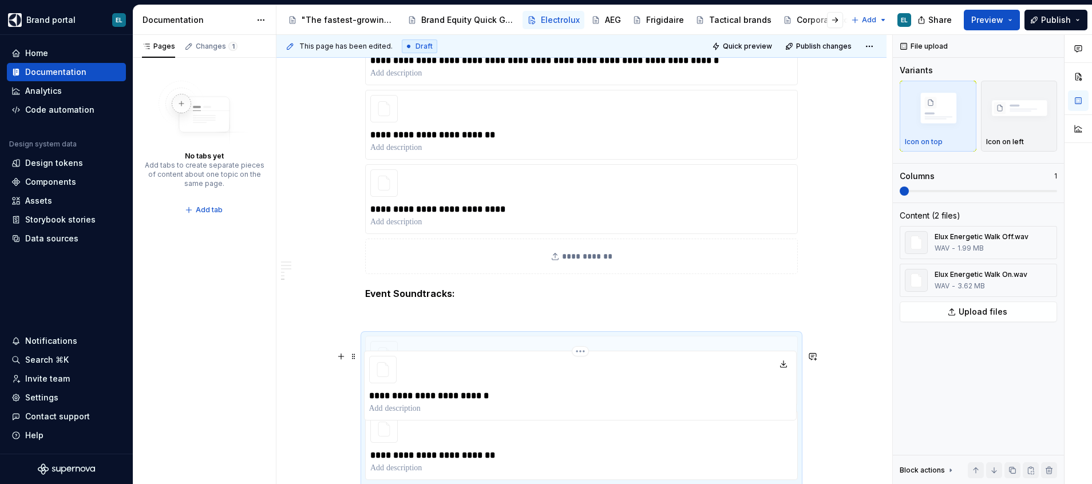
drag, startPoint x: 363, startPoint y: 440, endPoint x: 370, endPoint y: 373, distance: 67.9
click at [370, 373] on div "**********" at bounding box center [581, 428] width 433 height 184
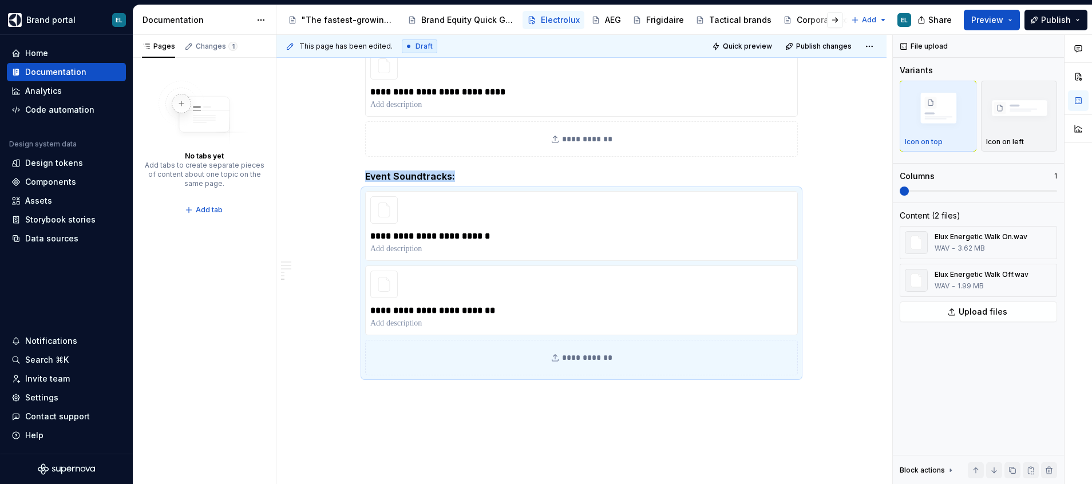
scroll to position [3505, 0]
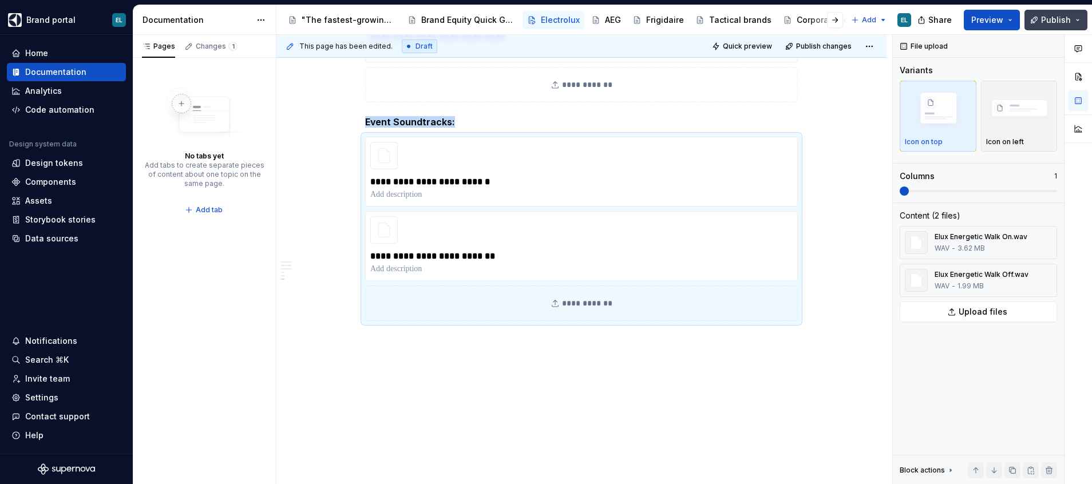
click at [1051, 17] on span "Publish" at bounding box center [1056, 19] width 30 height 11
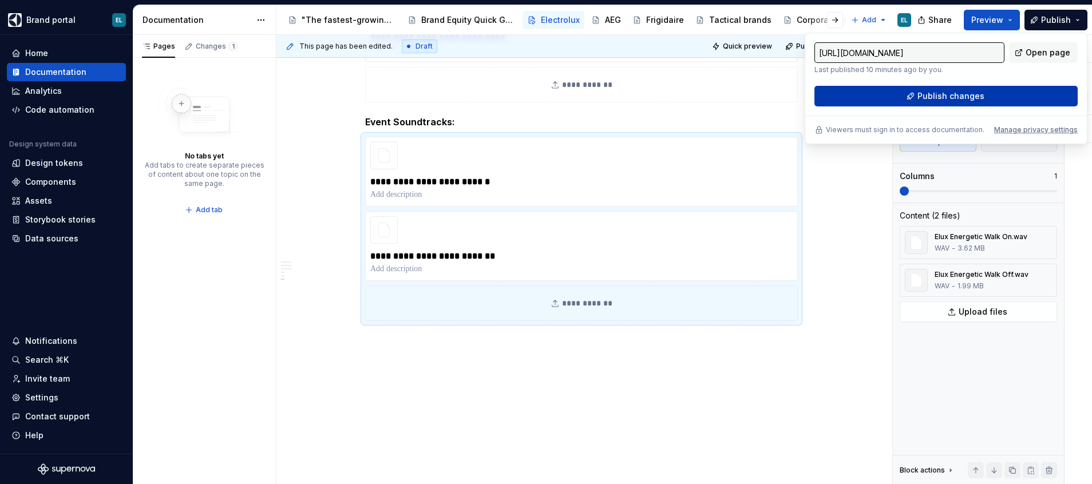
click at [894, 98] on button "Publish changes" at bounding box center [945, 96] width 263 height 21
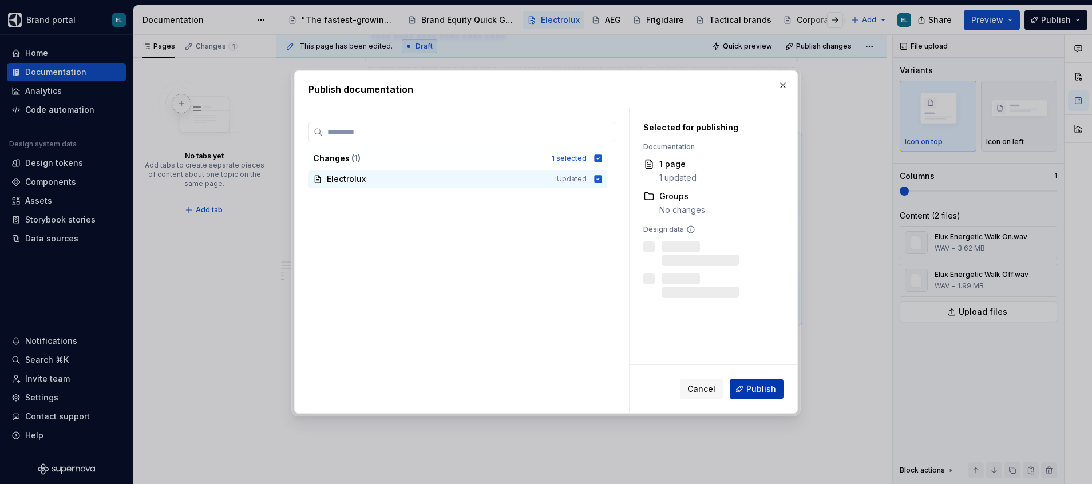
click at [742, 380] on button "Publish" at bounding box center [757, 389] width 54 height 21
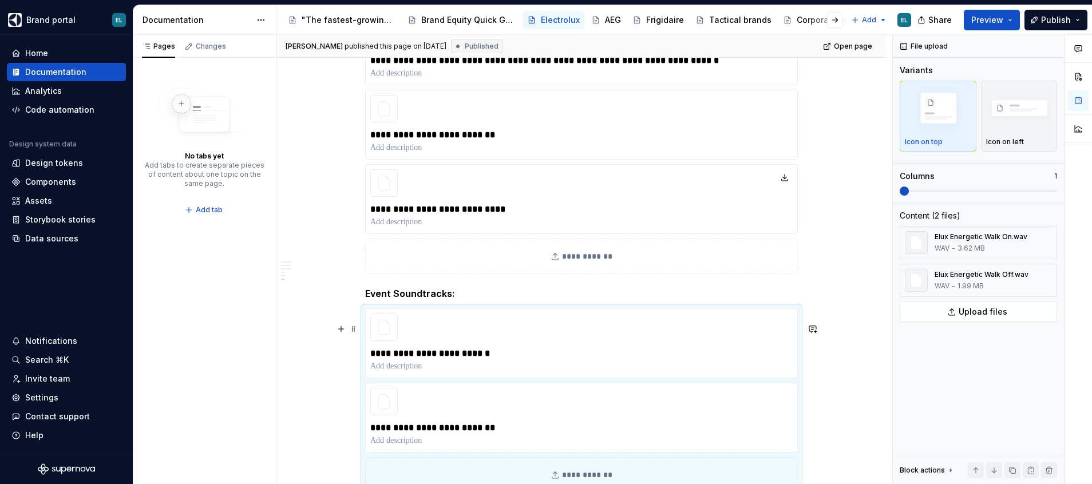
type textarea "*"
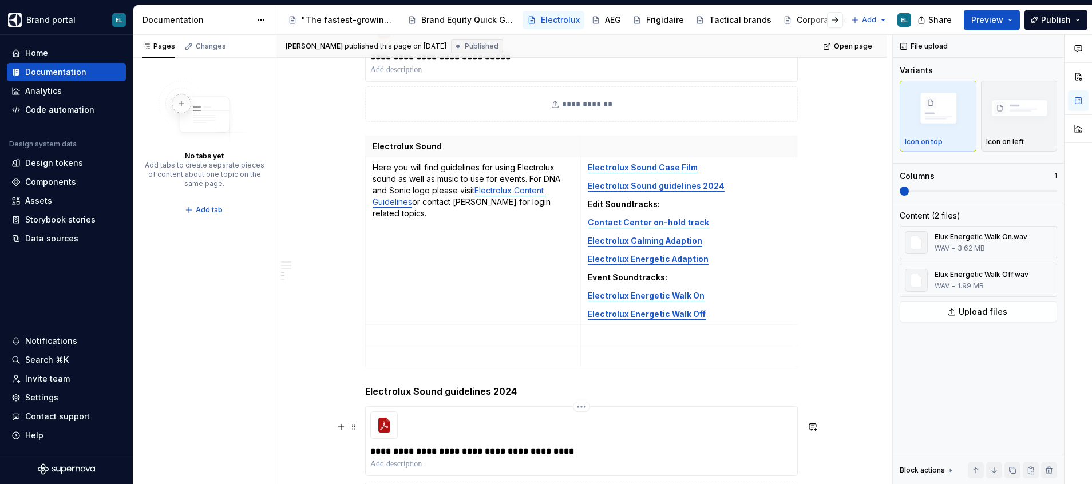
scroll to position [2732, 0]
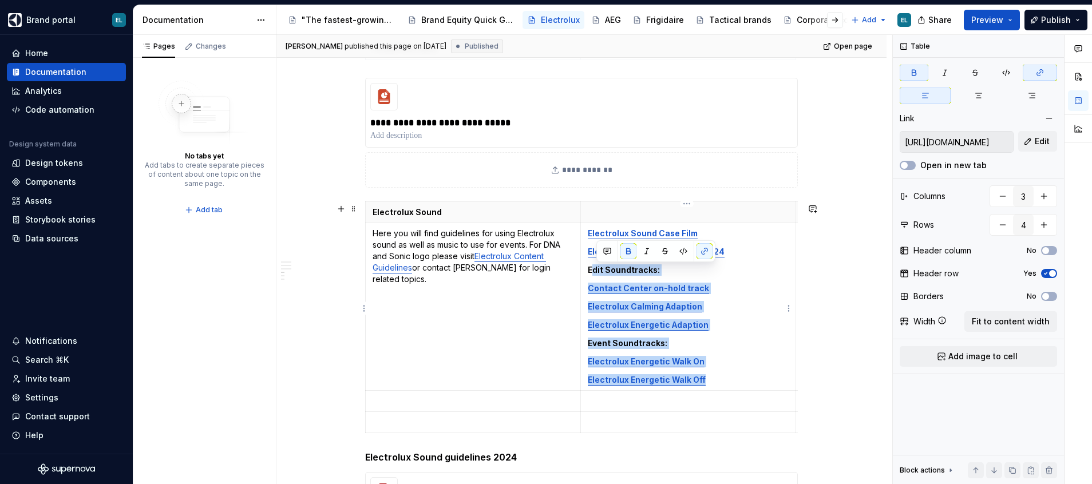
type input "http://assets.electrolux.com/brand/Updated%20Electrolux%20Sonic%20Guidelines%20…"
drag, startPoint x: 713, startPoint y: 379, endPoint x: 585, endPoint y: 251, distance: 180.9
click at [585, 251] on td "Electrolux Sound Case Film Electrolux Sound guidelines 2024 Edit Soundtracks: C…" at bounding box center [687, 307] width 215 height 168
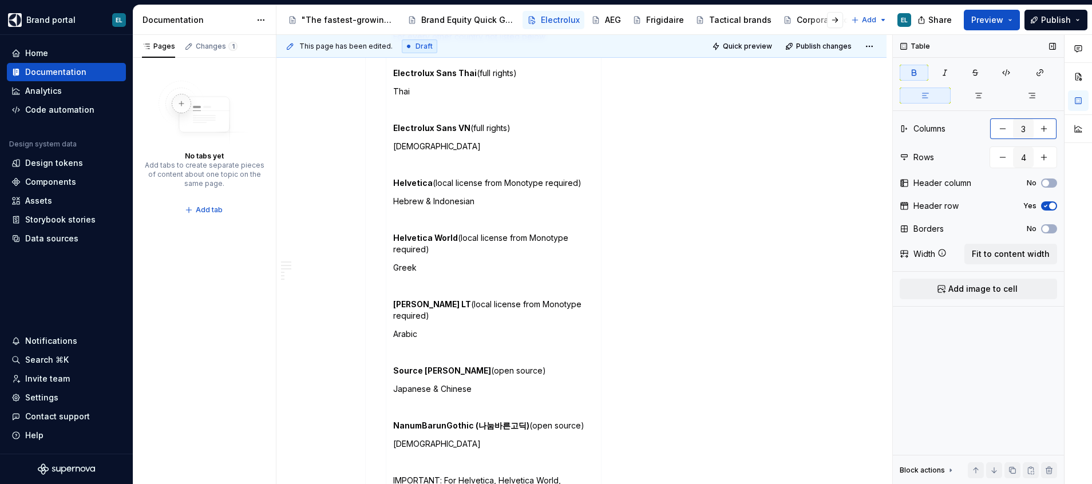
scroll to position [1423, 0]
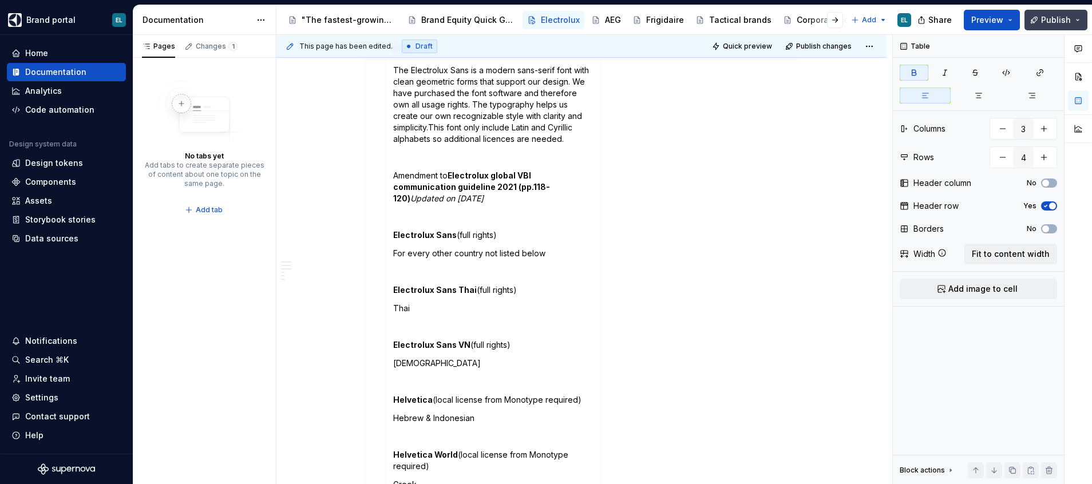
click at [1051, 17] on span "Publish" at bounding box center [1056, 19] width 30 height 11
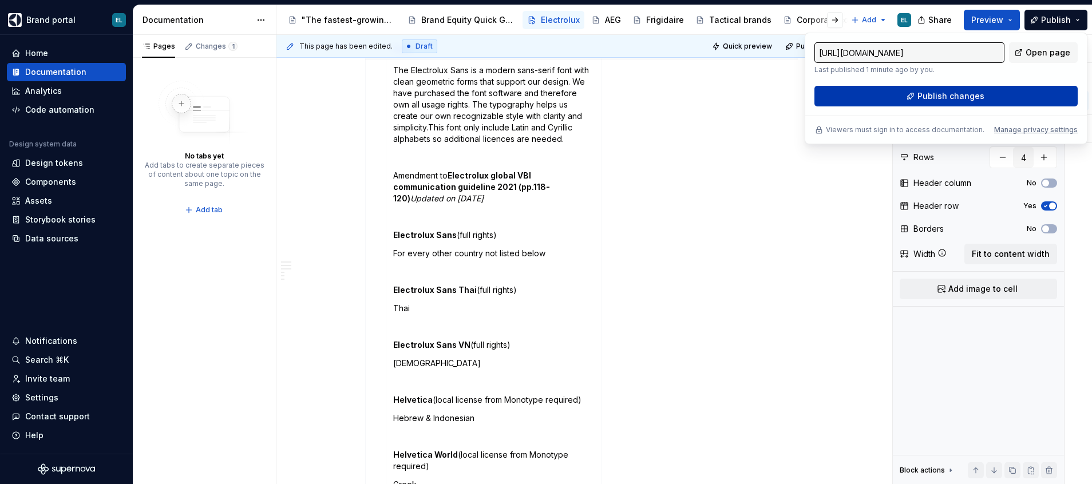
click at [896, 97] on button "Publish changes" at bounding box center [945, 96] width 263 height 21
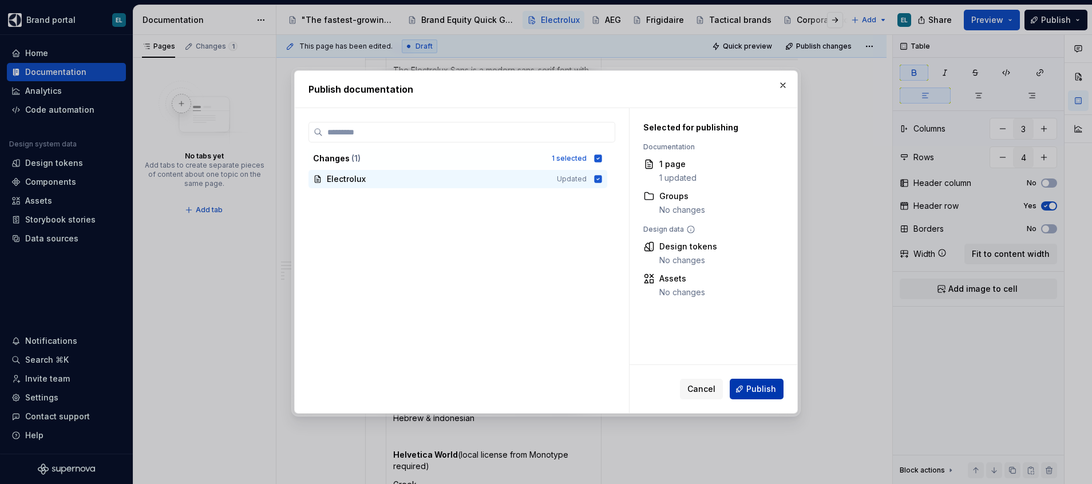
click at [758, 390] on span "Publish" at bounding box center [761, 388] width 30 height 11
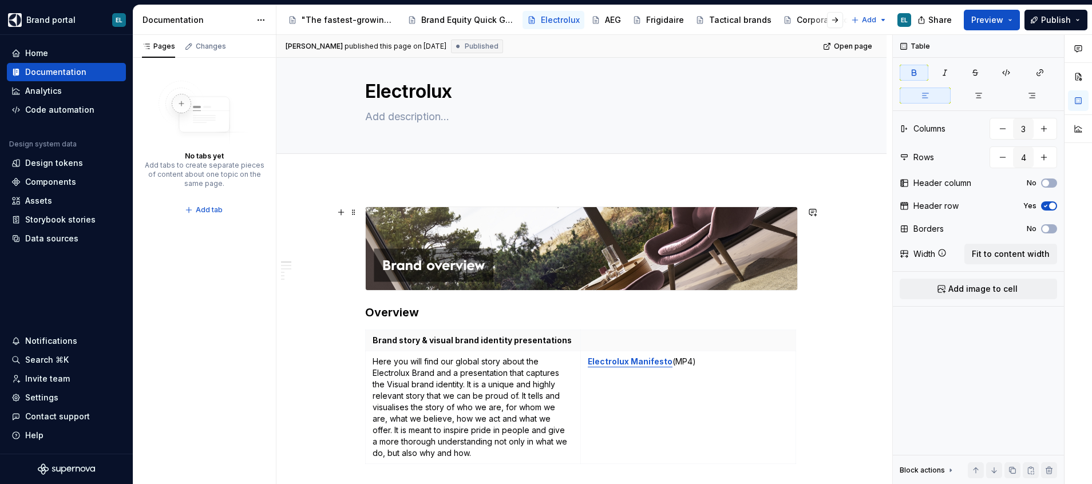
scroll to position [0, 0]
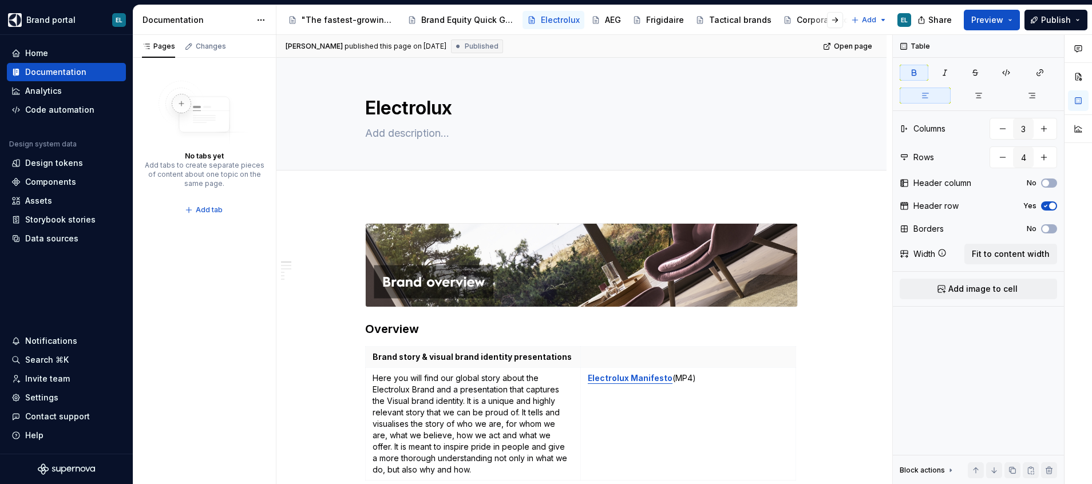
type textarea "*"
